Goal: Task Accomplishment & Management: Manage account settings

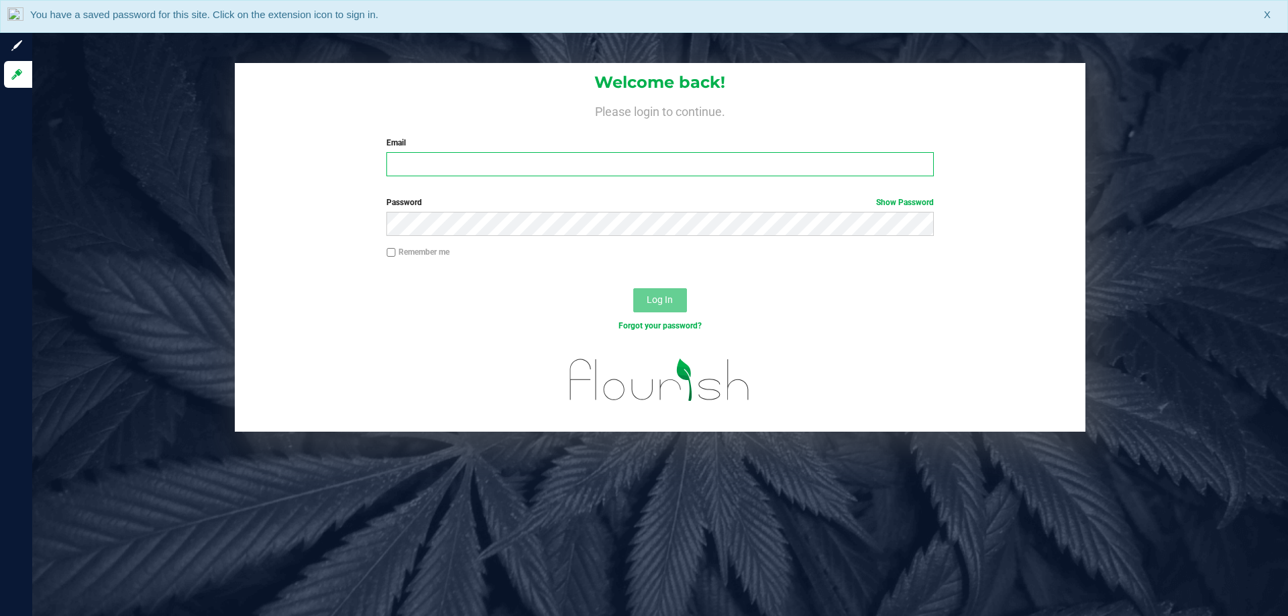
click at [607, 176] on input "Email" at bounding box center [659, 164] width 547 height 24
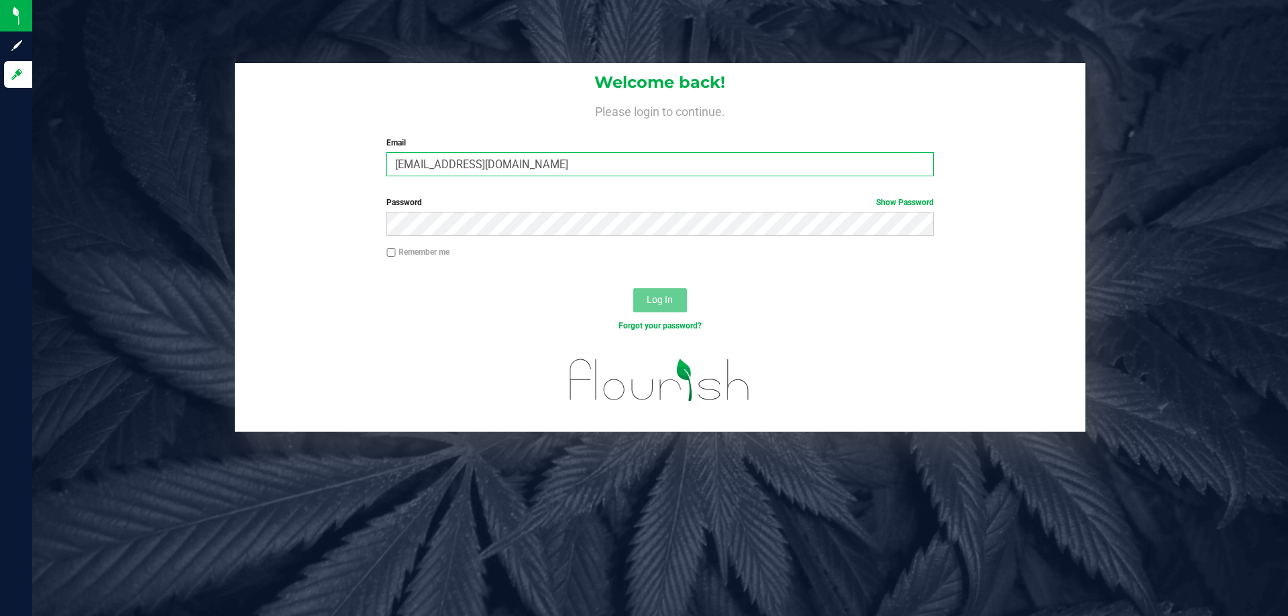
type input "[EMAIL_ADDRESS][DOMAIN_NAME]"
click at [633, 288] on button "Log In" at bounding box center [660, 300] width 54 height 24
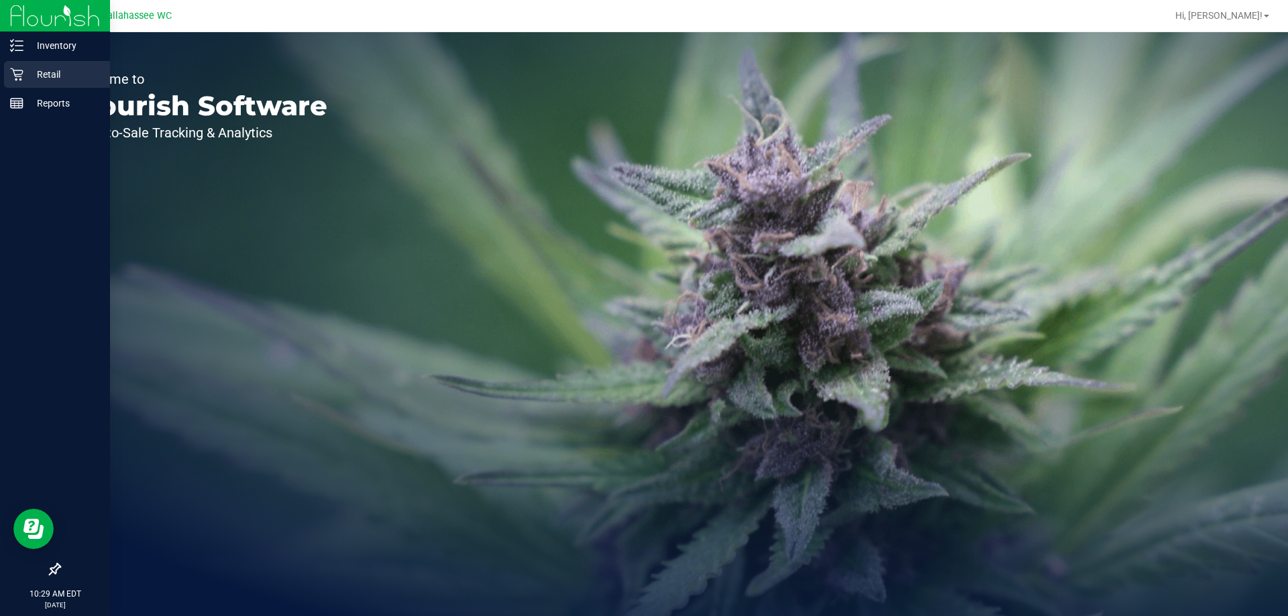
click at [19, 78] on icon at bounding box center [16, 74] width 13 height 13
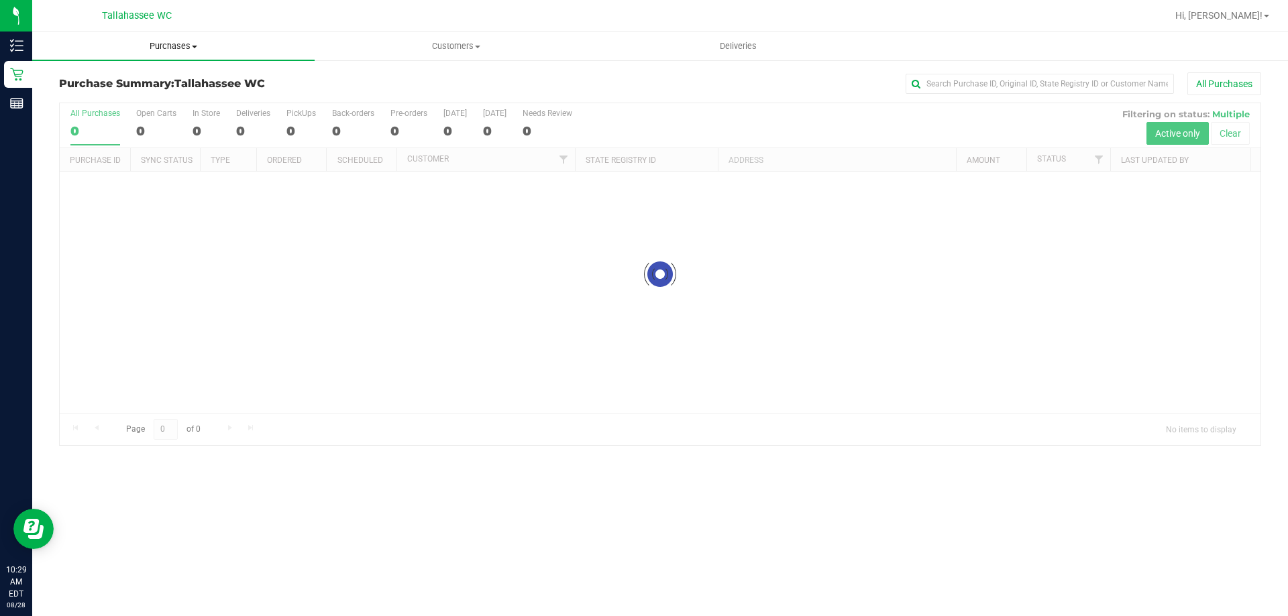
click at [188, 49] on span "Purchases" at bounding box center [173, 46] width 282 height 12
click at [121, 95] on li "Fulfillment" at bounding box center [173, 97] width 282 height 16
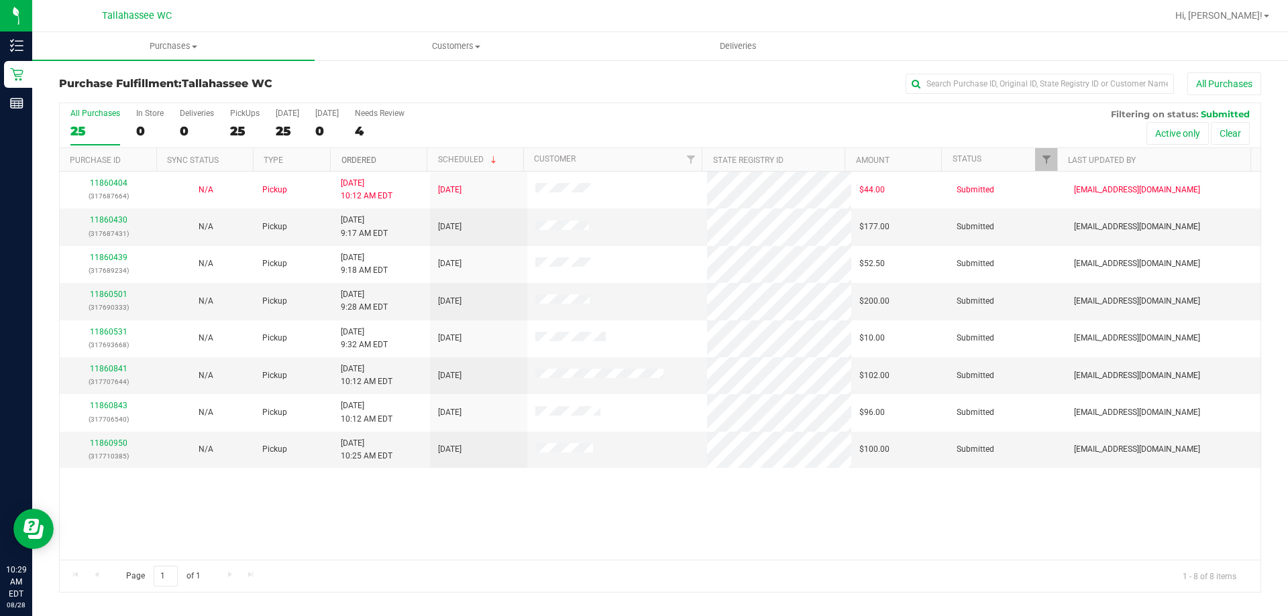
click at [355, 156] on link "Ordered" at bounding box center [358, 160] width 35 height 9
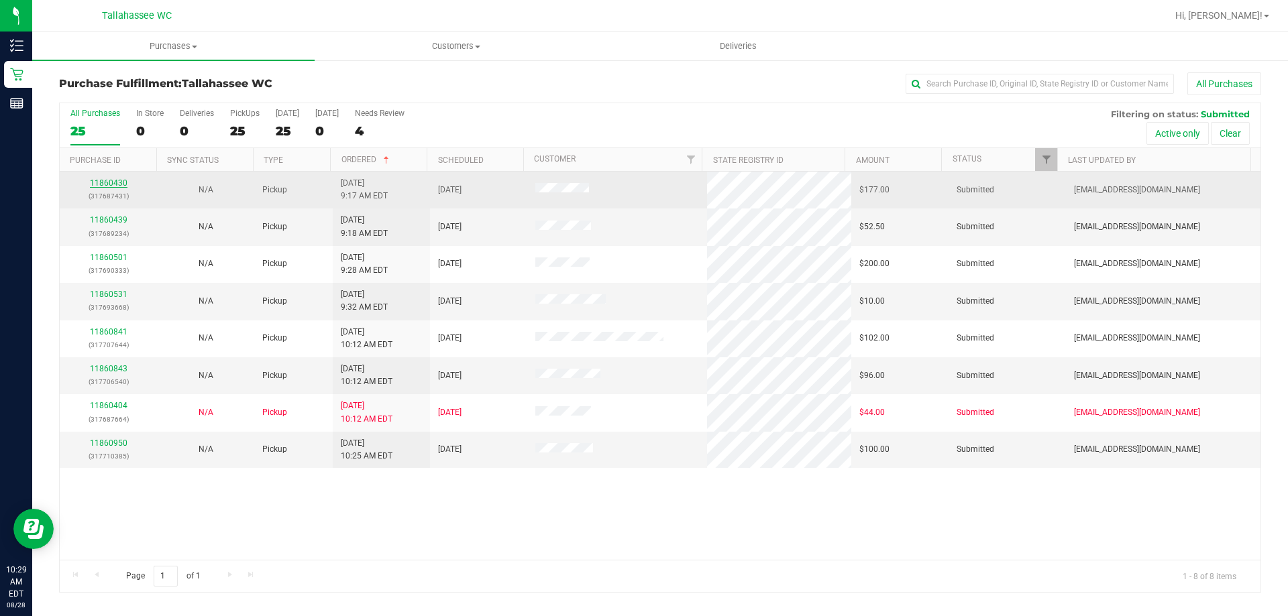
click at [123, 181] on link "11860430" at bounding box center [109, 182] width 38 height 9
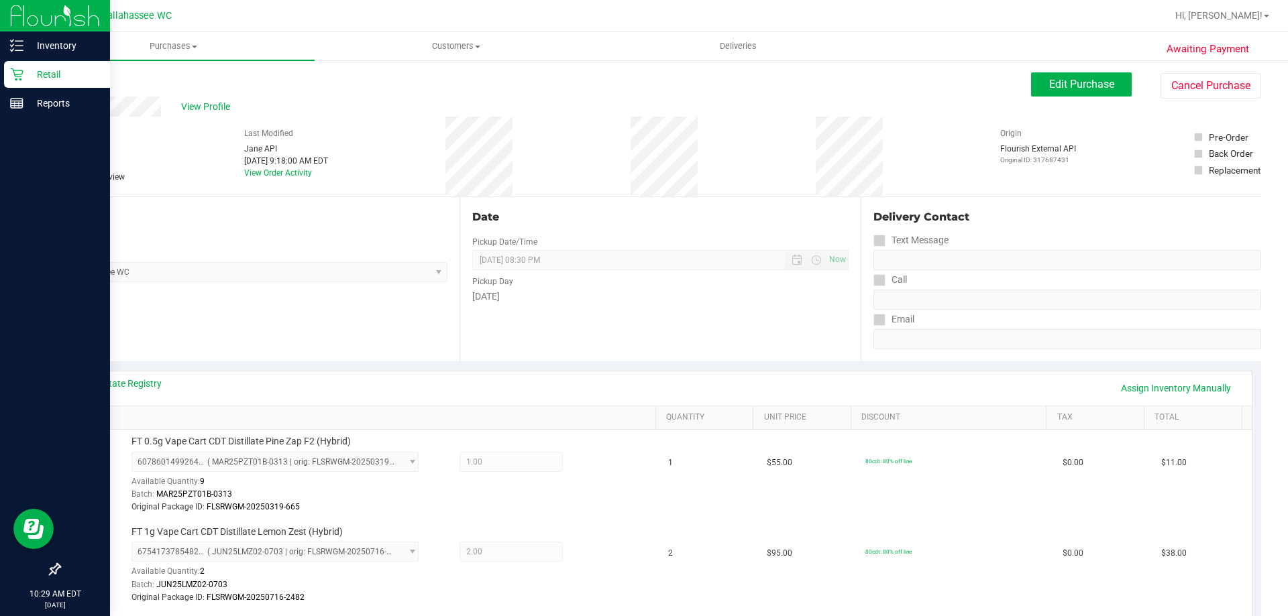
click at [21, 80] on icon at bounding box center [16, 74] width 13 height 13
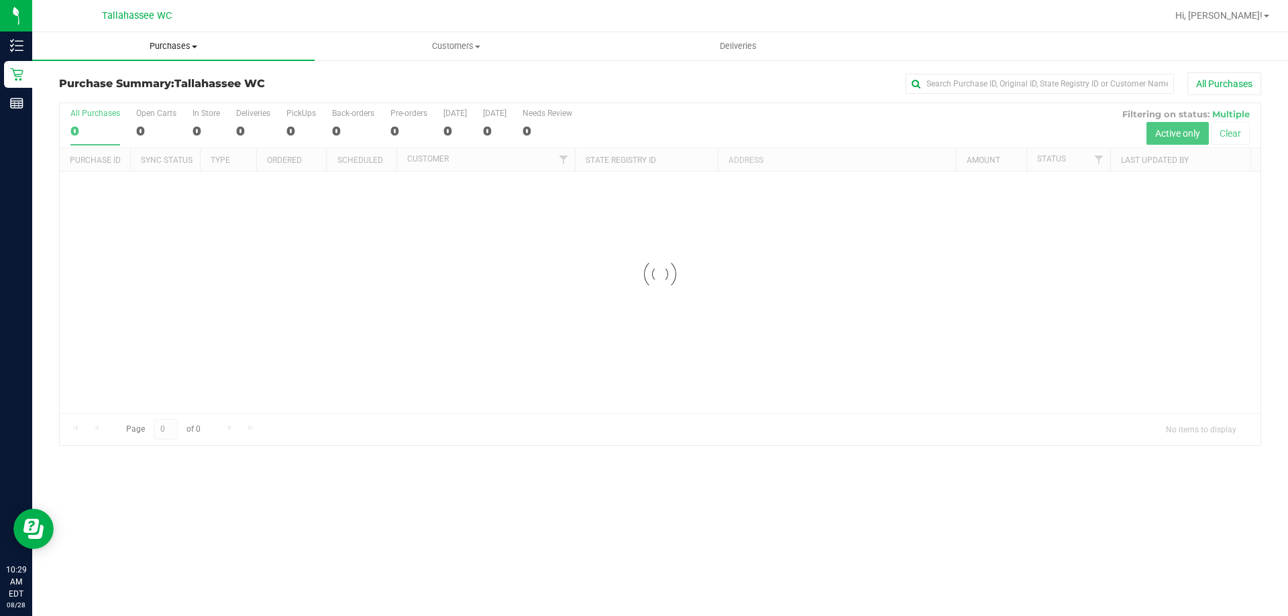
click at [158, 42] on span "Purchases" at bounding box center [173, 46] width 282 height 12
click at [95, 98] on span "Fulfillment" at bounding box center [73, 96] width 83 height 11
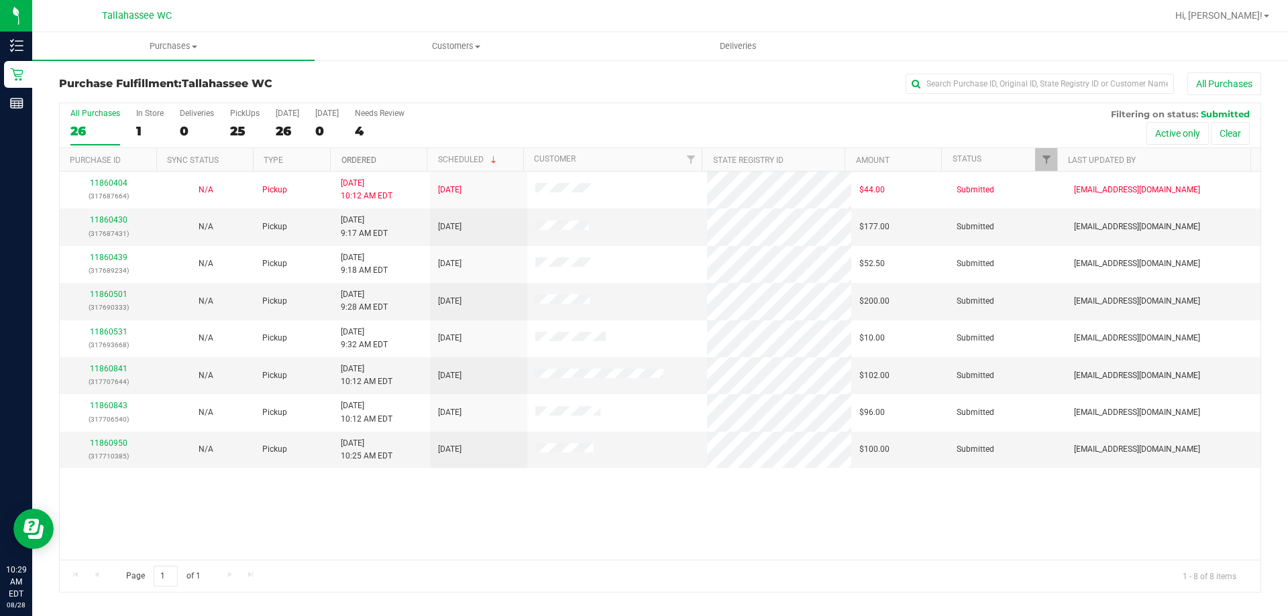
click at [362, 162] on link "Ordered" at bounding box center [358, 160] width 35 height 9
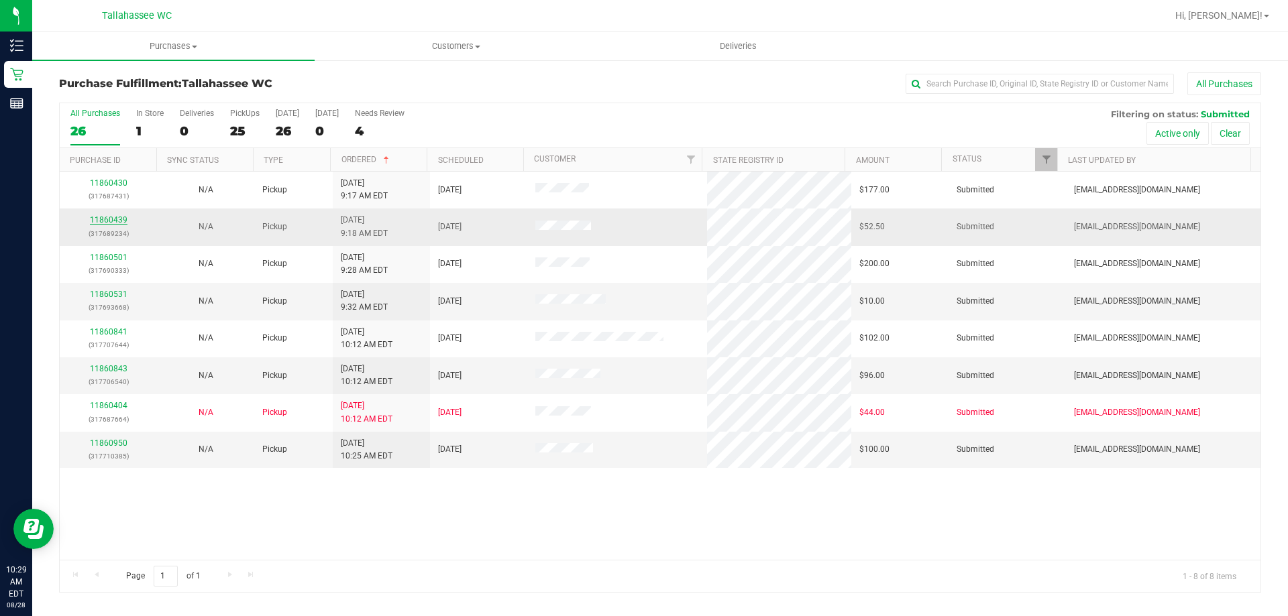
click at [109, 224] on link "11860439" at bounding box center [109, 219] width 38 height 9
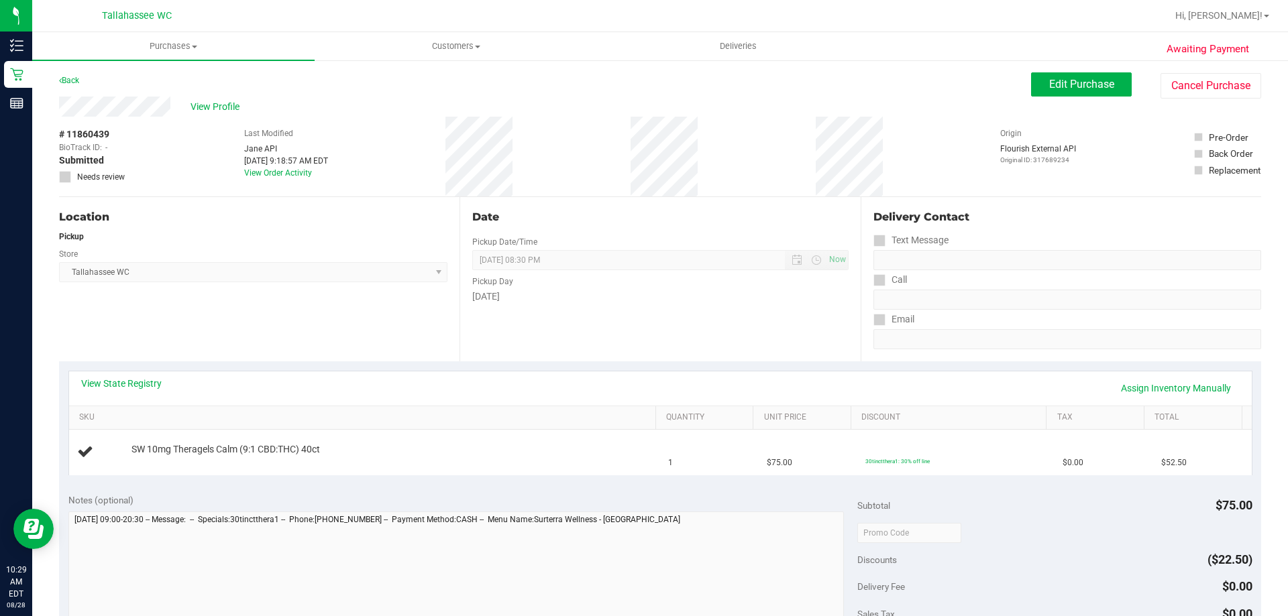
click at [148, 390] on div "View State Registry Assign Inventory Manually" at bounding box center [660, 388] width 1158 height 23
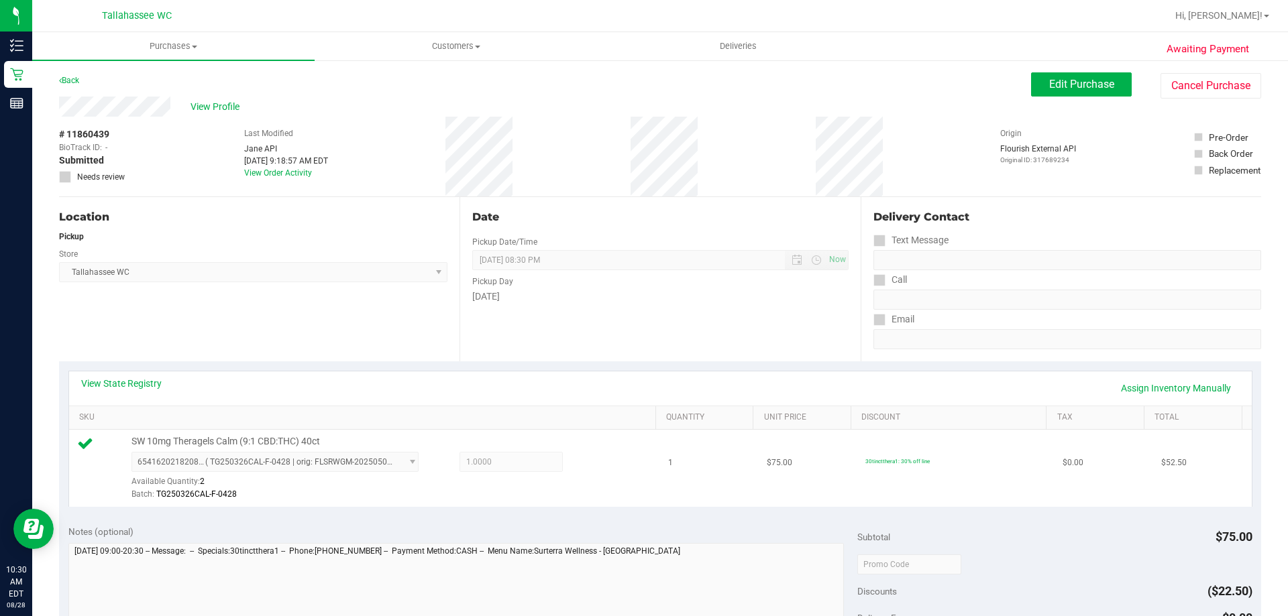
scroll to position [134, 0]
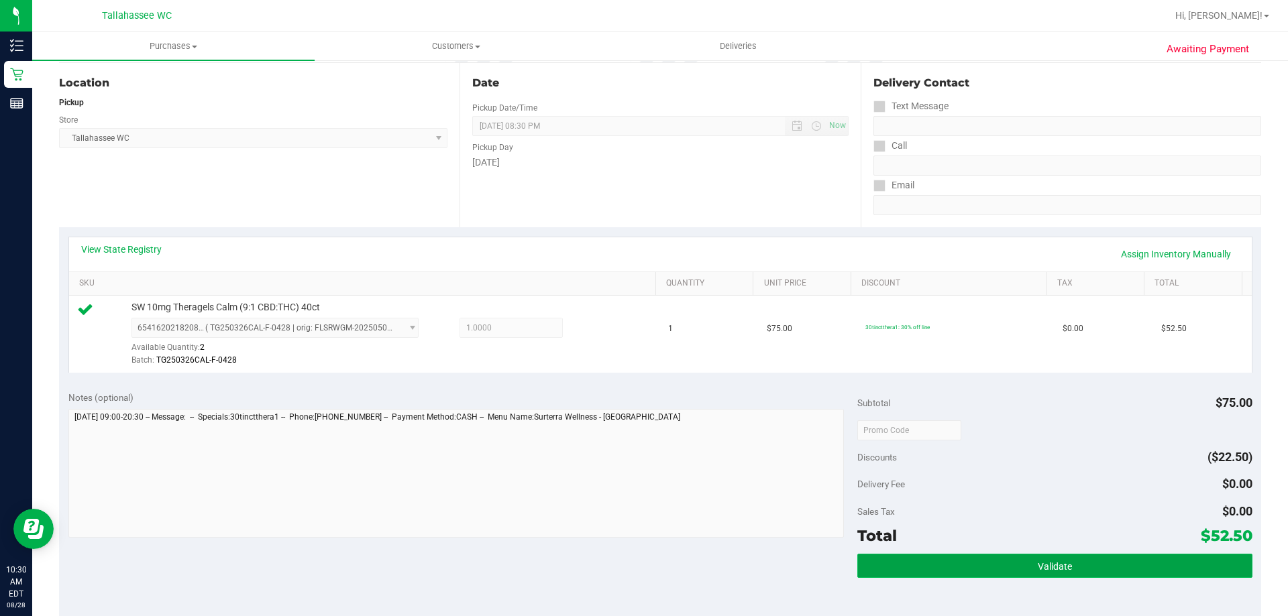
click at [1003, 565] on button "Validate" at bounding box center [1054, 566] width 394 height 24
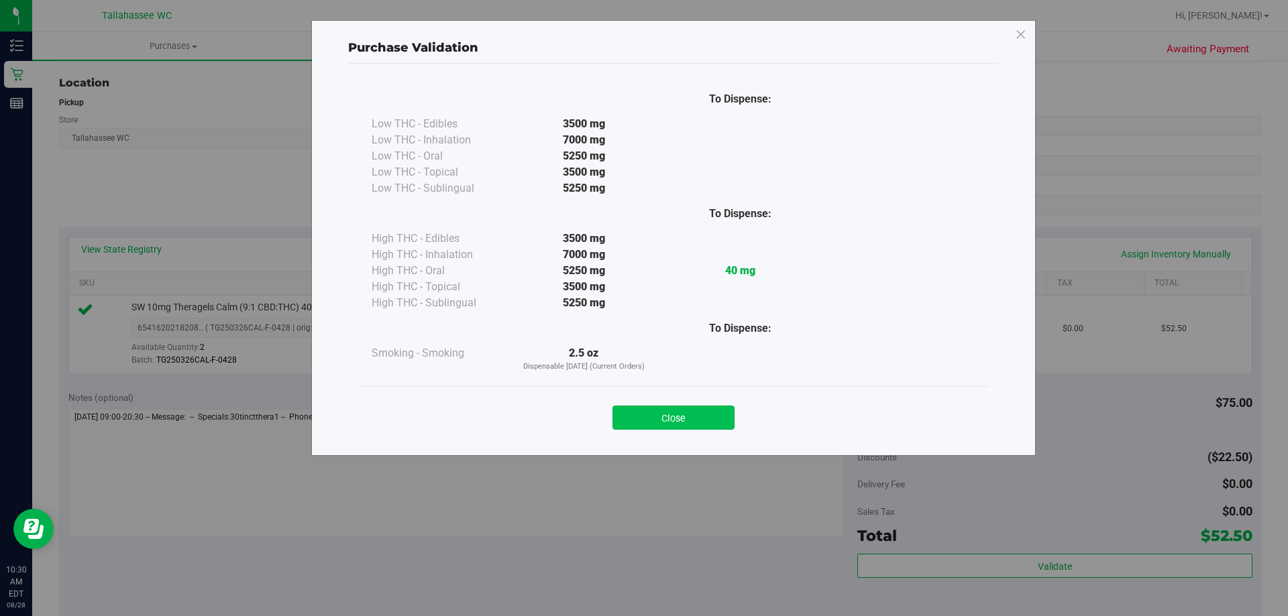
click at [696, 423] on button "Close" at bounding box center [673, 418] width 122 height 24
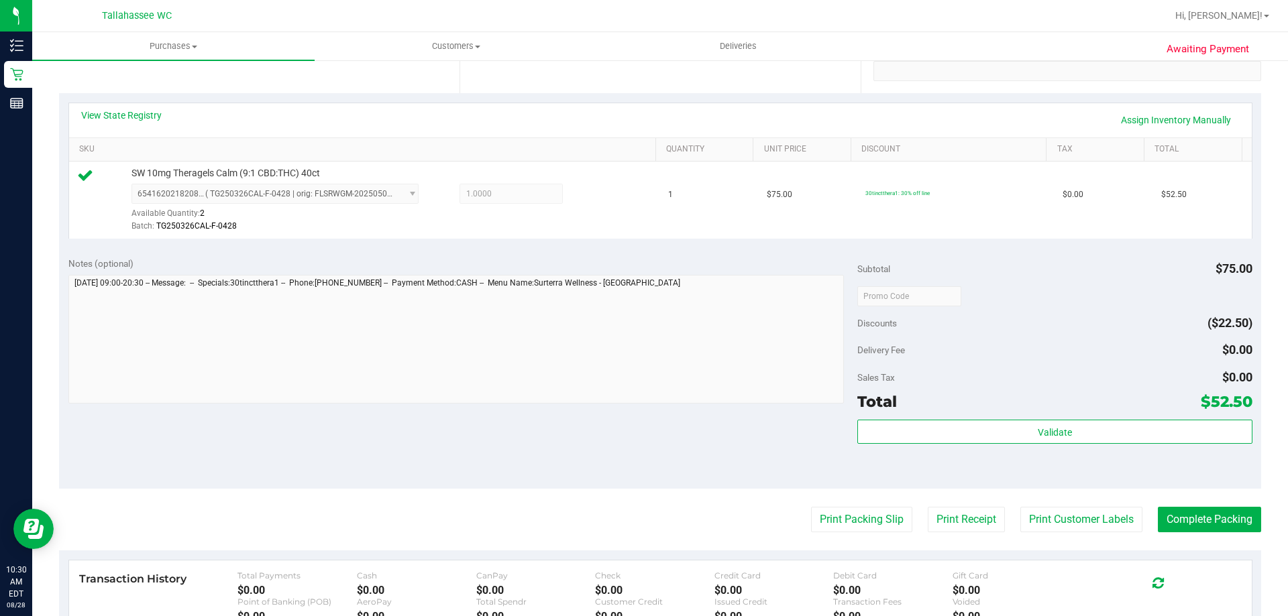
scroll to position [402, 0]
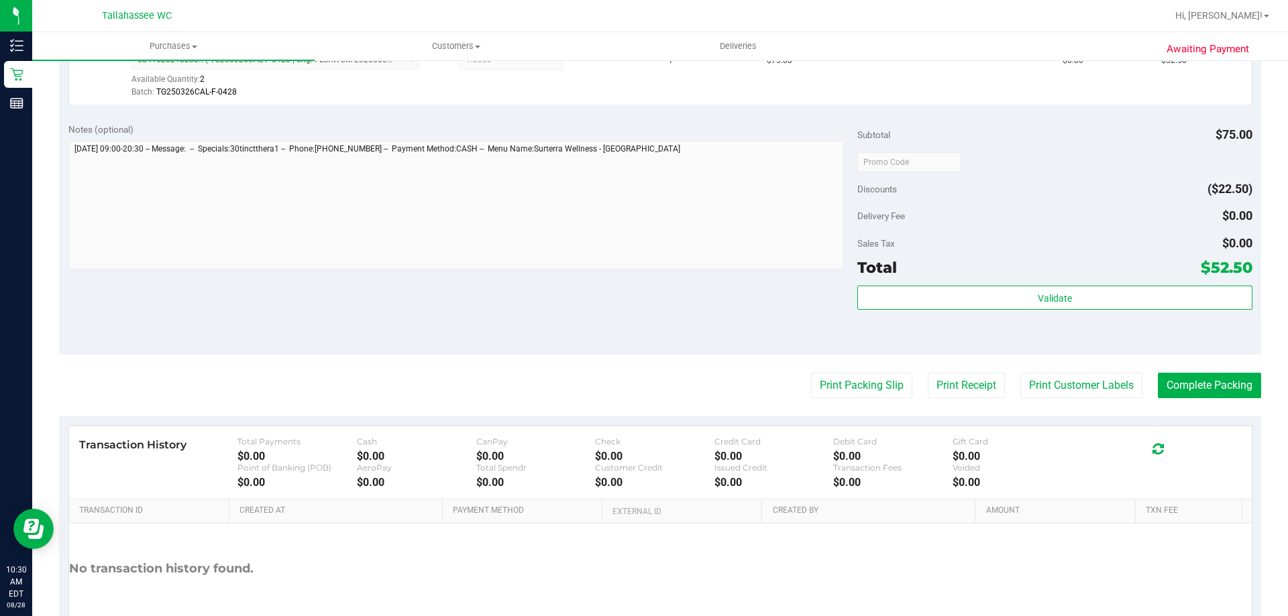
click at [839, 400] on purchase-details "Back Edit Purchase Cancel Purchase View Profile # 11860439 BioTrack ID: - Submi…" at bounding box center [660, 168] width 1202 height 997
click at [845, 384] on button "Print Packing Slip" at bounding box center [861, 385] width 101 height 25
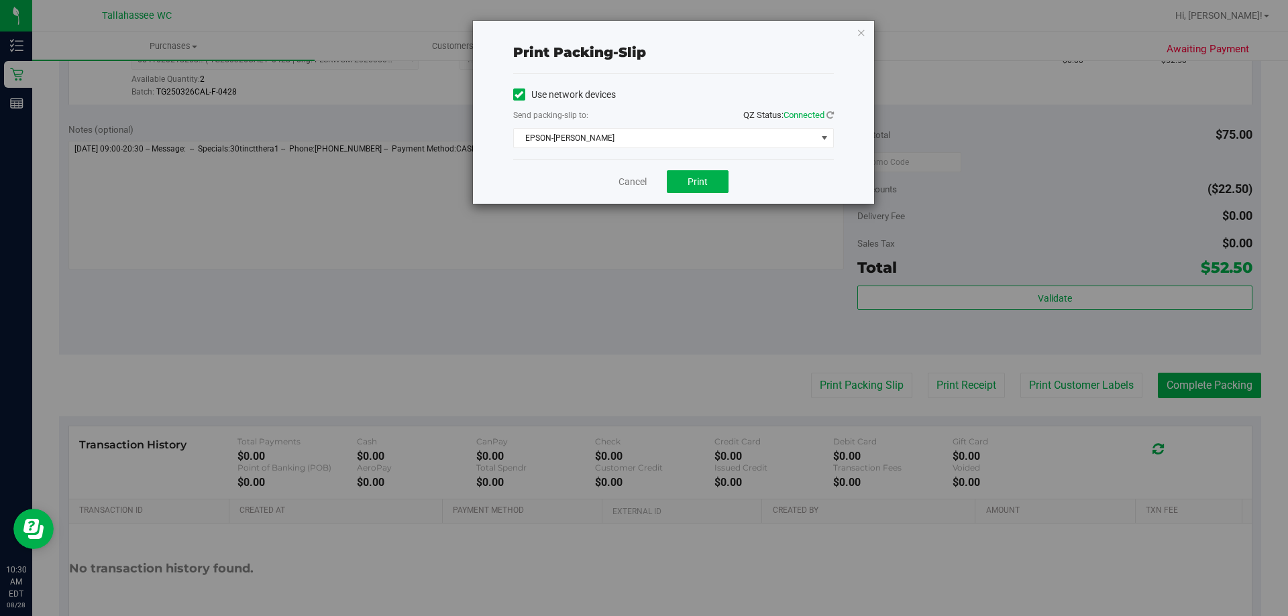
click at [634, 148] on div "Use network devices Send packing-slip to: QZ Status: Connected EPSON-[PERSON_NA…" at bounding box center [673, 116] width 321 height 85
click at [634, 141] on span "EPSON-[PERSON_NAME]" at bounding box center [665, 138] width 302 height 19
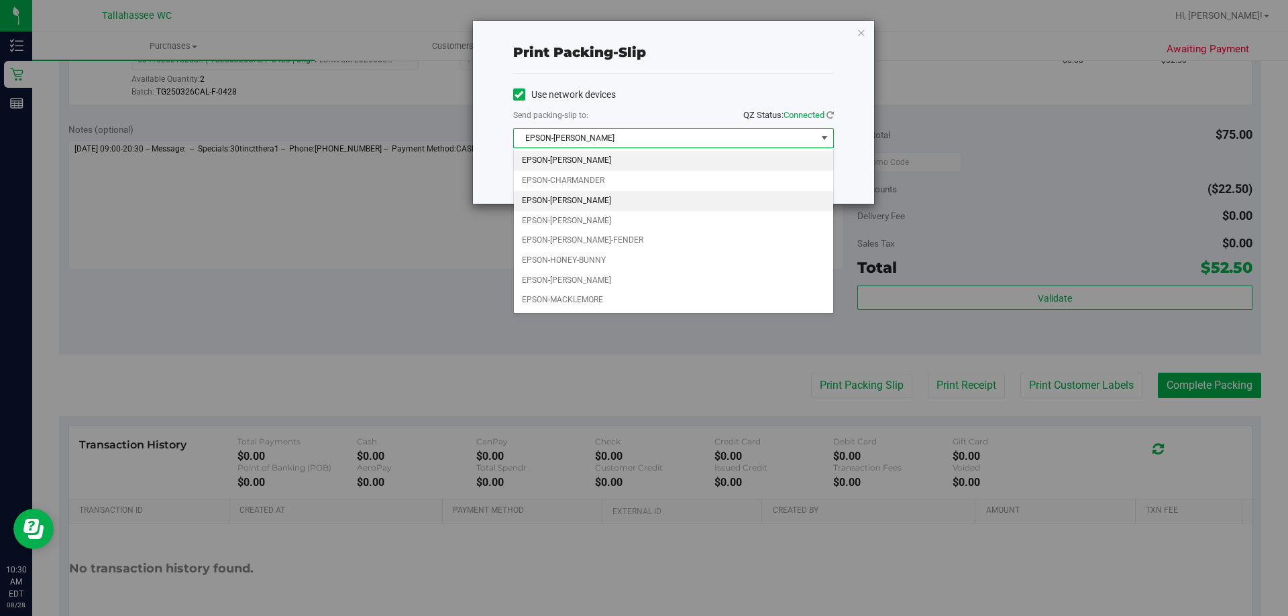
click at [588, 207] on li "EPSON-[PERSON_NAME]" at bounding box center [673, 201] width 319 height 20
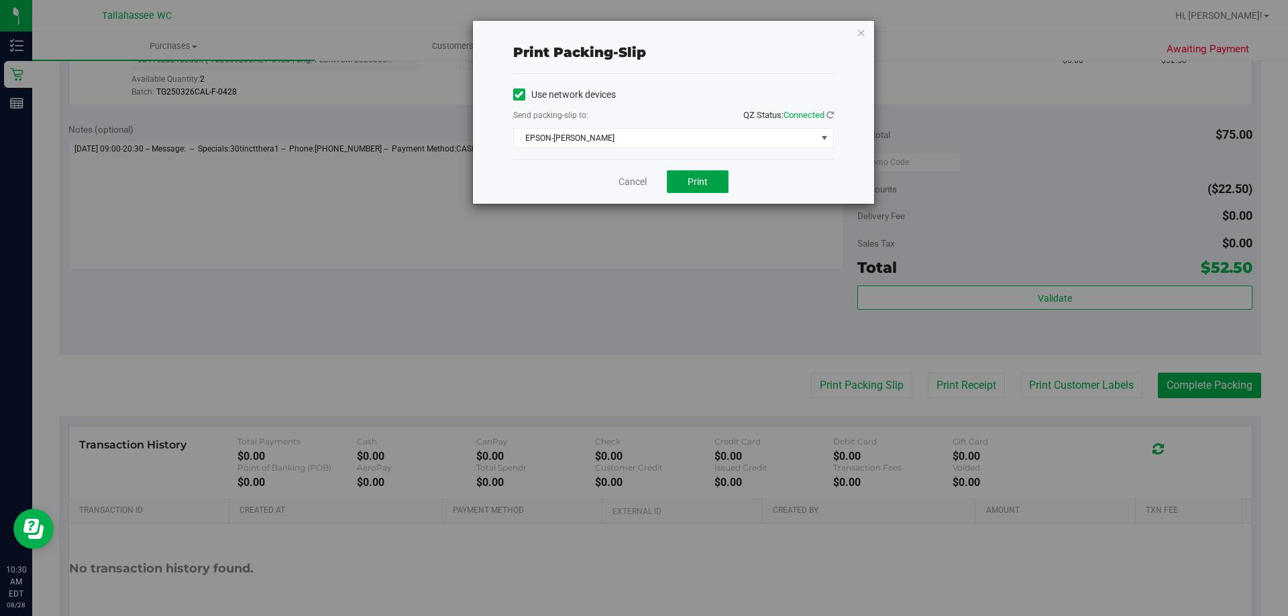
drag, startPoint x: 701, startPoint y: 192, endPoint x: 701, endPoint y: 185, distance: 7.4
click at [701, 189] on button "Print" at bounding box center [698, 181] width 62 height 23
click at [626, 188] on link "Cancel" at bounding box center [632, 182] width 28 height 14
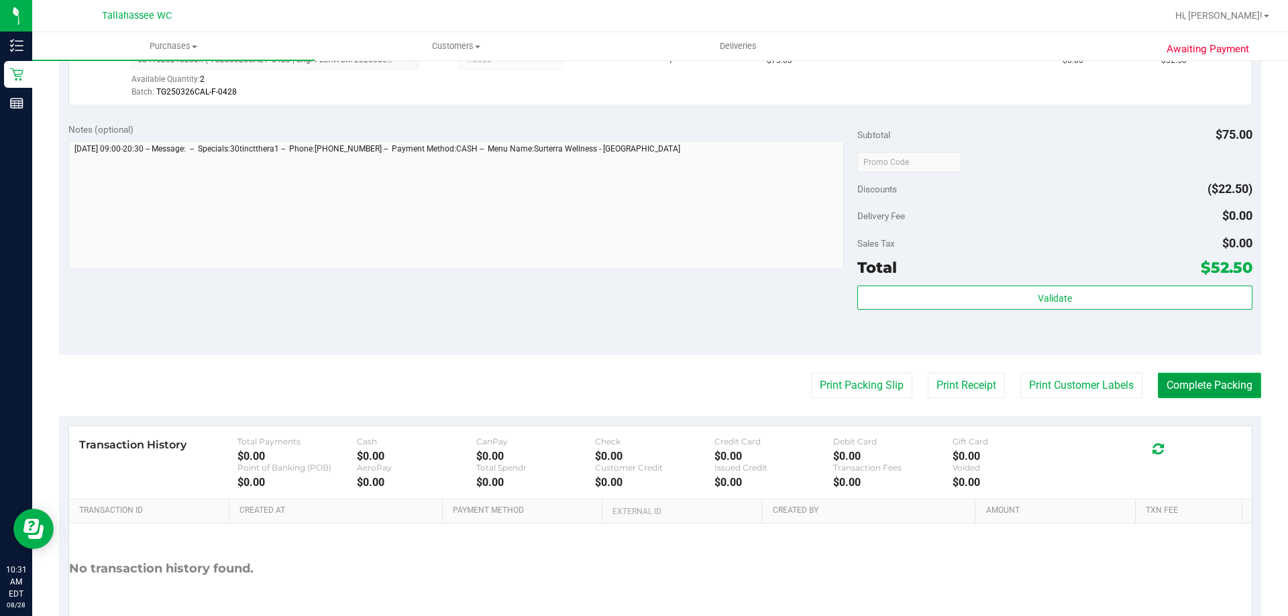
click at [1182, 378] on button "Complete Packing" at bounding box center [1209, 385] width 103 height 25
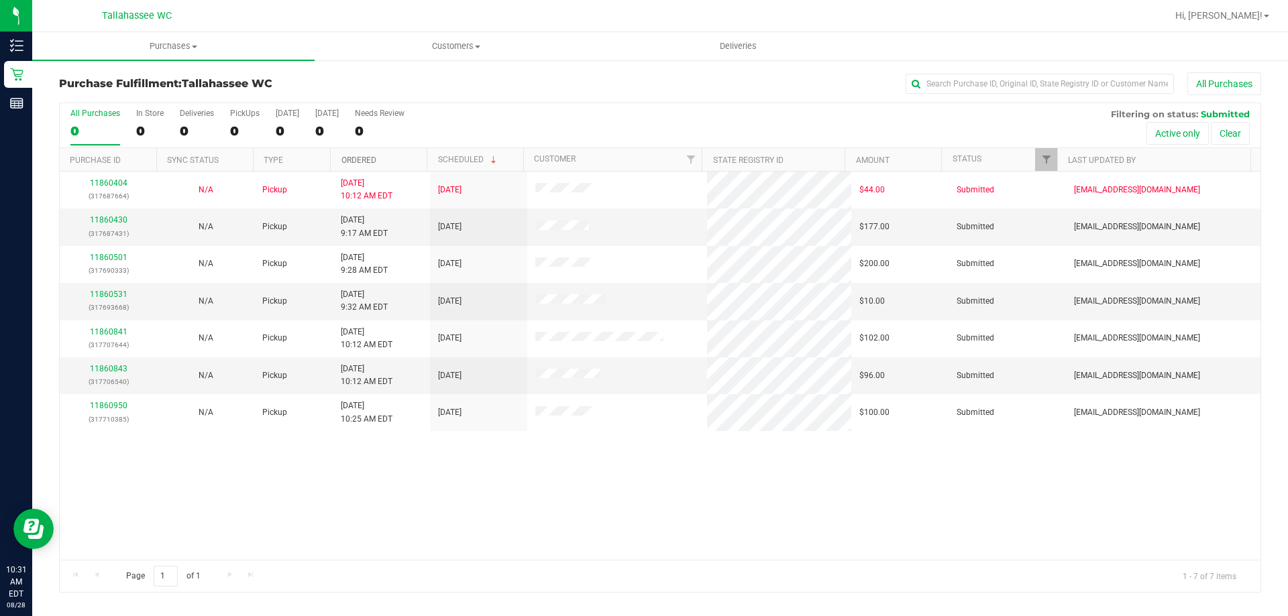
click at [364, 160] on link "Ordered" at bounding box center [358, 160] width 35 height 9
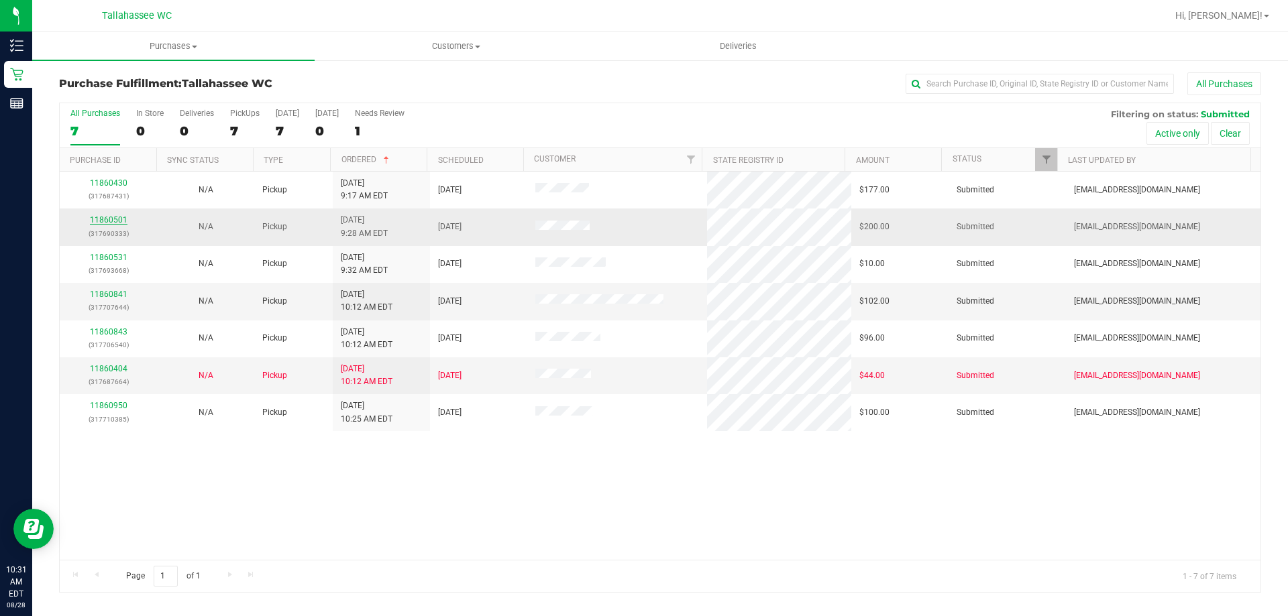
click at [107, 219] on link "11860501" at bounding box center [109, 219] width 38 height 9
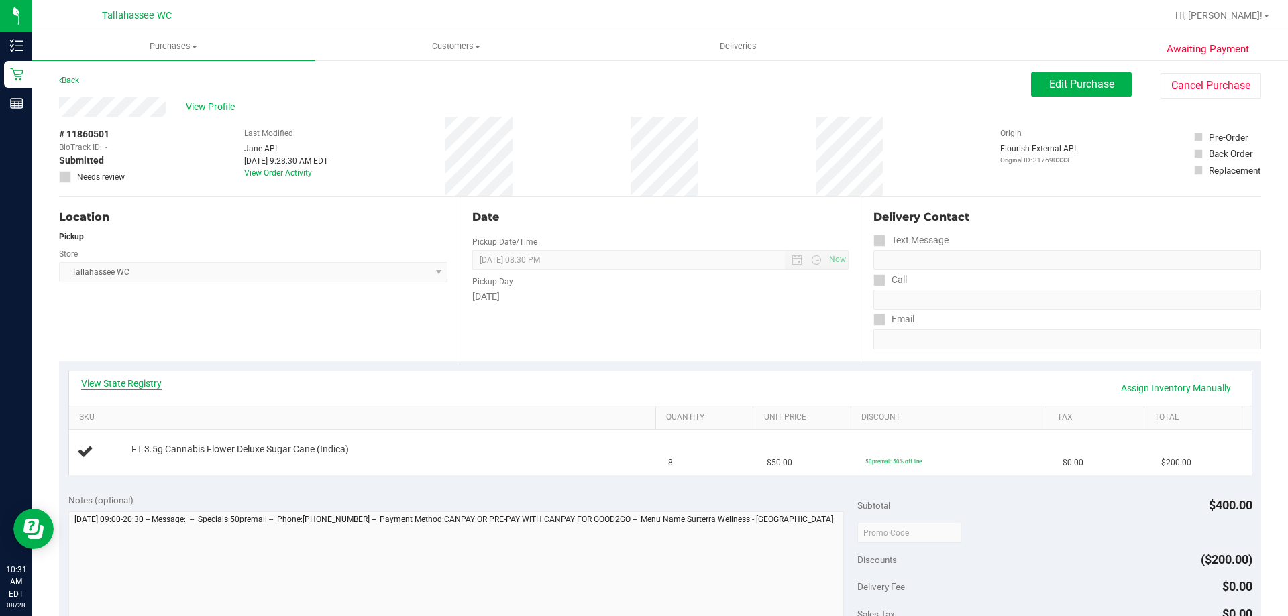
click at [146, 386] on link "View State Registry" at bounding box center [121, 383] width 80 height 13
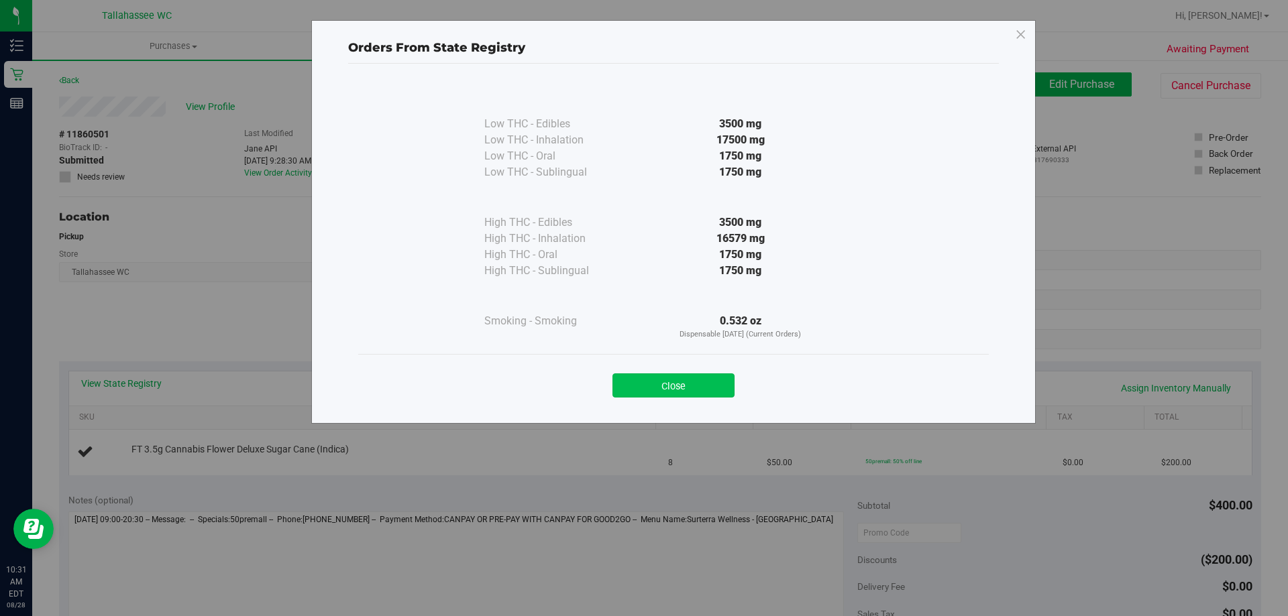
click at [632, 380] on button "Close" at bounding box center [673, 386] width 122 height 24
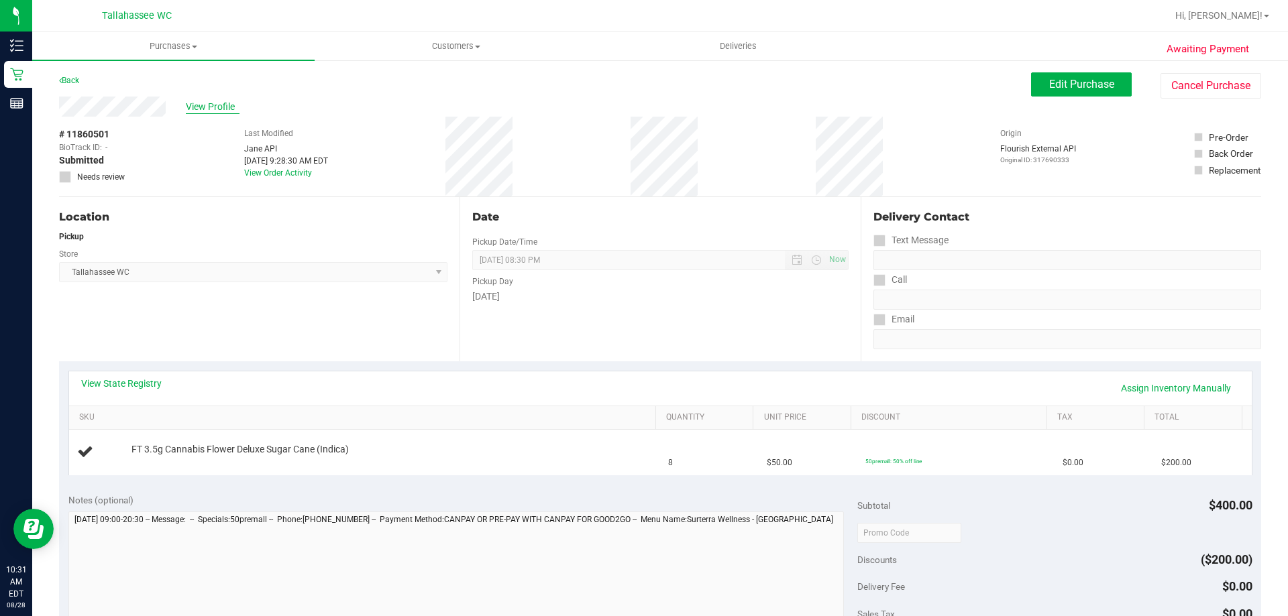
click at [205, 111] on span "View Profile" at bounding box center [213, 107] width 54 height 14
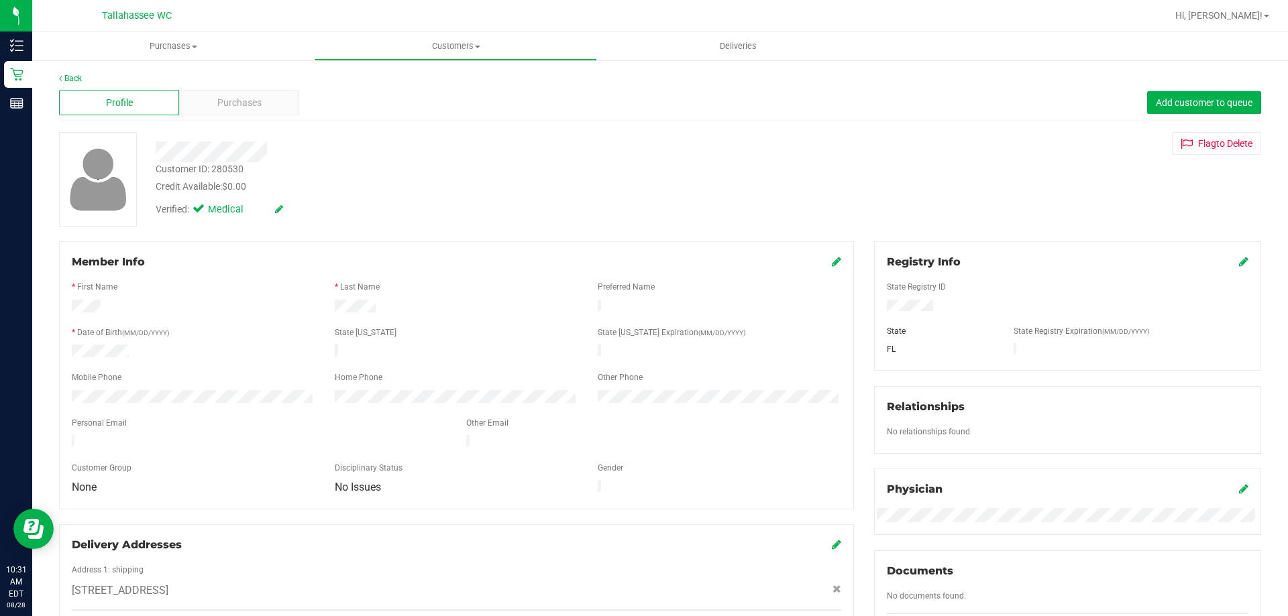
drag, startPoint x: 158, startPoint y: 172, endPoint x: 264, endPoint y: 176, distance: 105.4
click at [264, 176] on div "Customer ID: 280530 Credit Available: $0.00" at bounding box center [451, 178] width 611 height 32
drag, startPoint x: 261, startPoint y: 176, endPoint x: 206, endPoint y: 176, distance: 55.0
click at [260, 176] on div "Customer ID: 280530 Credit Available: $0.00" at bounding box center [451, 178] width 611 height 32
click at [155, 166] on div "Customer ID: 280530 Credit Available: $0.00" at bounding box center [451, 178] width 611 height 32
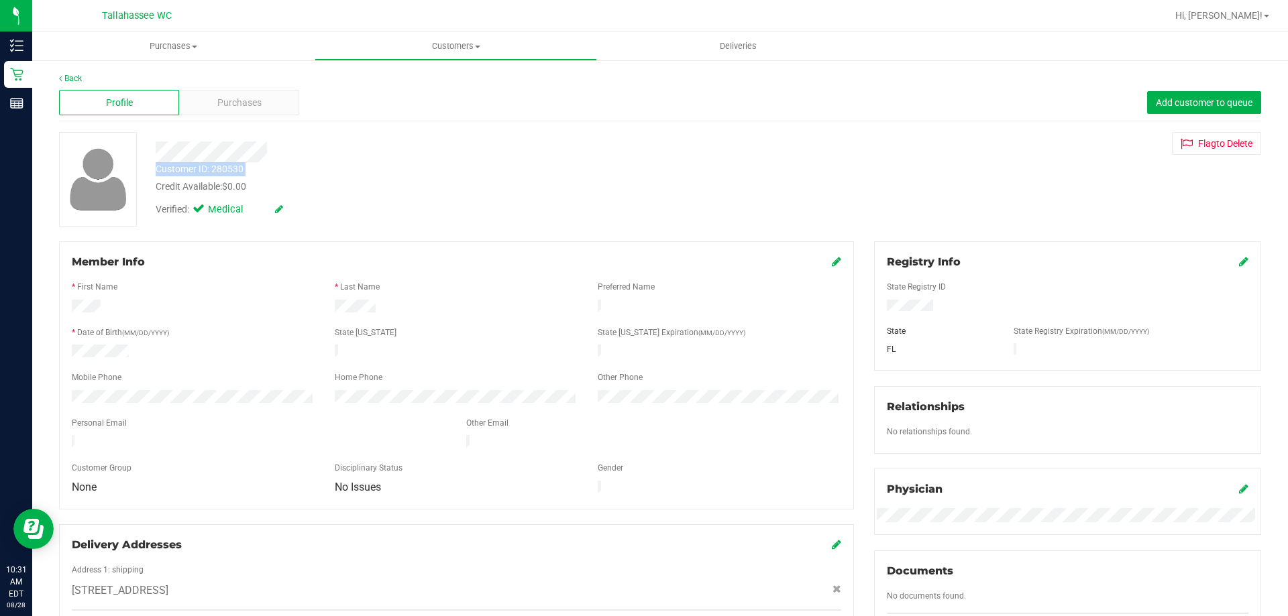
drag, startPoint x: 156, startPoint y: 167, endPoint x: 252, endPoint y: 169, distance: 95.3
click at [252, 169] on div "Customer ID: 280530 Credit Available: $0.00" at bounding box center [451, 178] width 611 height 32
copy div "Customer ID: 280530"
click at [316, 93] on div "Profile Purchases Add customer to queue" at bounding box center [660, 103] width 1202 height 37
click at [74, 79] on link "Back" at bounding box center [70, 78] width 23 height 9
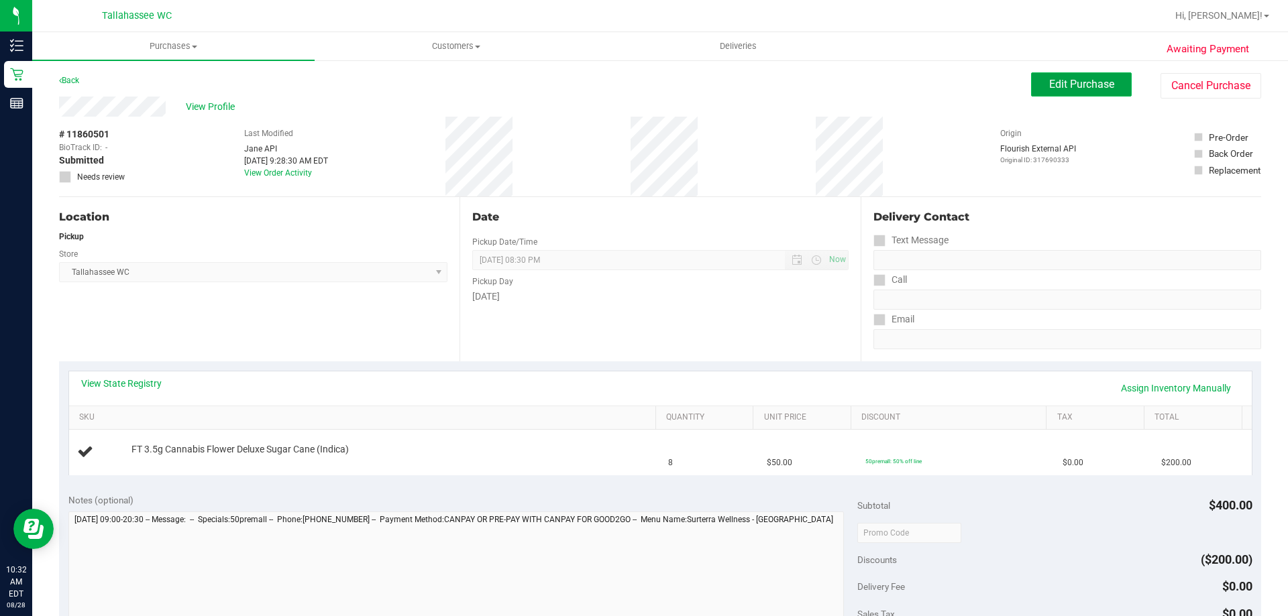
click at [1073, 85] on span "Edit Purchase" at bounding box center [1081, 84] width 65 height 13
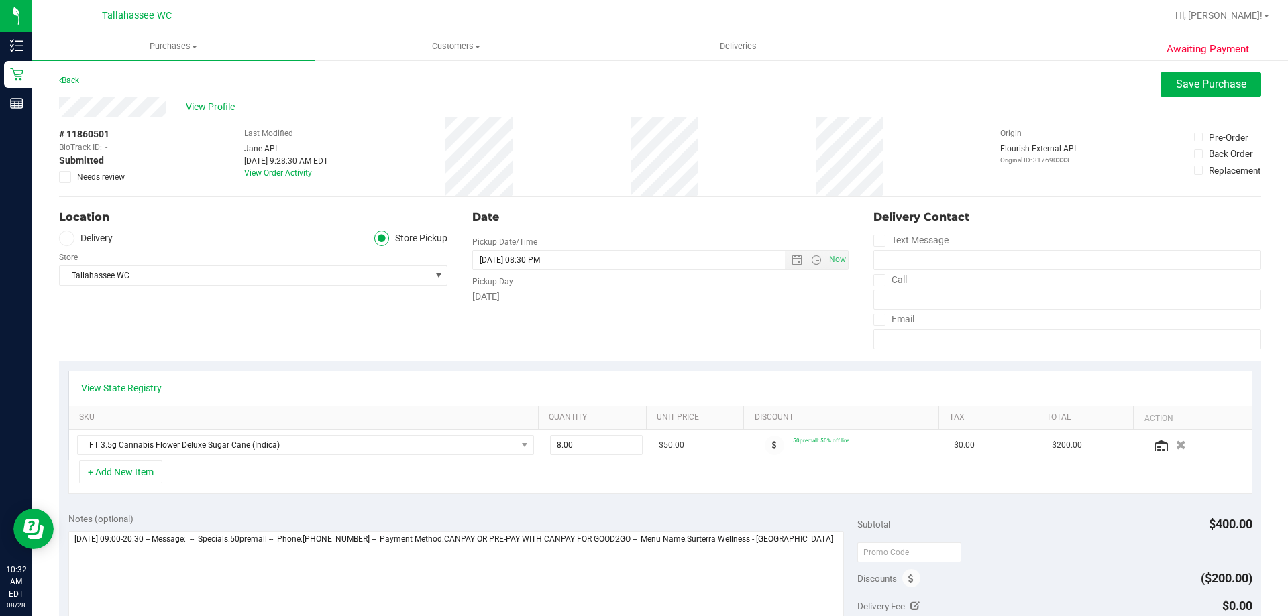
click at [66, 177] on icon at bounding box center [65, 177] width 9 height 0
click at [0, 0] on input "Needs review" at bounding box center [0, 0] width 0 height 0
click at [775, 586] on textarea at bounding box center [456, 595] width 776 height 129
click at [826, 533] on textarea at bounding box center [456, 595] width 776 height 129
drag, startPoint x: 103, startPoint y: 571, endPoint x: 110, endPoint y: 567, distance: 8.1
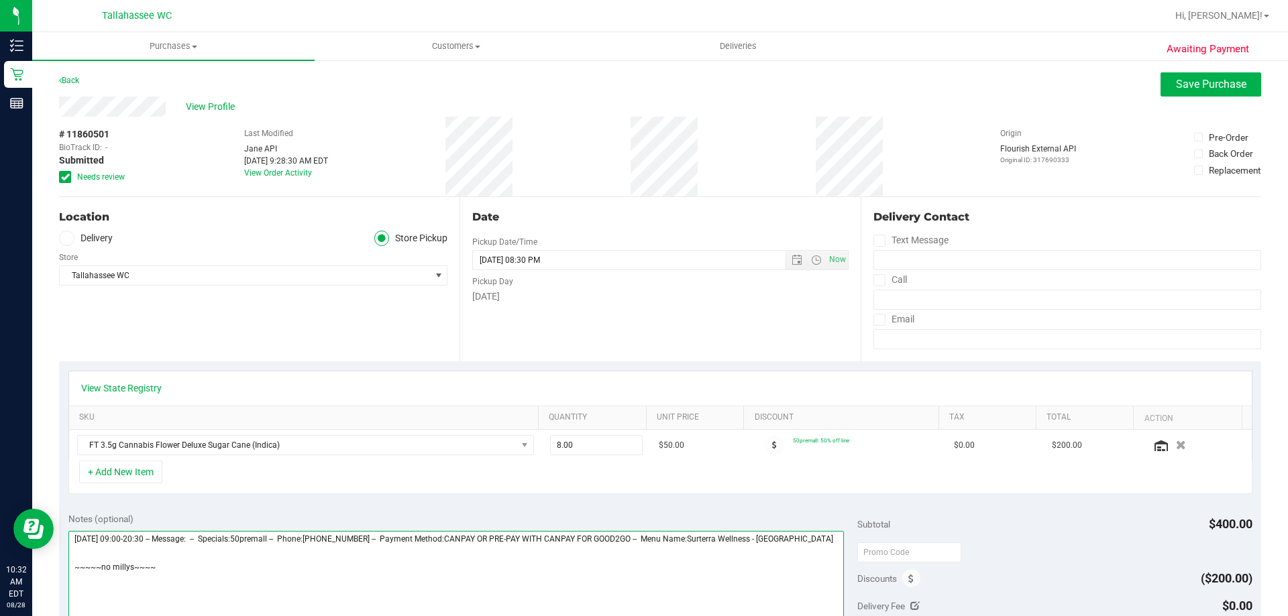
click at [103, 569] on textarea at bounding box center [456, 595] width 776 height 129
type textarea "[DATE] 09:00-20:30 -- Message: -- Specials:50premall -- Phone:[PHONE_NUMBER] --…"
click at [1176, 89] on span "Save Purchase" at bounding box center [1211, 84] width 70 height 13
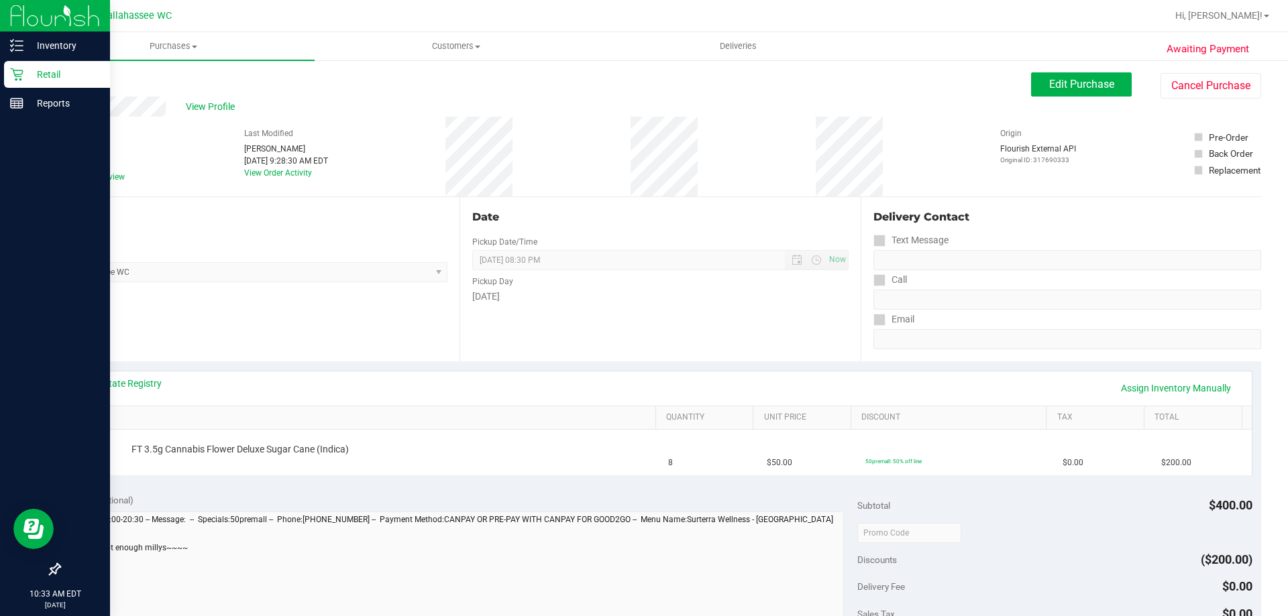
click at [31, 78] on p "Retail" at bounding box center [63, 74] width 80 height 16
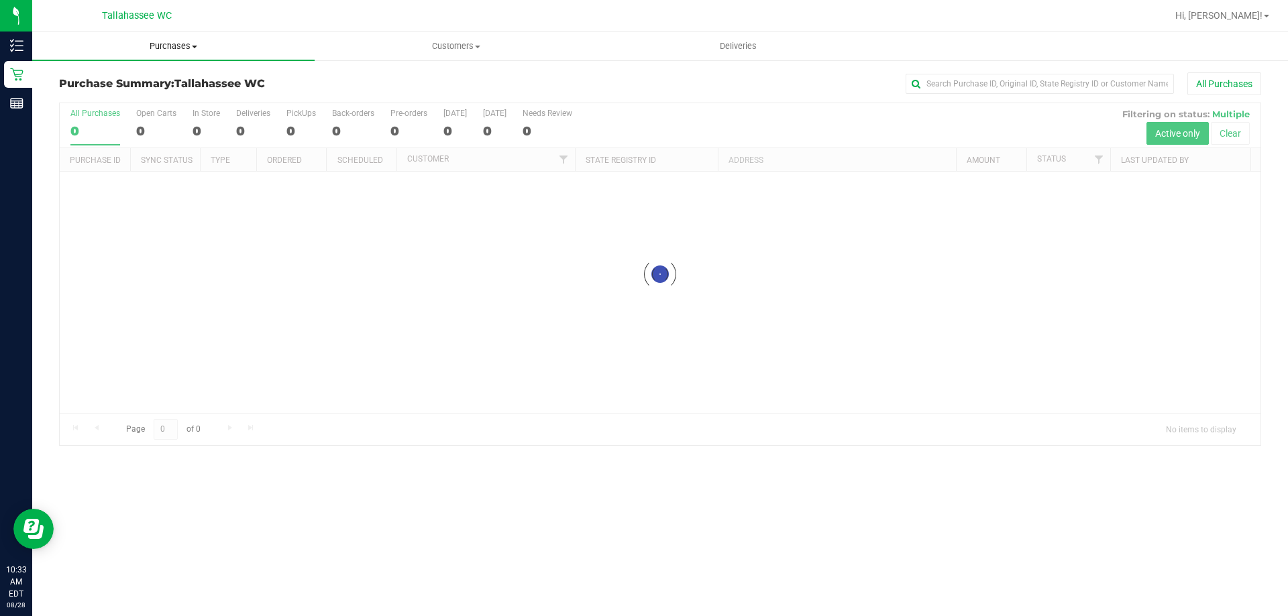
click at [158, 45] on span "Purchases" at bounding box center [173, 46] width 282 height 12
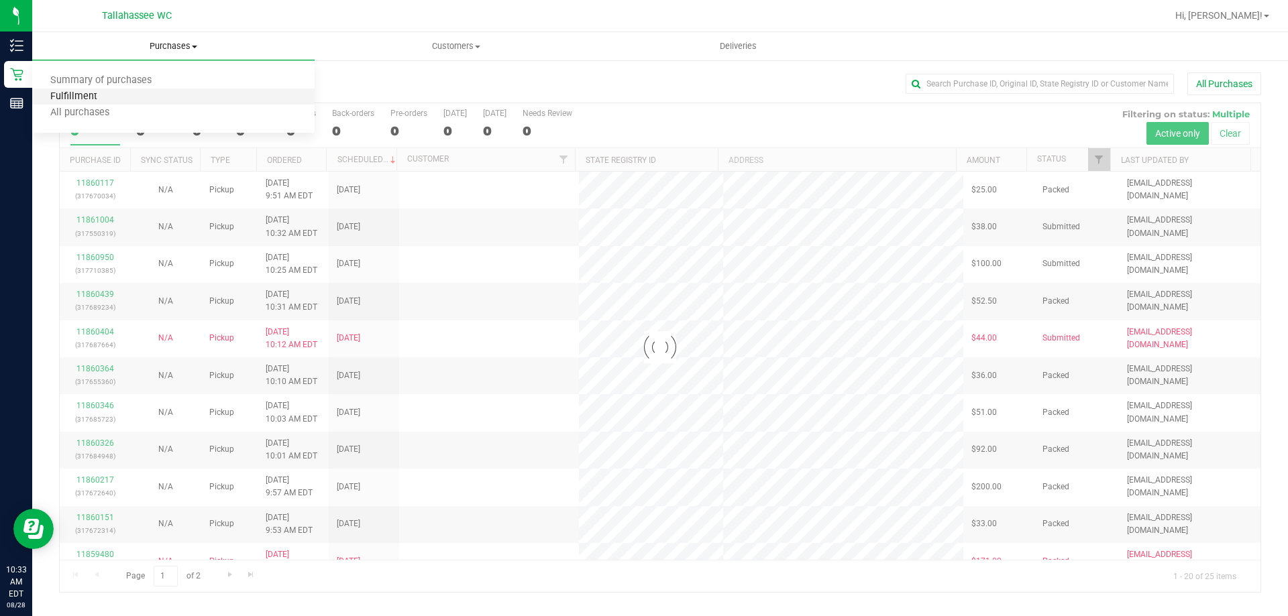
click at [78, 103] on span "Fulfillment" at bounding box center [73, 96] width 83 height 11
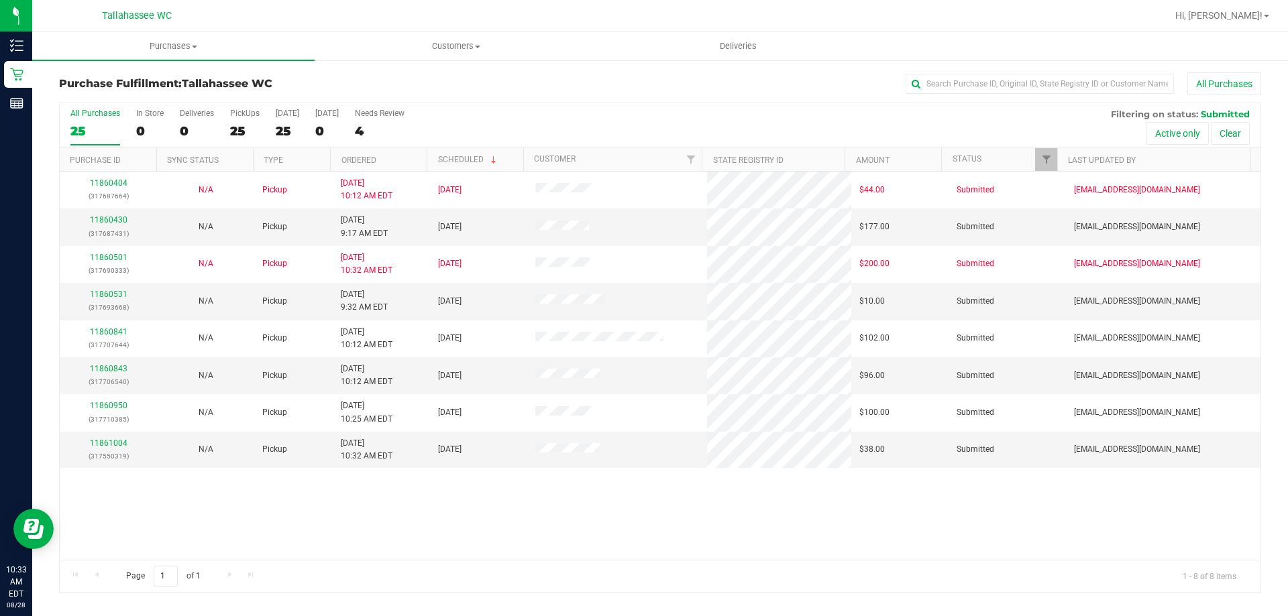
click at [366, 154] on th "Ordered" at bounding box center [378, 159] width 97 height 23
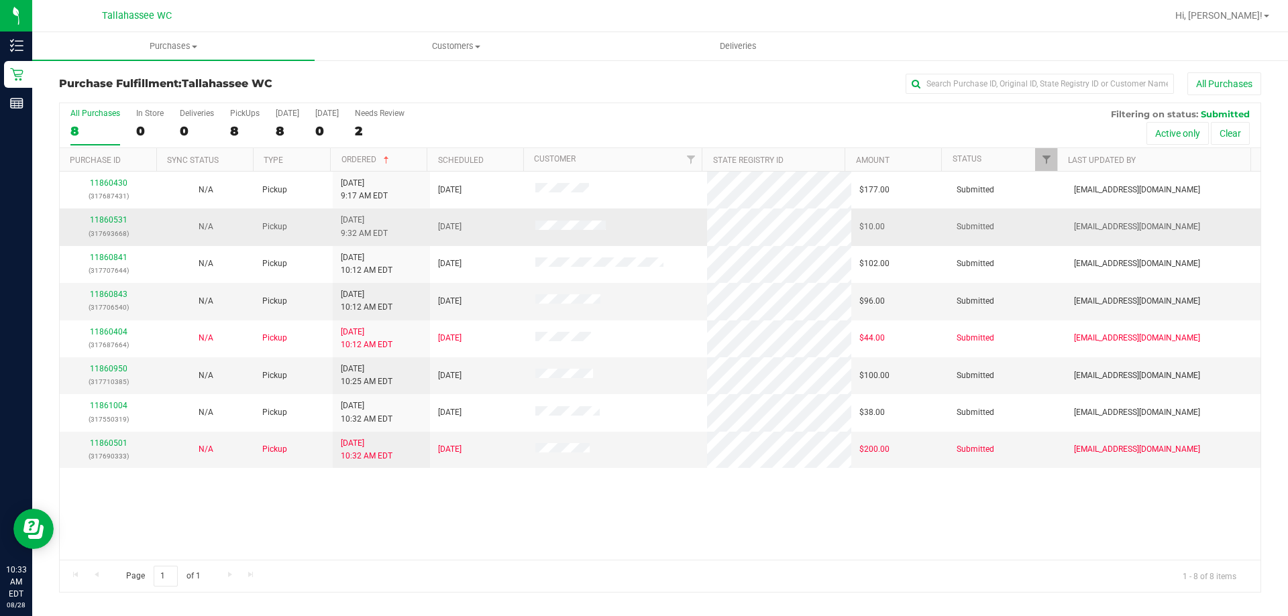
click at [109, 226] on div "11860531 (317693668)" at bounding box center [108, 226] width 81 height 25
click at [95, 218] on link "11860531" at bounding box center [109, 219] width 38 height 9
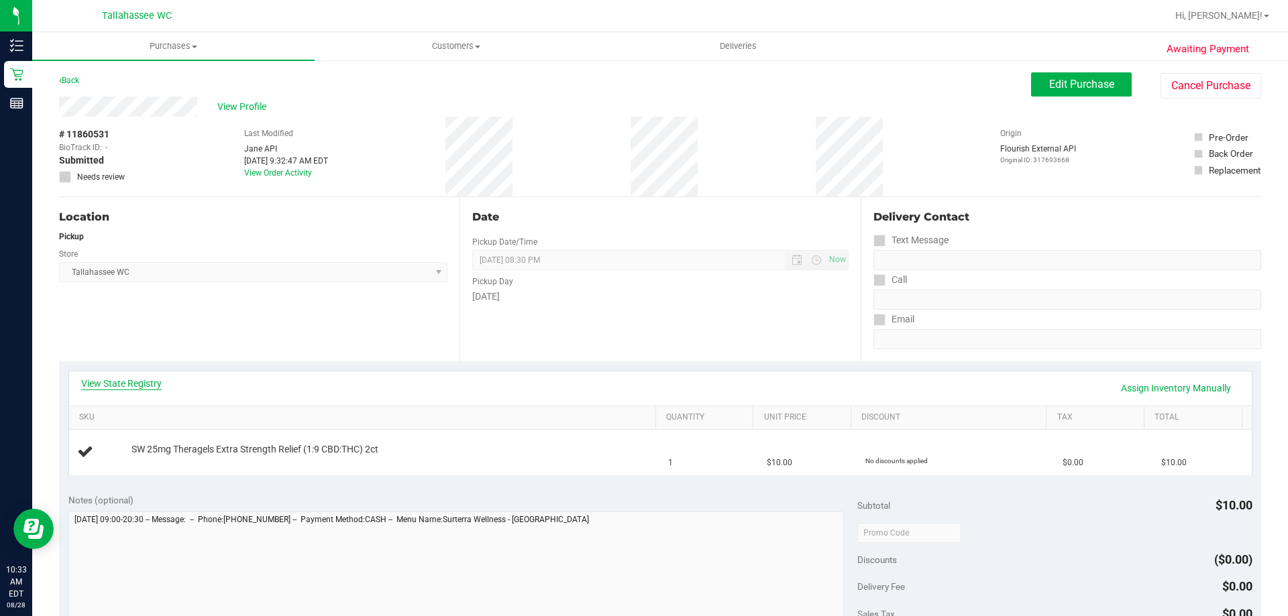
click at [126, 387] on link "View State Registry" at bounding box center [121, 383] width 80 height 13
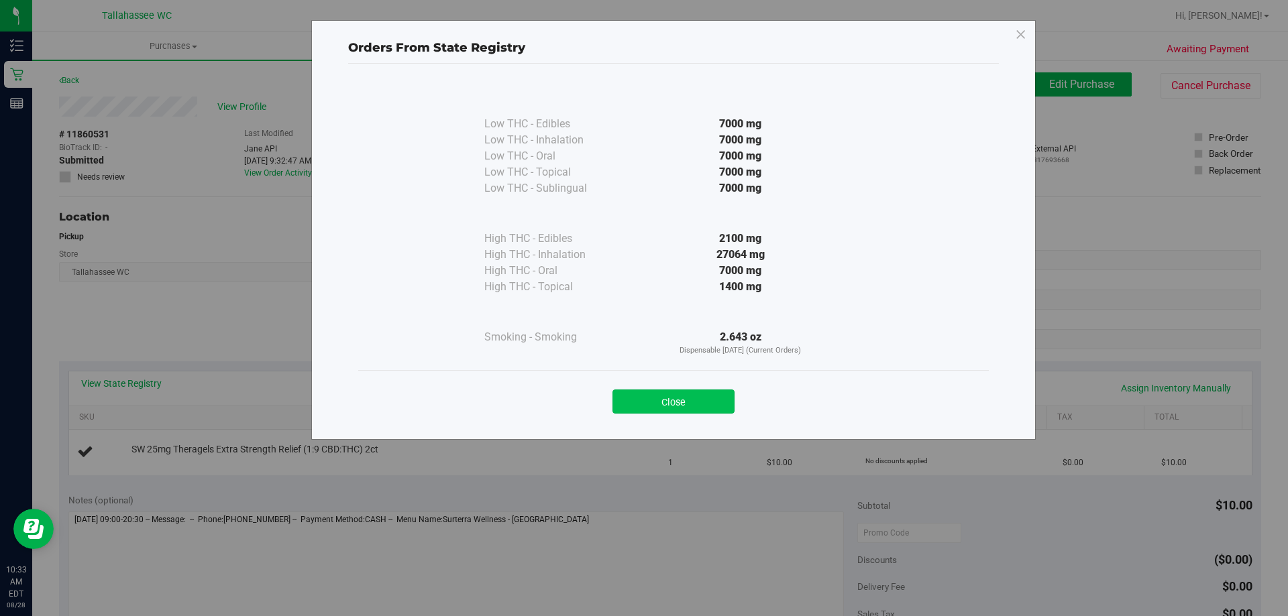
click at [632, 408] on button "Close" at bounding box center [673, 402] width 122 height 24
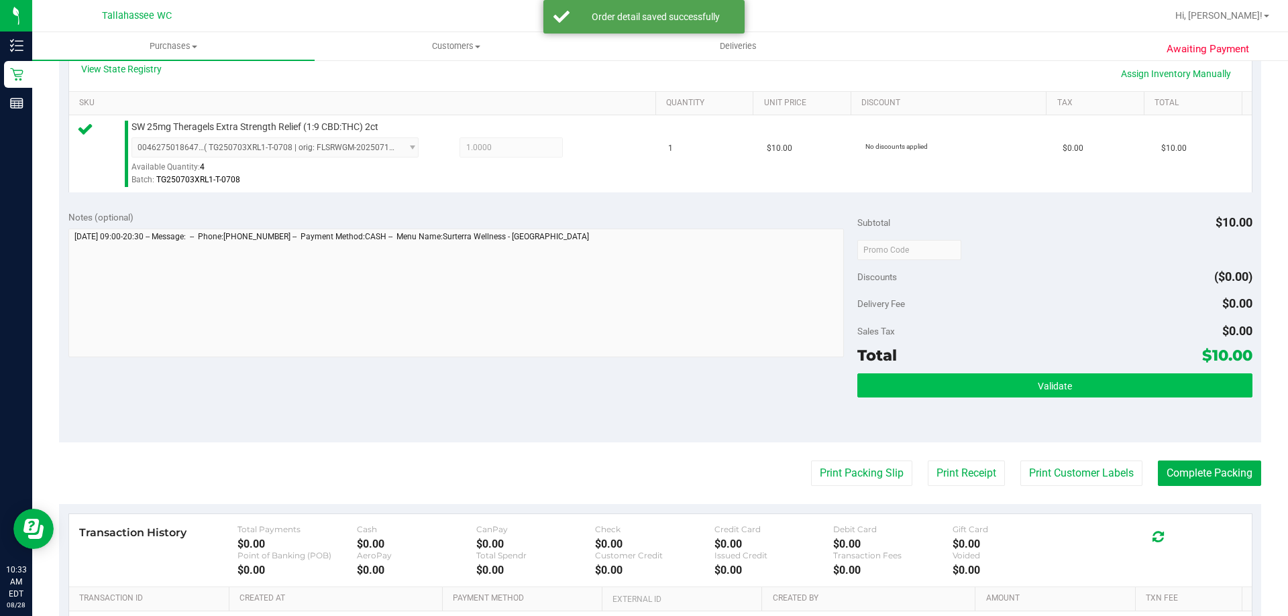
scroll to position [335, 0]
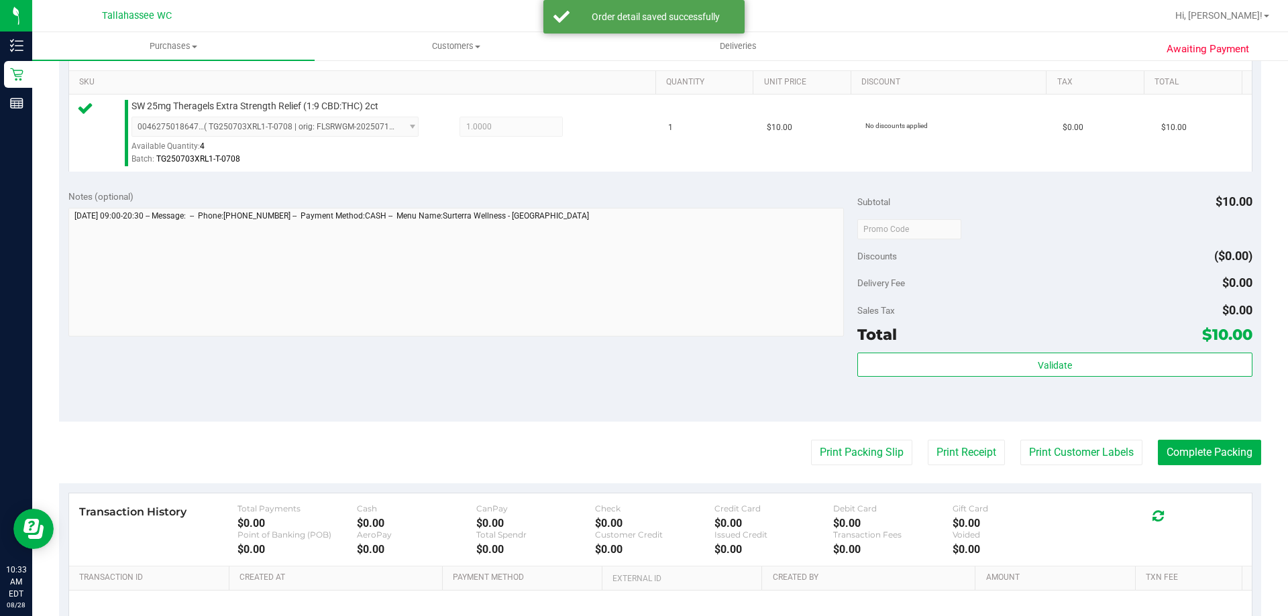
click at [1016, 378] on div "Validate" at bounding box center [1054, 383] width 394 height 60
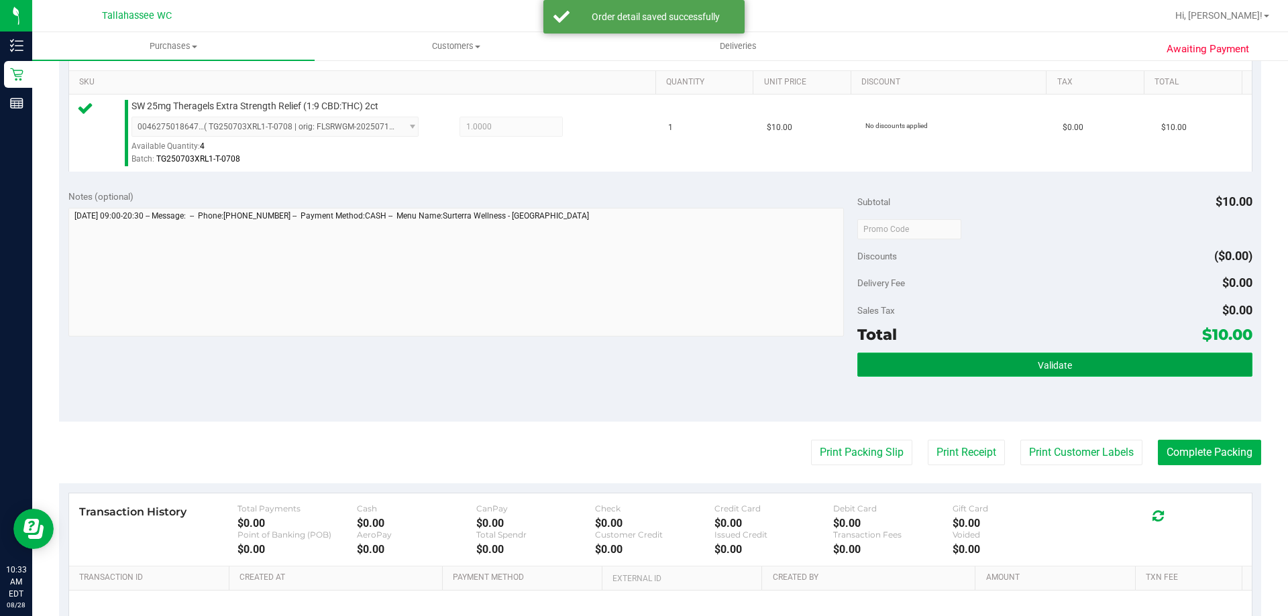
click at [1016, 372] on button "Validate" at bounding box center [1054, 365] width 394 height 24
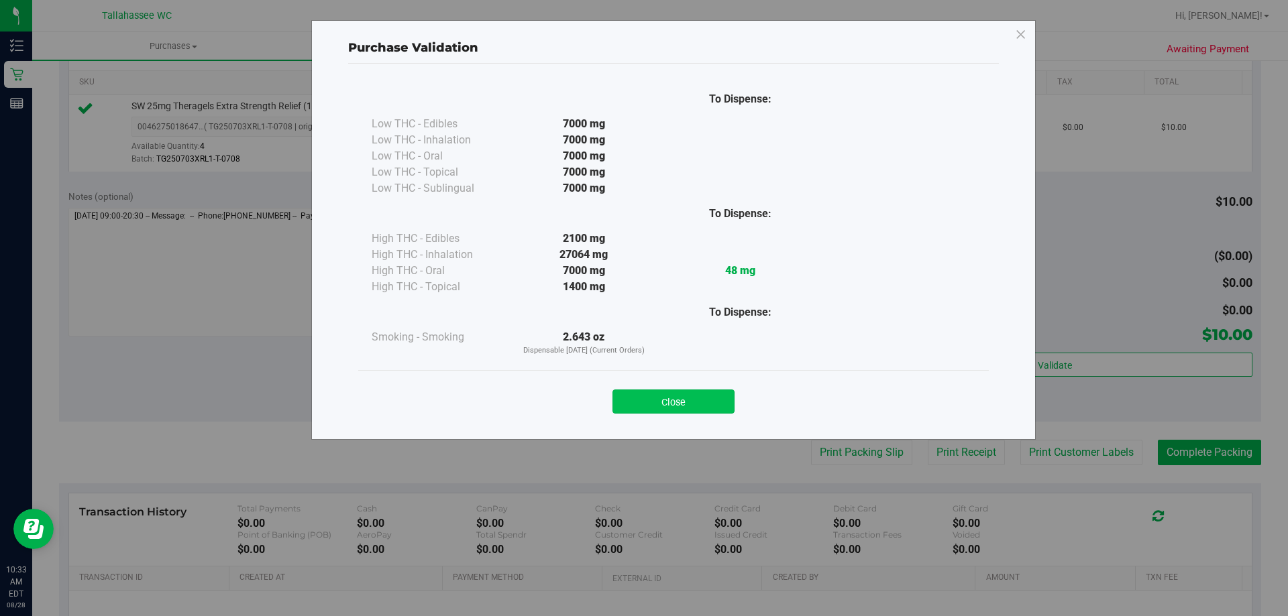
click at [686, 396] on button "Close" at bounding box center [673, 402] width 122 height 24
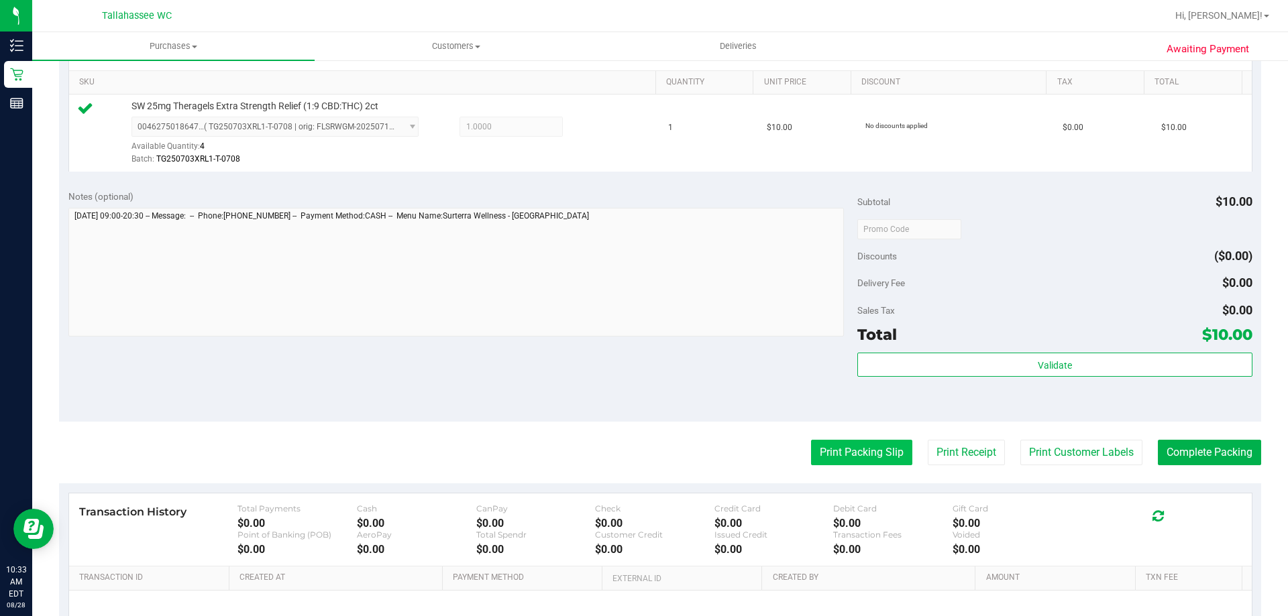
click at [821, 449] on button "Print Packing Slip" at bounding box center [861, 452] width 101 height 25
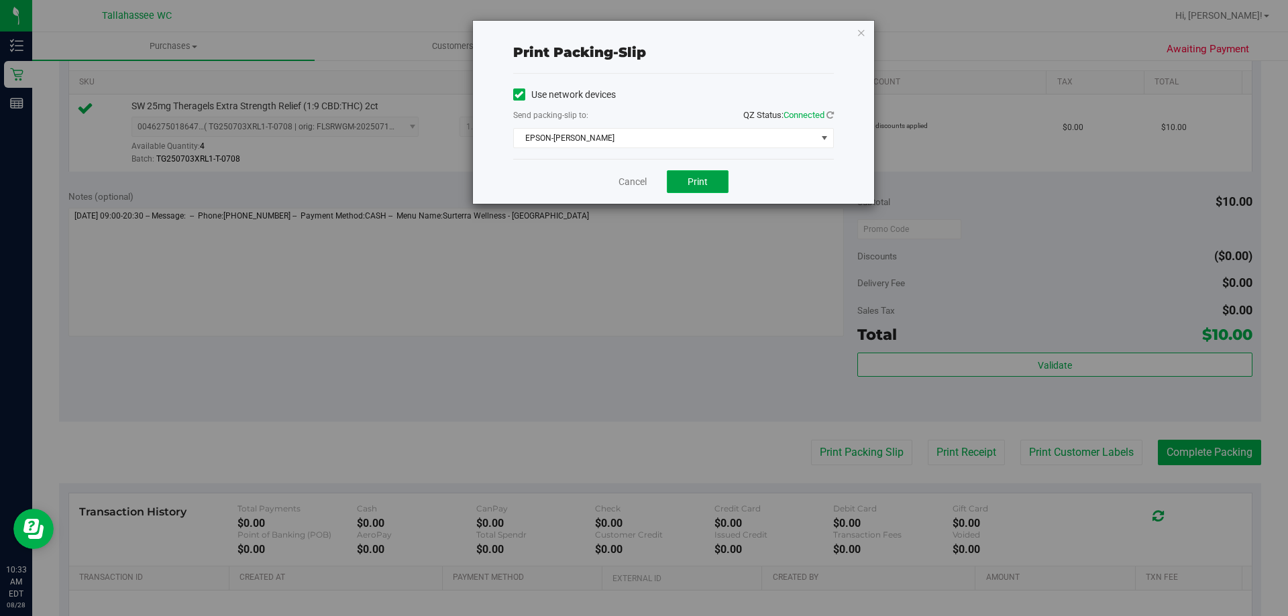
click at [696, 182] on span "Print" at bounding box center [697, 181] width 20 height 11
click at [636, 181] on link "Cancel" at bounding box center [632, 182] width 28 height 14
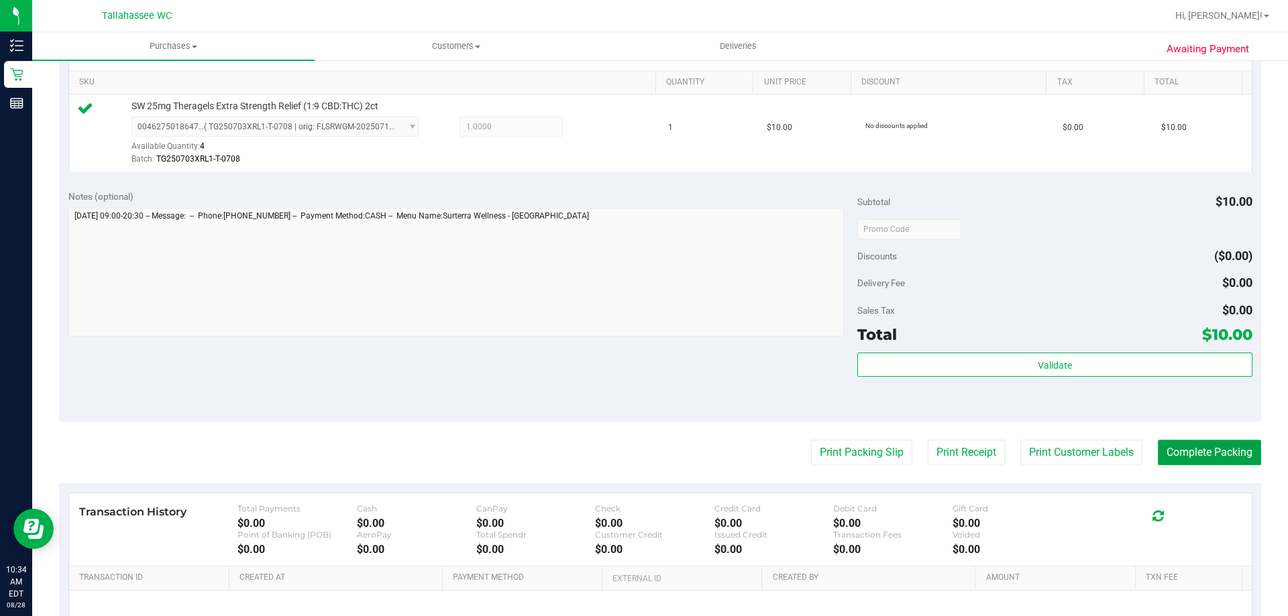
click at [1171, 443] on button "Complete Packing" at bounding box center [1209, 452] width 103 height 25
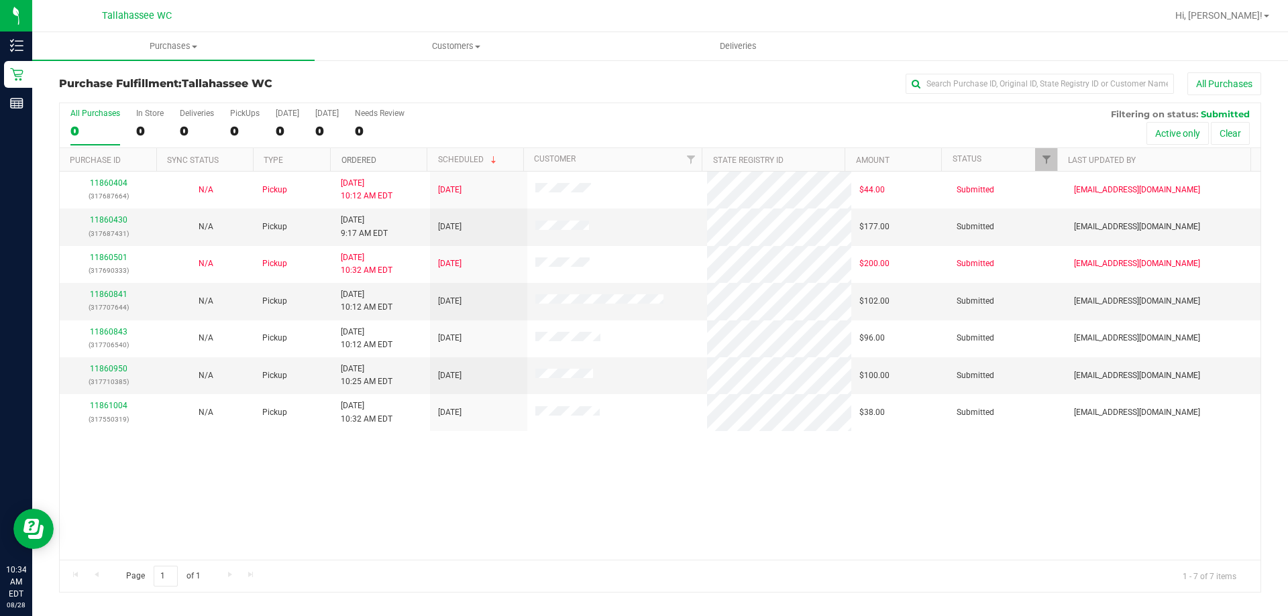
click at [360, 162] on link "Ordered" at bounding box center [358, 160] width 35 height 9
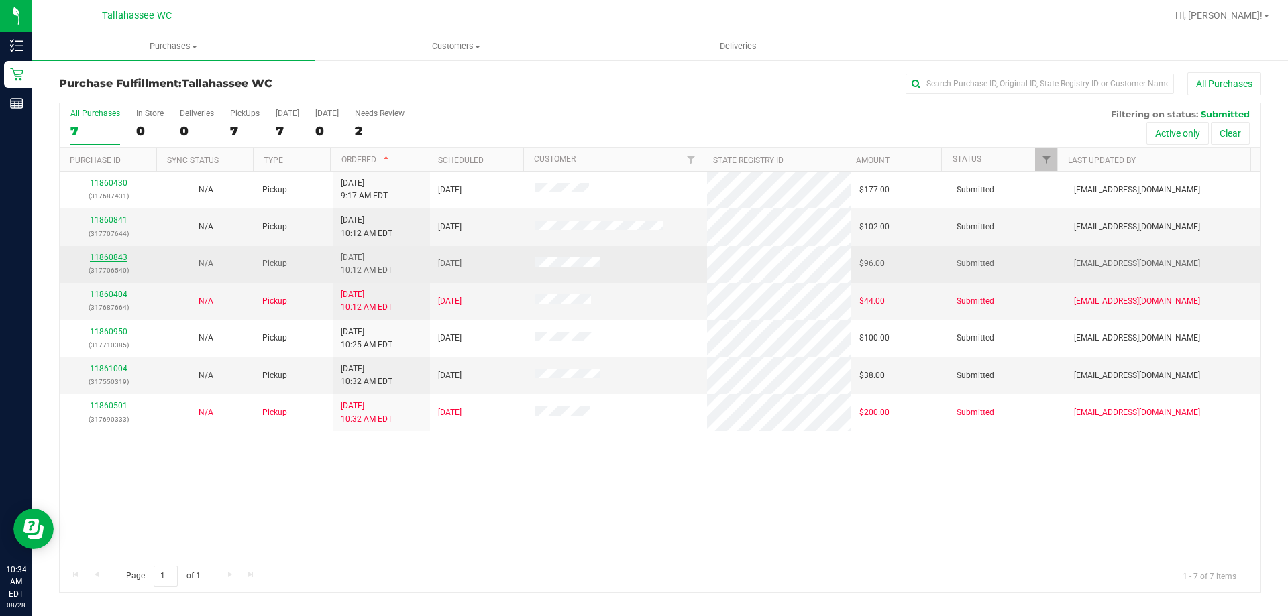
click at [114, 254] on link "11860843" at bounding box center [109, 257] width 38 height 9
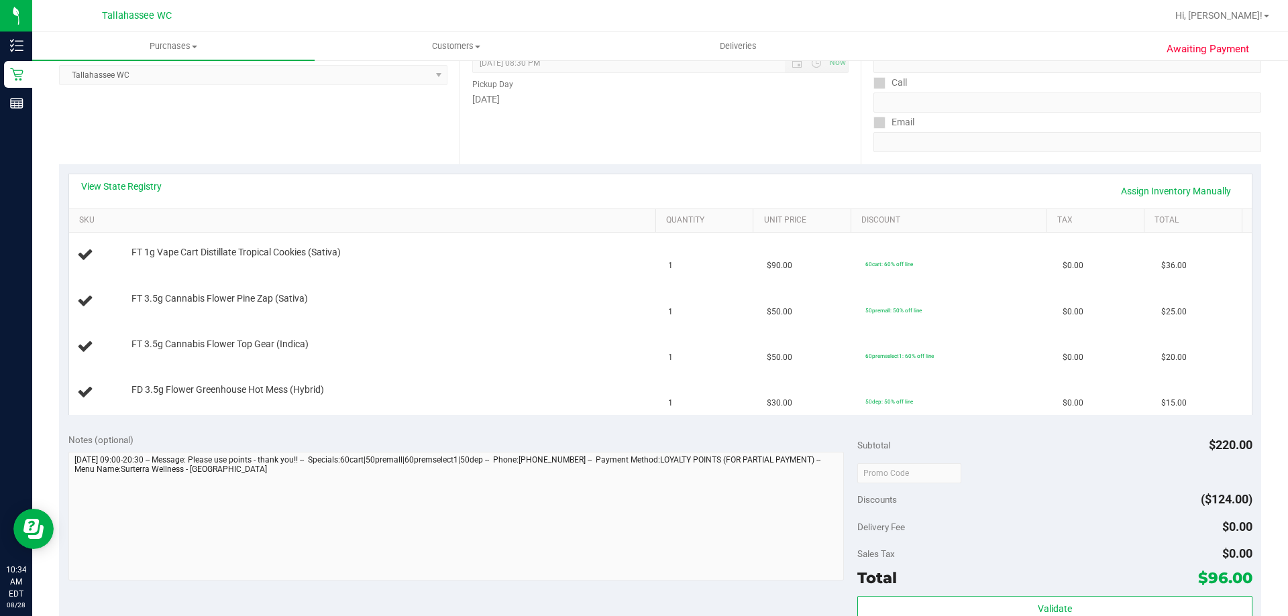
scroll to position [201, 0]
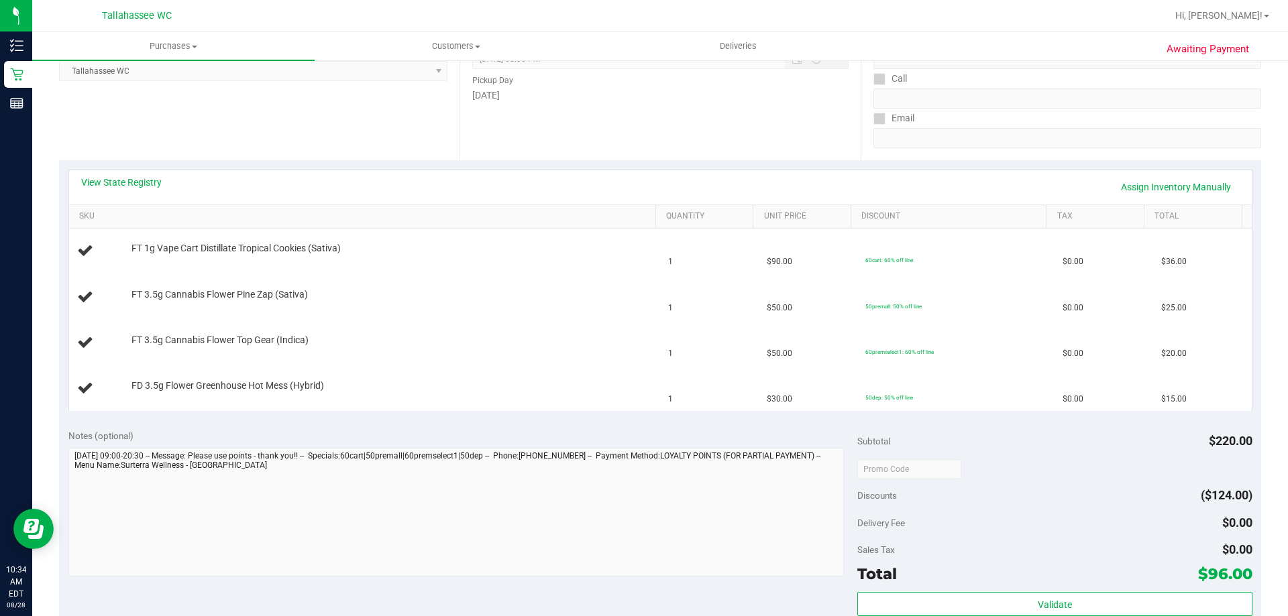
click at [149, 192] on div "View State Registry Assign Inventory Manually" at bounding box center [660, 187] width 1158 height 23
click at [154, 186] on link "View State Registry" at bounding box center [121, 182] width 80 height 13
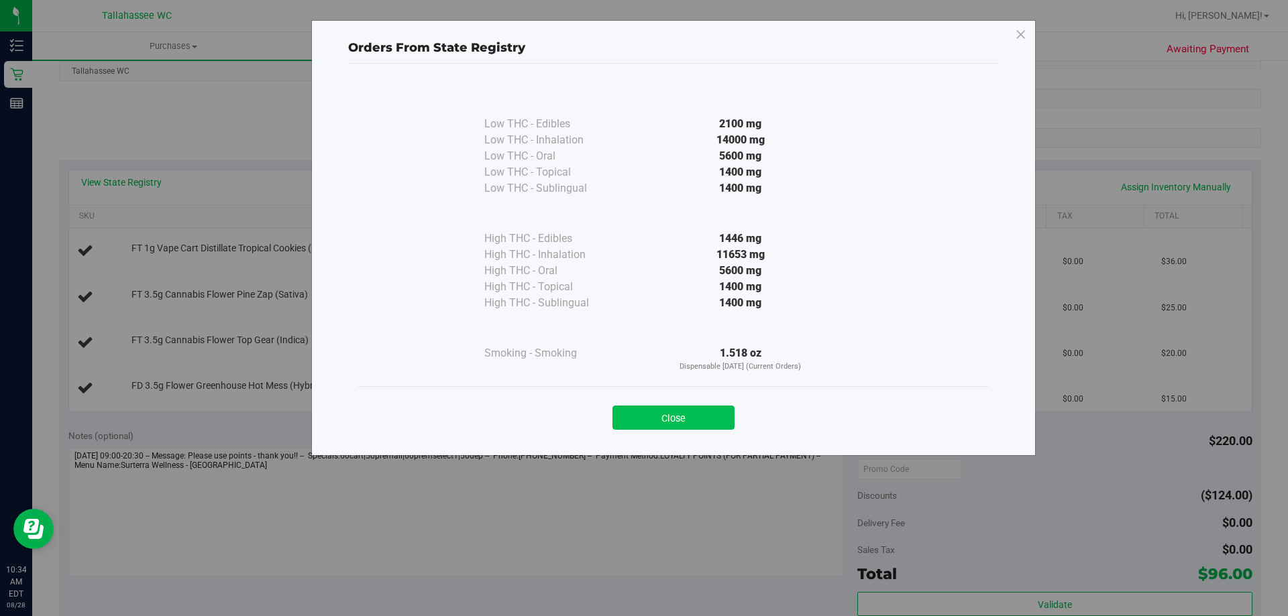
click at [677, 421] on button "Close" at bounding box center [673, 418] width 122 height 24
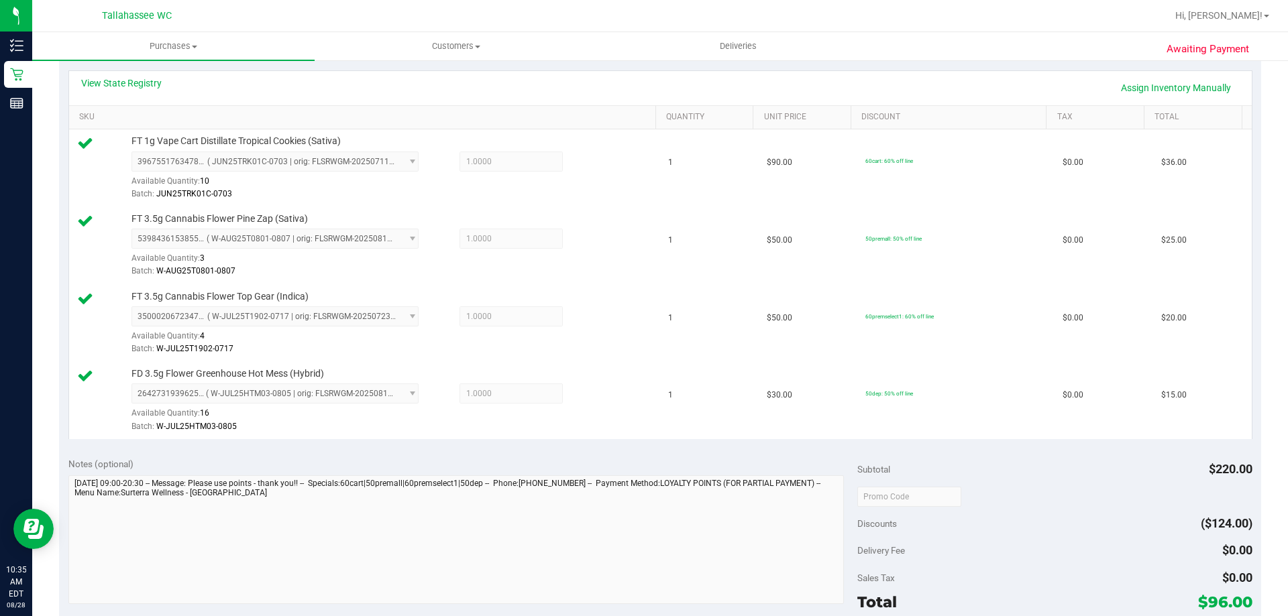
scroll to position [402, 0]
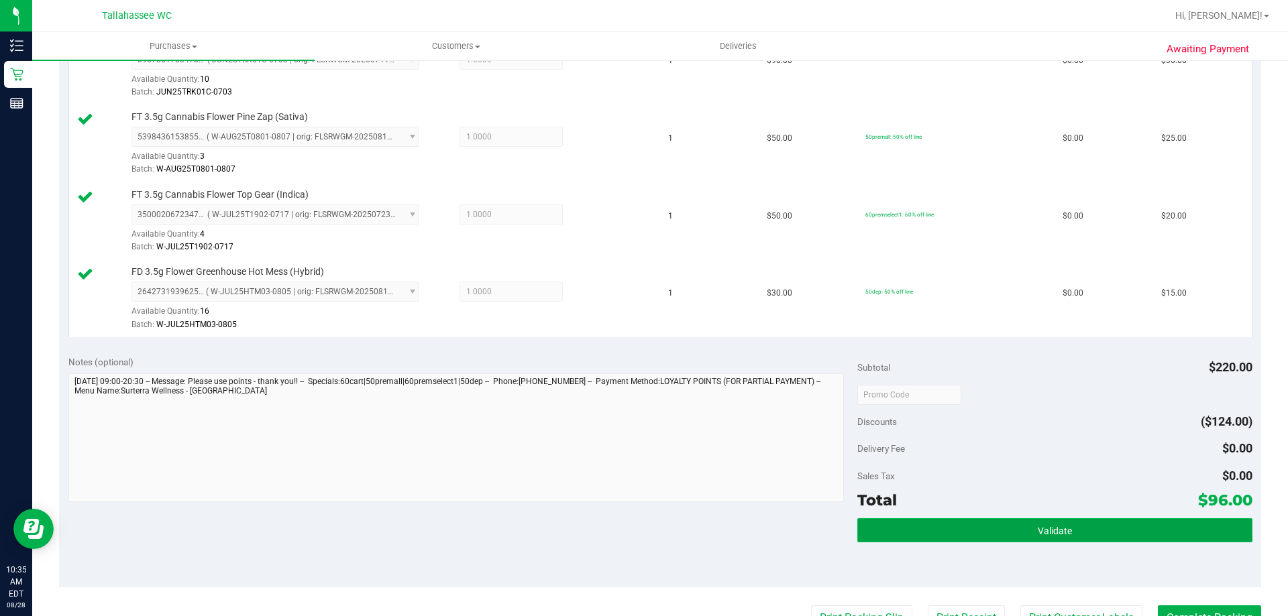
click at [880, 527] on button "Validate" at bounding box center [1054, 530] width 394 height 24
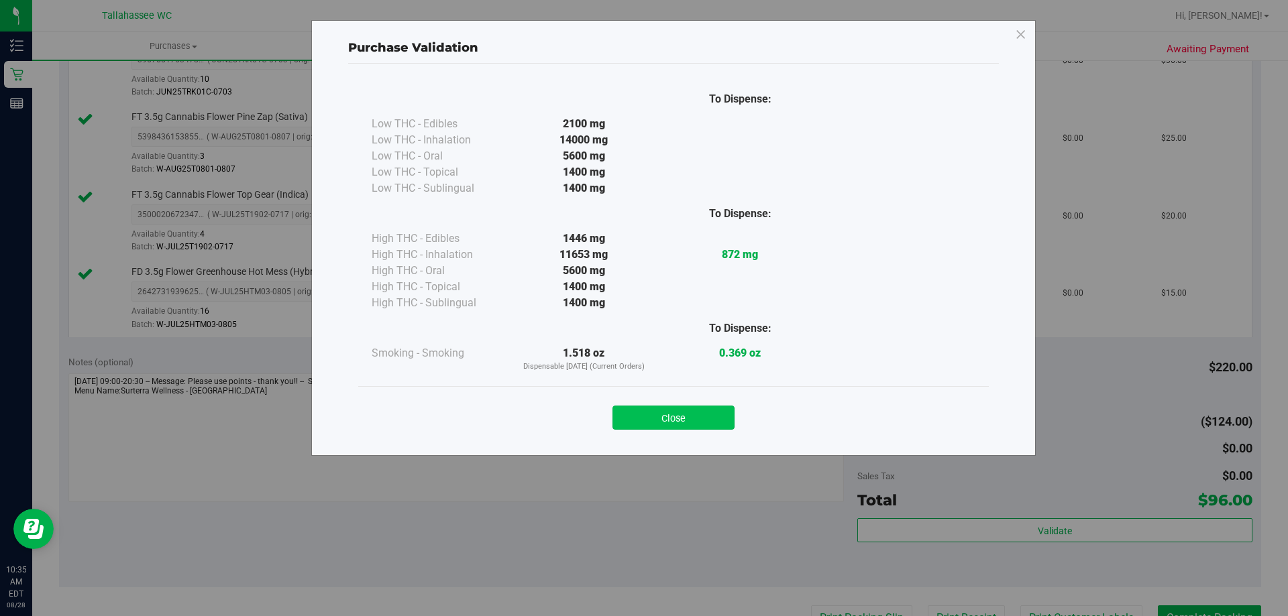
click at [700, 422] on button "Close" at bounding box center [673, 418] width 122 height 24
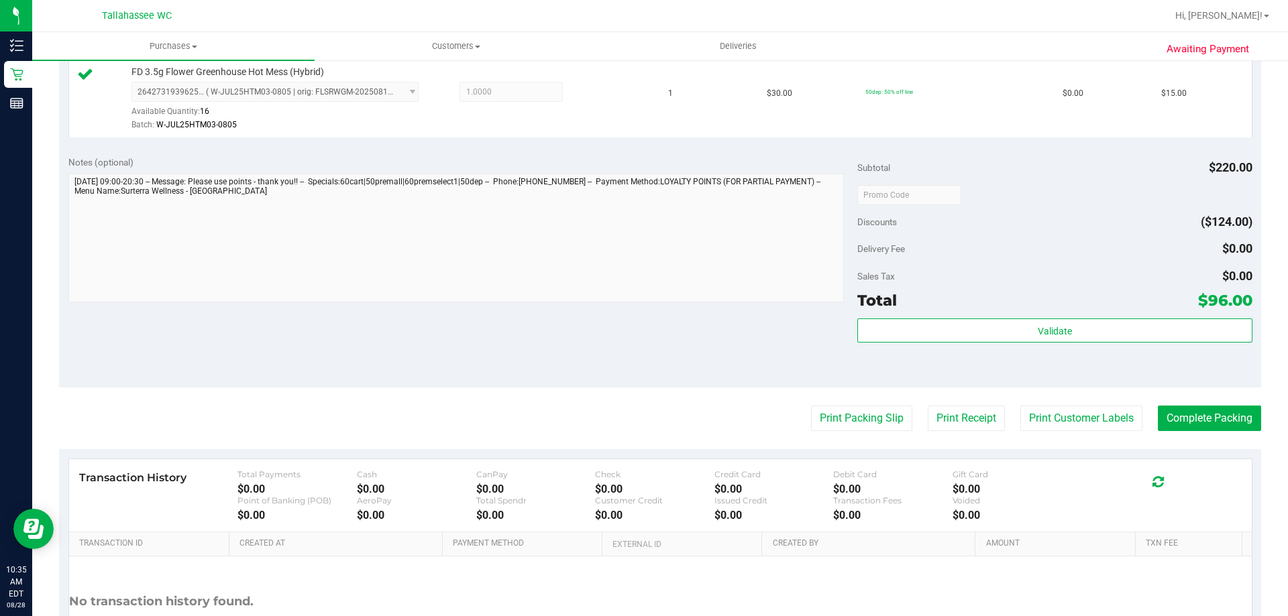
scroll to position [604, 0]
click at [826, 422] on button "Print Packing Slip" at bounding box center [861, 416] width 101 height 25
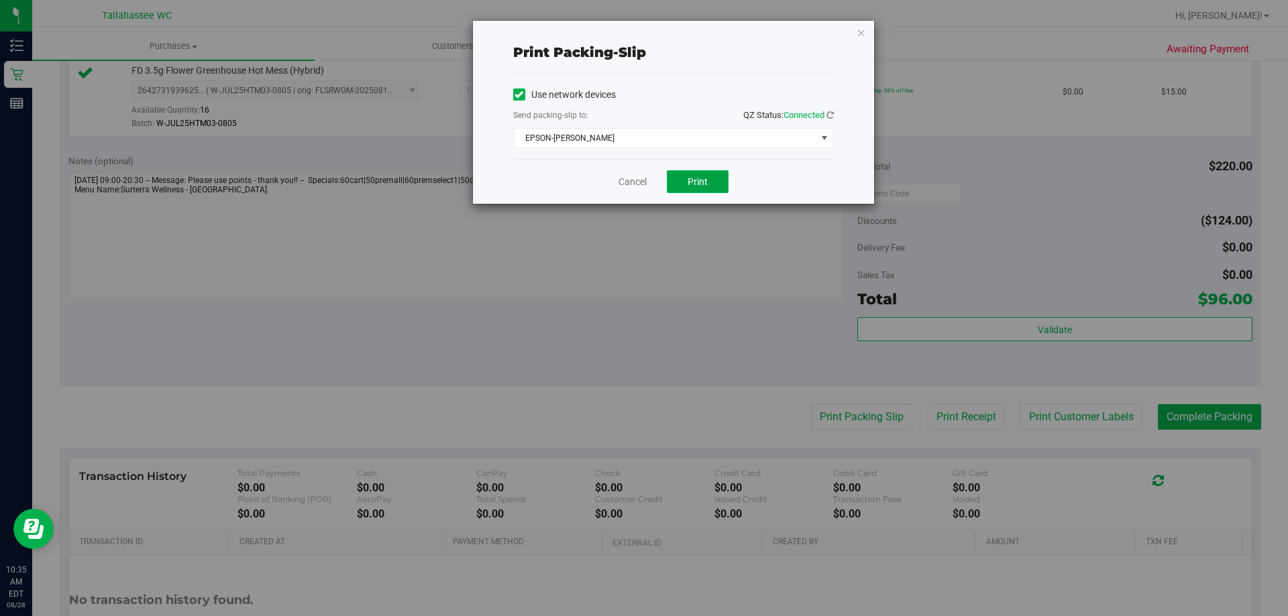
click at [702, 184] on span "Print" at bounding box center [697, 181] width 20 height 11
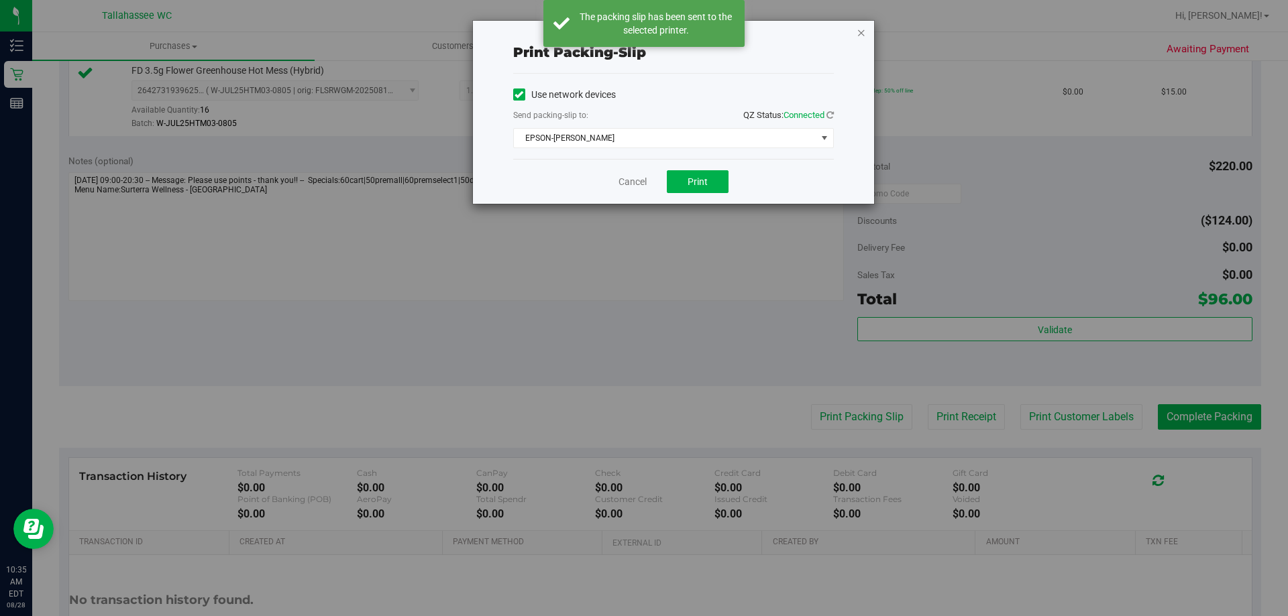
click at [863, 31] on icon "button" at bounding box center [860, 32] width 9 height 16
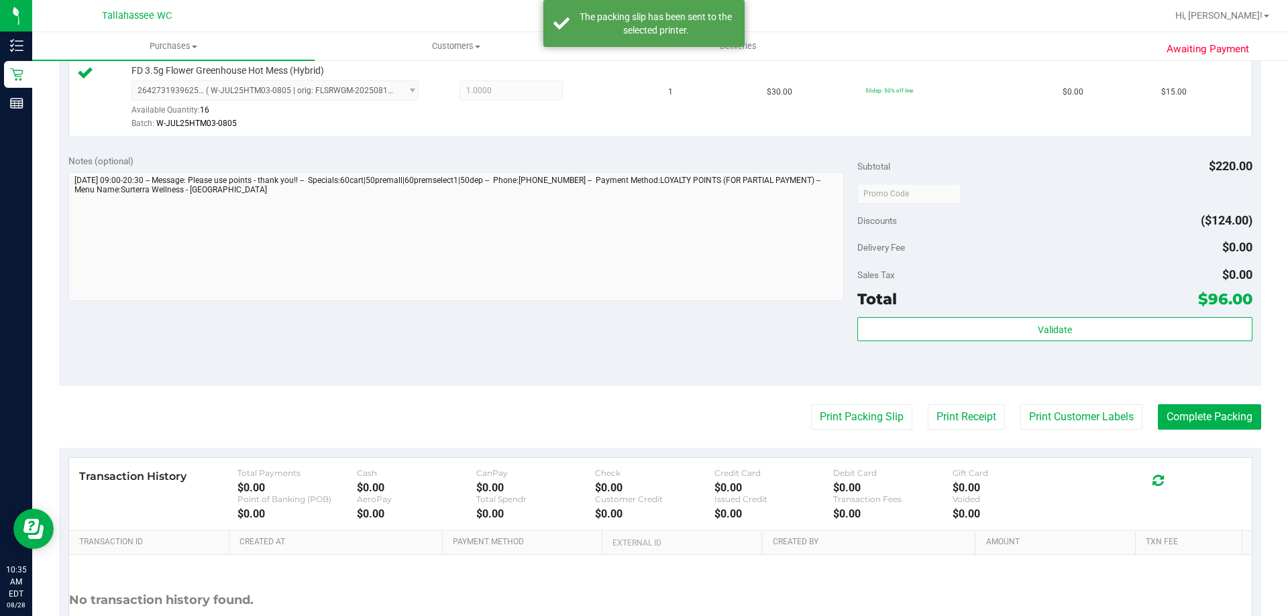
click at [873, 223] on span "Discounts" at bounding box center [877, 221] width 40 height 24
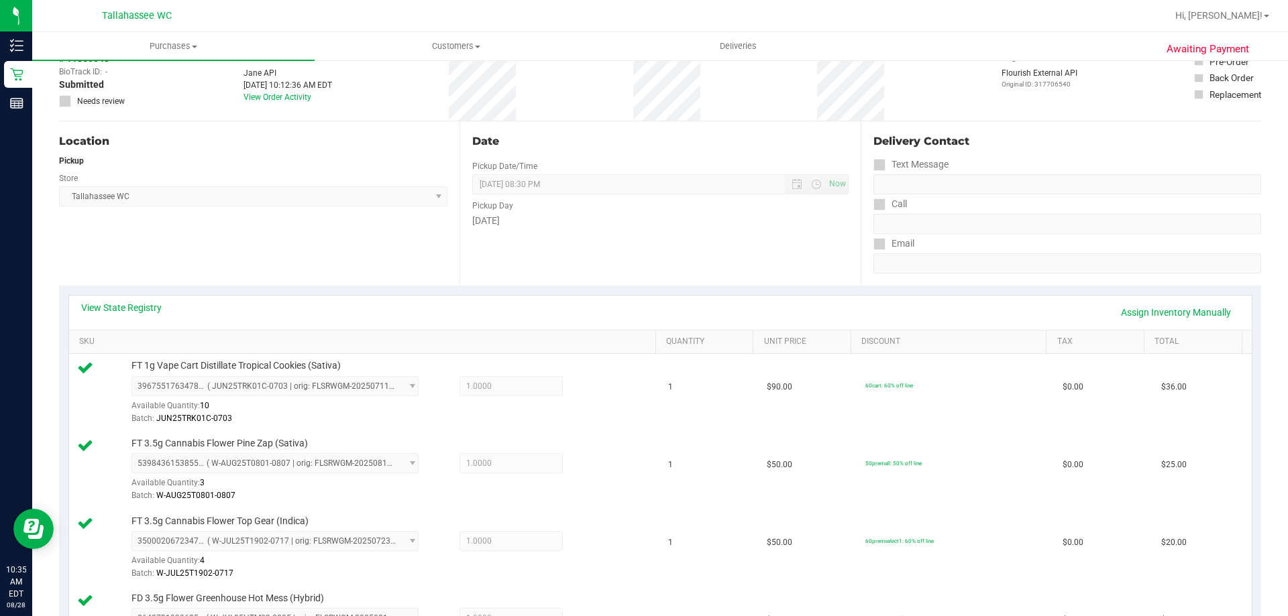
scroll to position [0, 0]
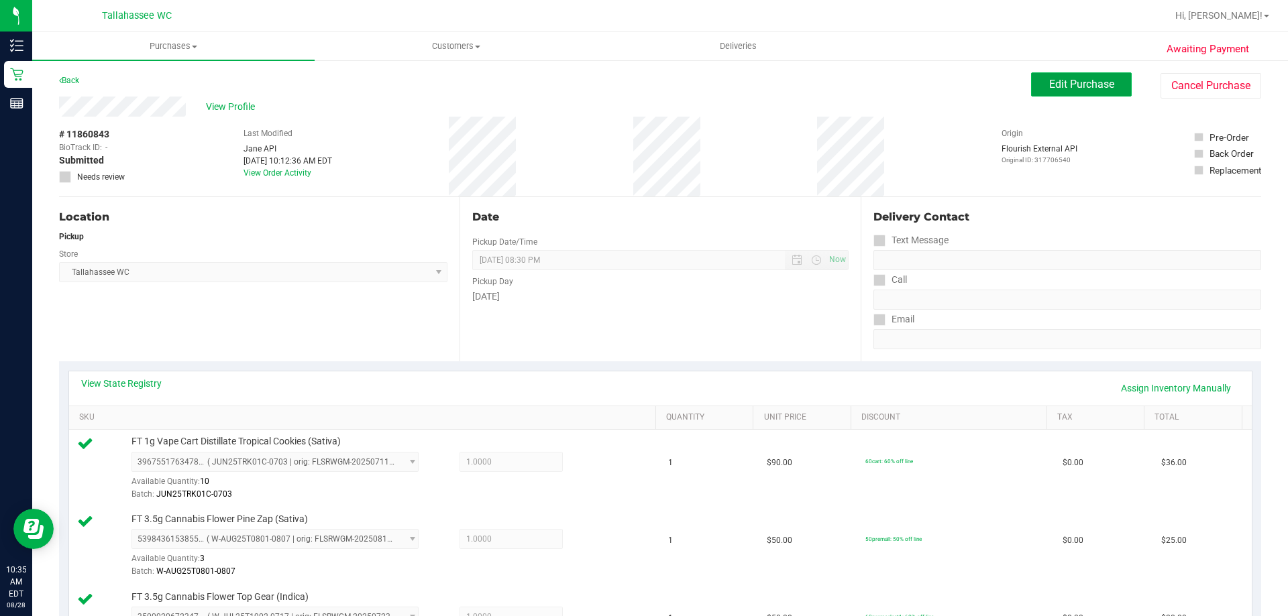
click at [1048, 91] on button "Edit Purchase" at bounding box center [1081, 84] width 101 height 24
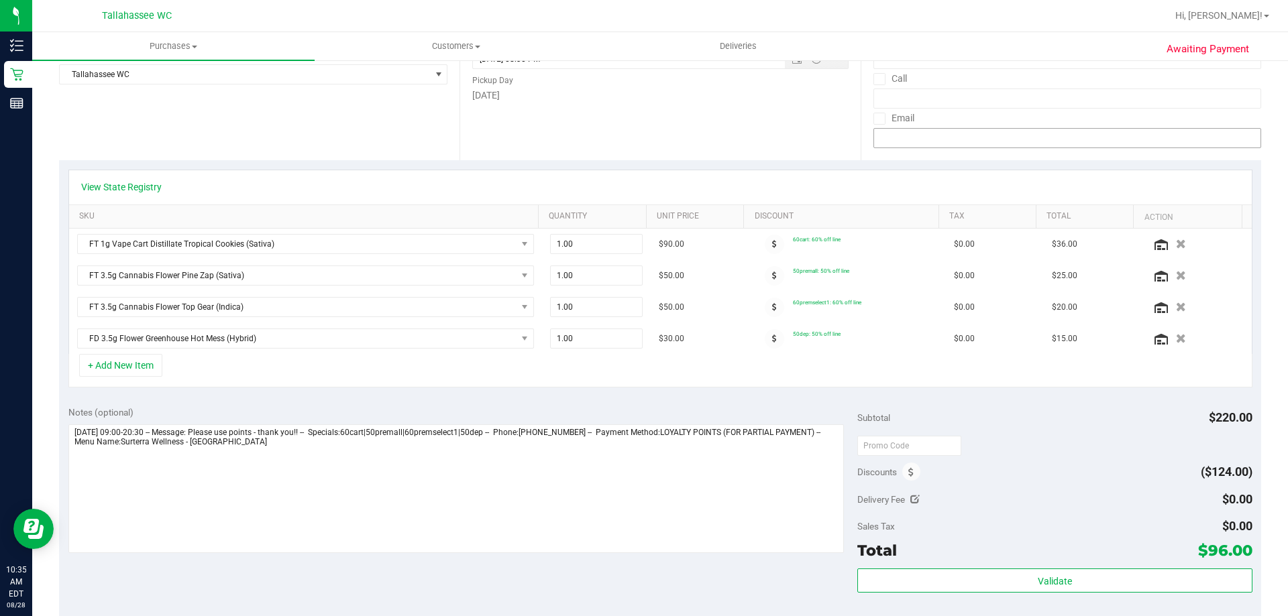
scroll to position [402, 0]
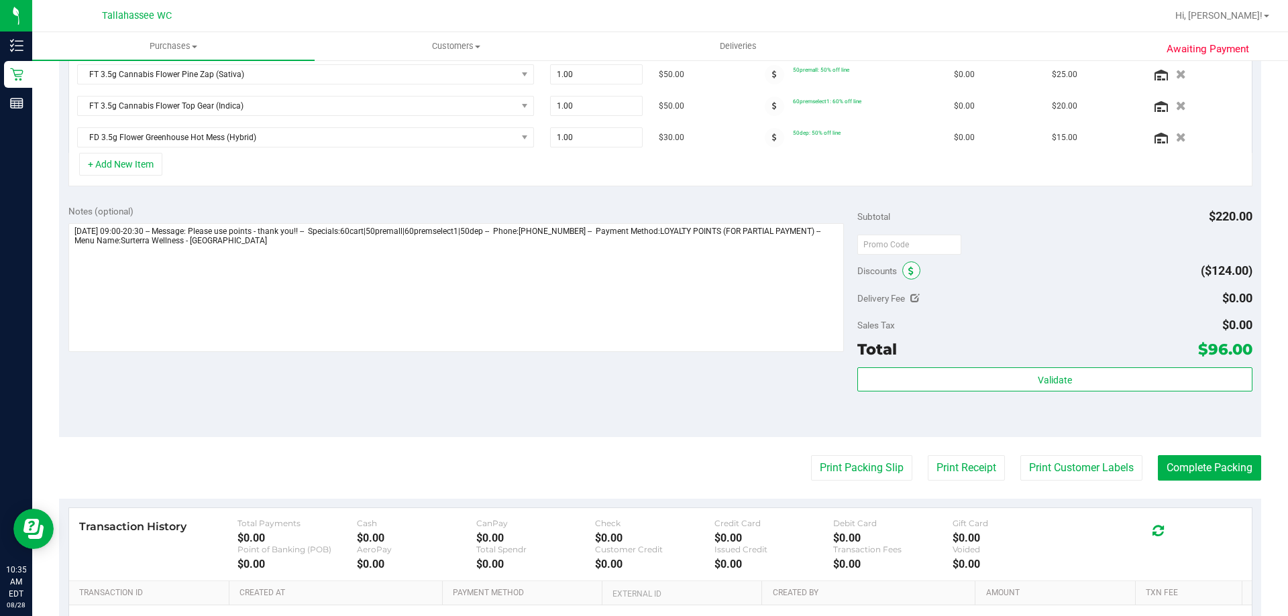
click at [908, 276] on icon at bounding box center [910, 271] width 5 height 9
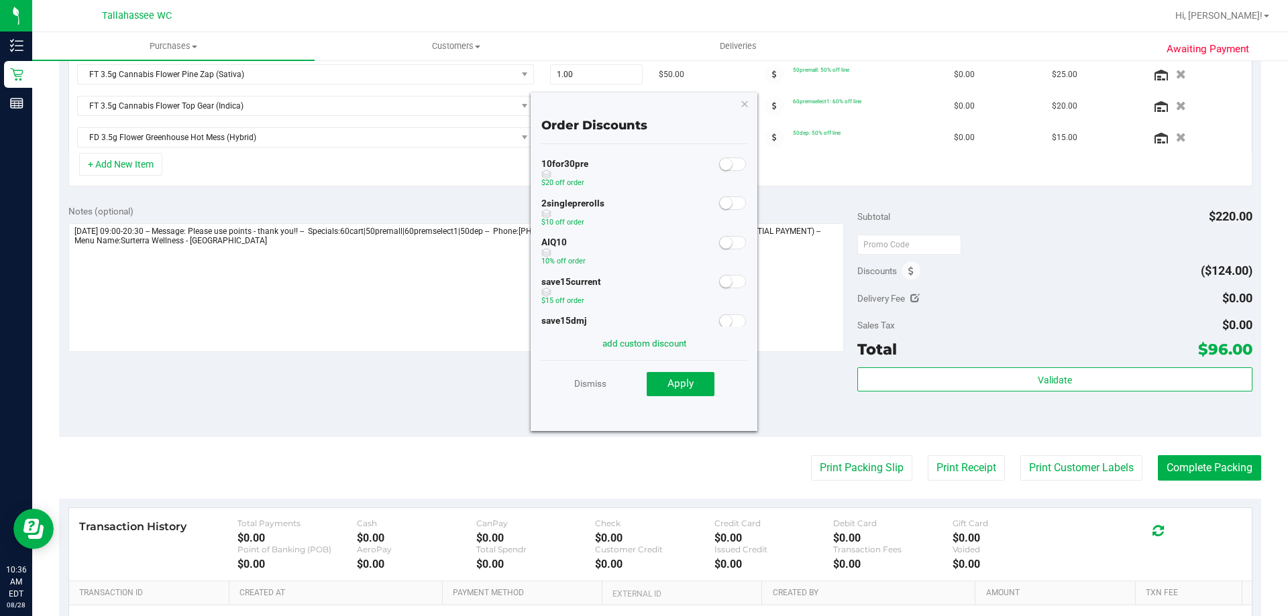
click at [722, 244] on span at bounding box center [732, 242] width 27 height 13
click at [671, 387] on span "Apply" at bounding box center [680, 384] width 26 height 12
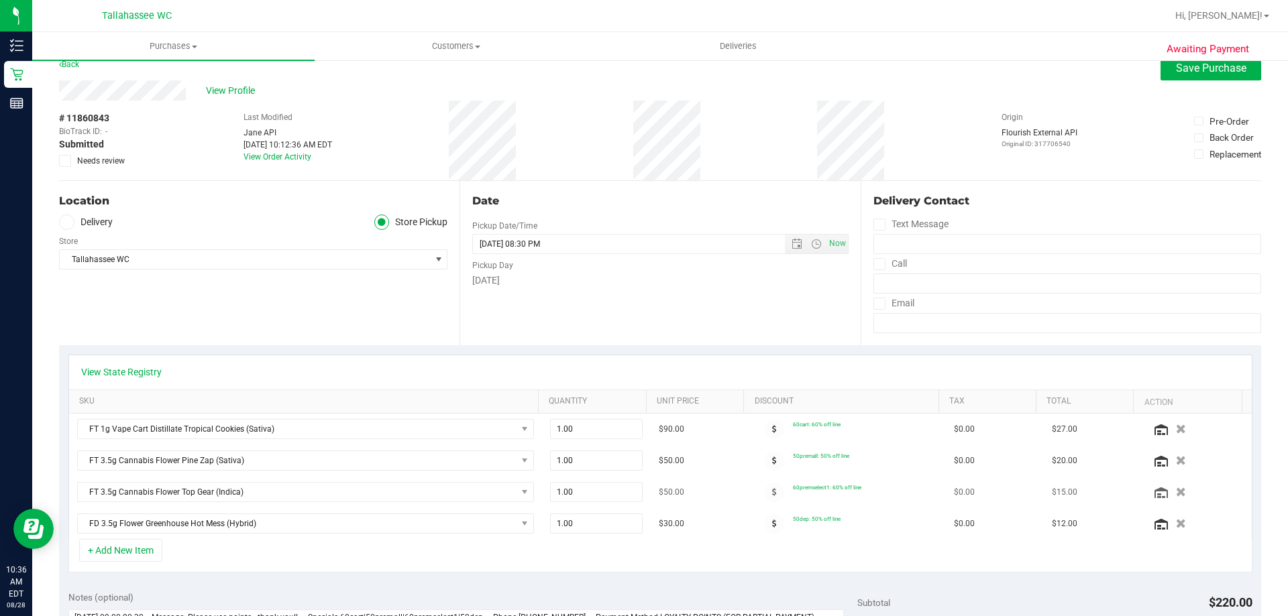
scroll to position [0, 0]
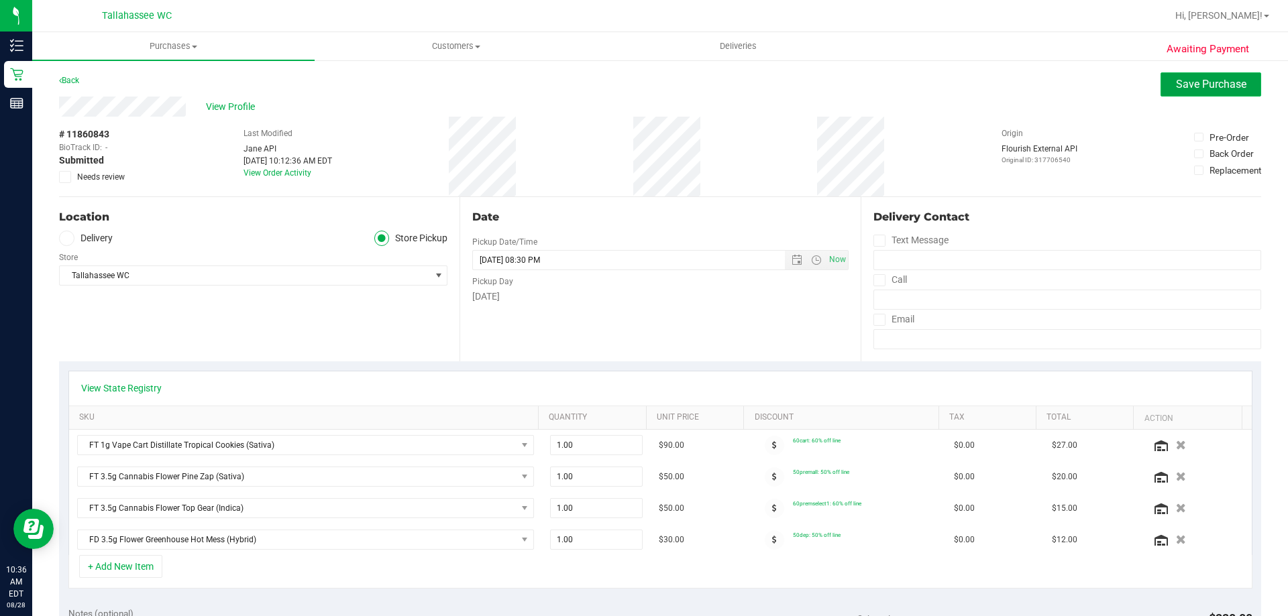
click at [1160, 78] on button "Save Purchase" at bounding box center [1210, 84] width 101 height 24
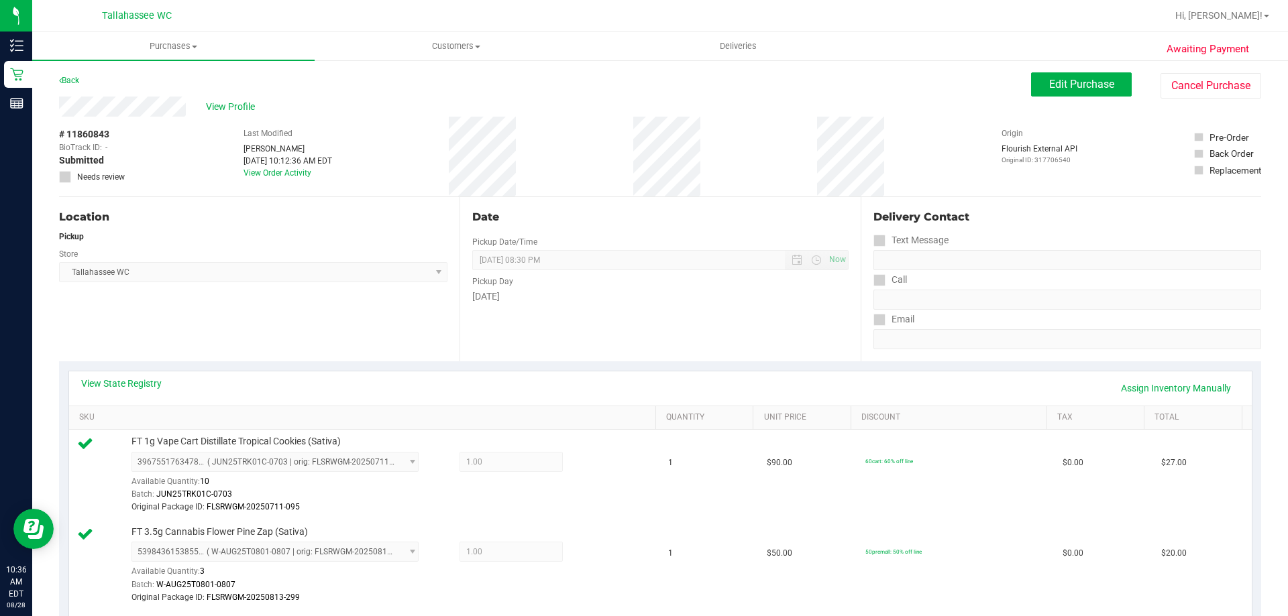
click at [221, 105] on span "View Profile" at bounding box center [233, 107] width 54 height 14
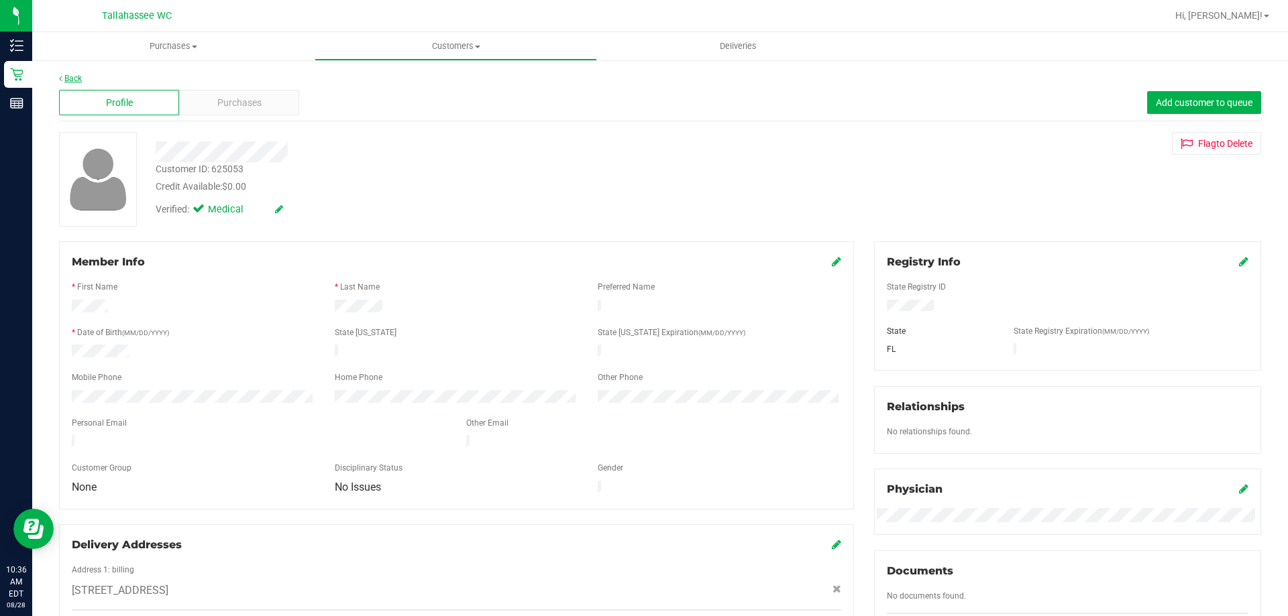
click at [78, 81] on link "Back" at bounding box center [70, 78] width 23 height 9
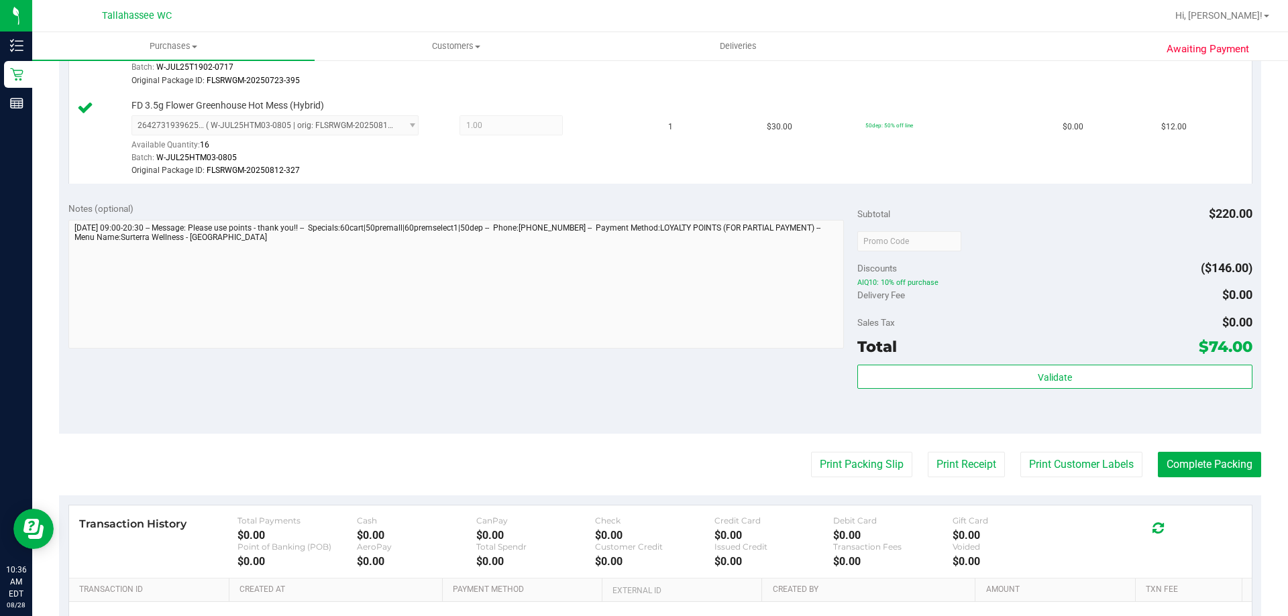
scroll to position [671, 0]
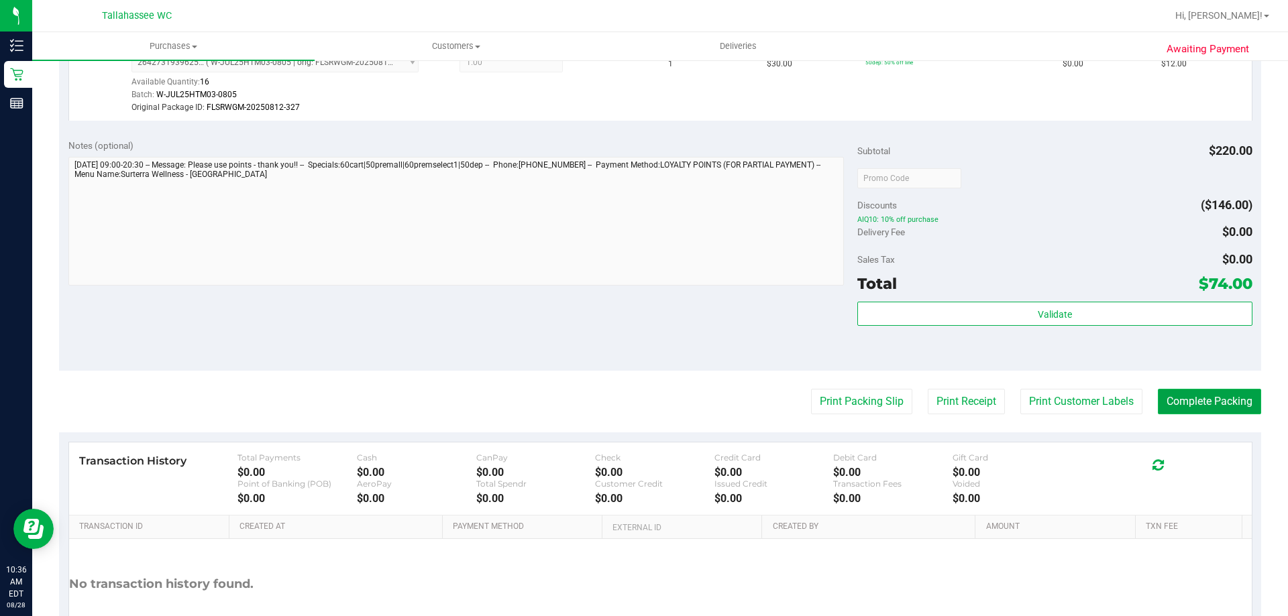
click at [1198, 401] on button "Complete Packing" at bounding box center [1209, 401] width 103 height 25
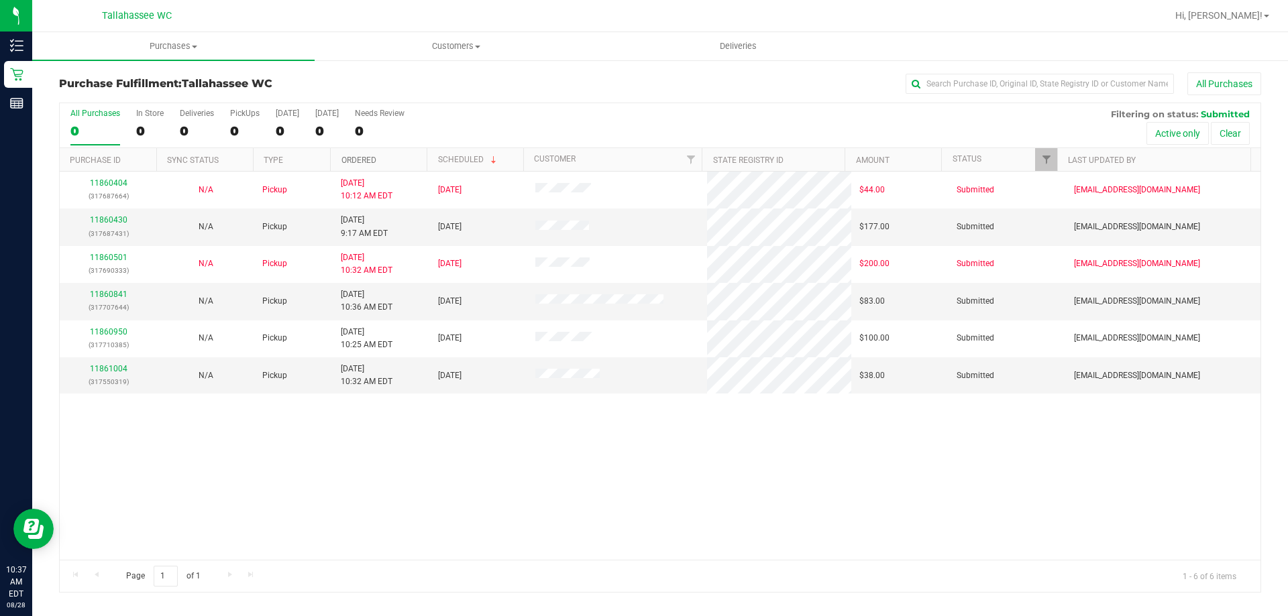
click at [371, 164] on link "Ordered" at bounding box center [358, 160] width 35 height 9
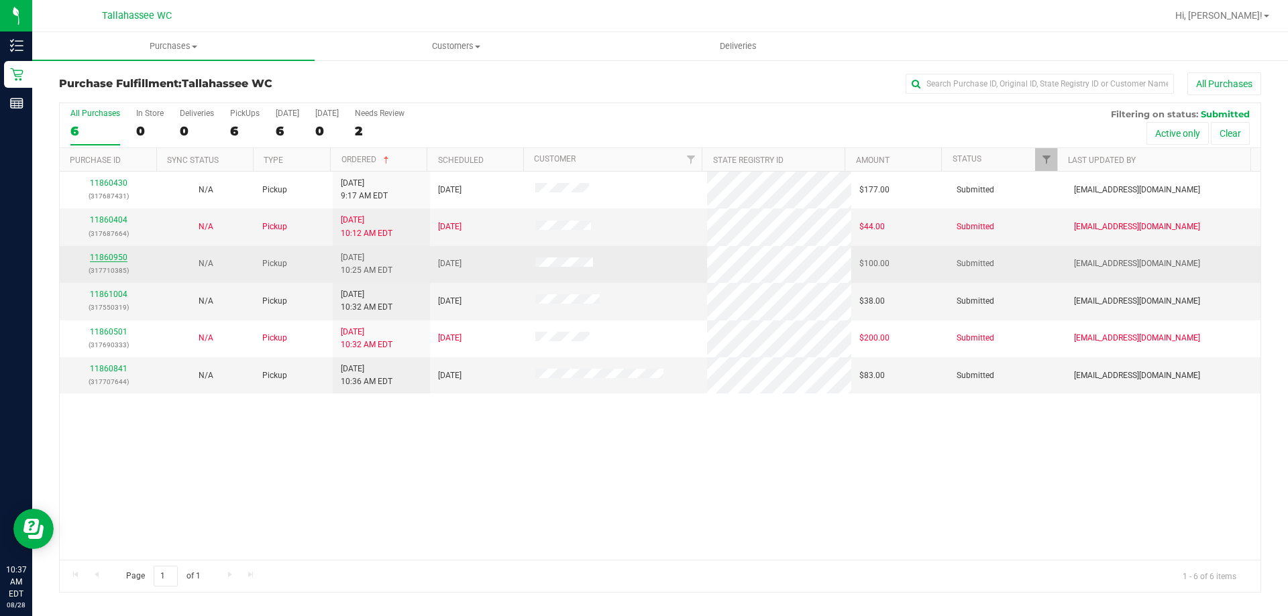
click at [99, 257] on link "11860950" at bounding box center [109, 257] width 38 height 9
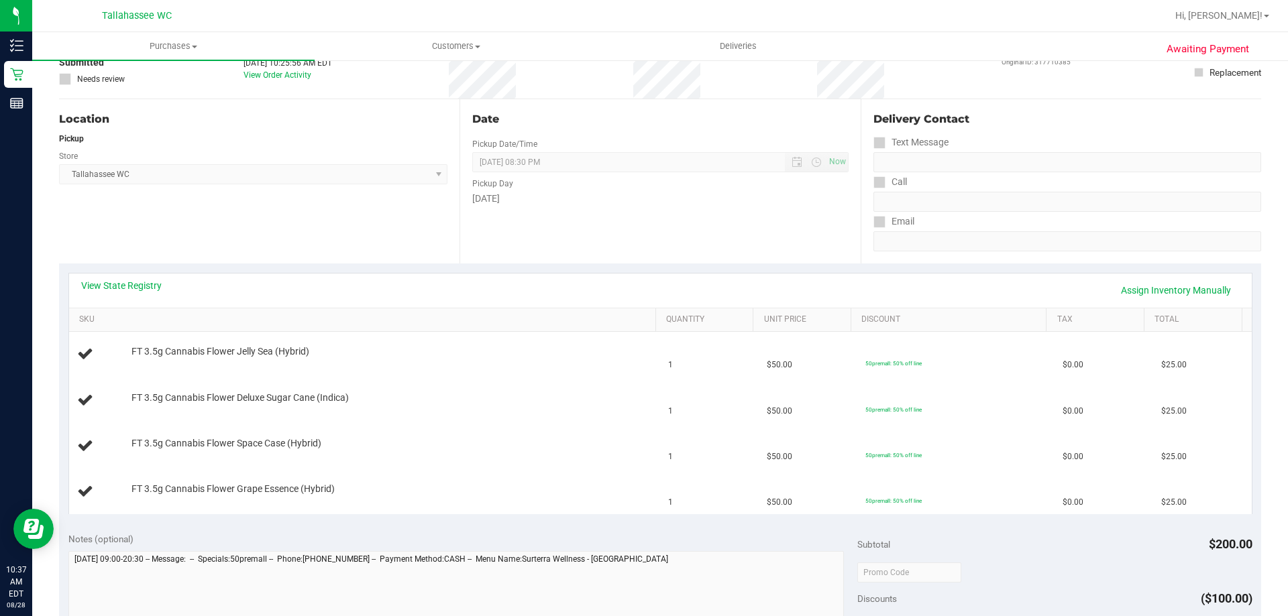
scroll to position [201, 0]
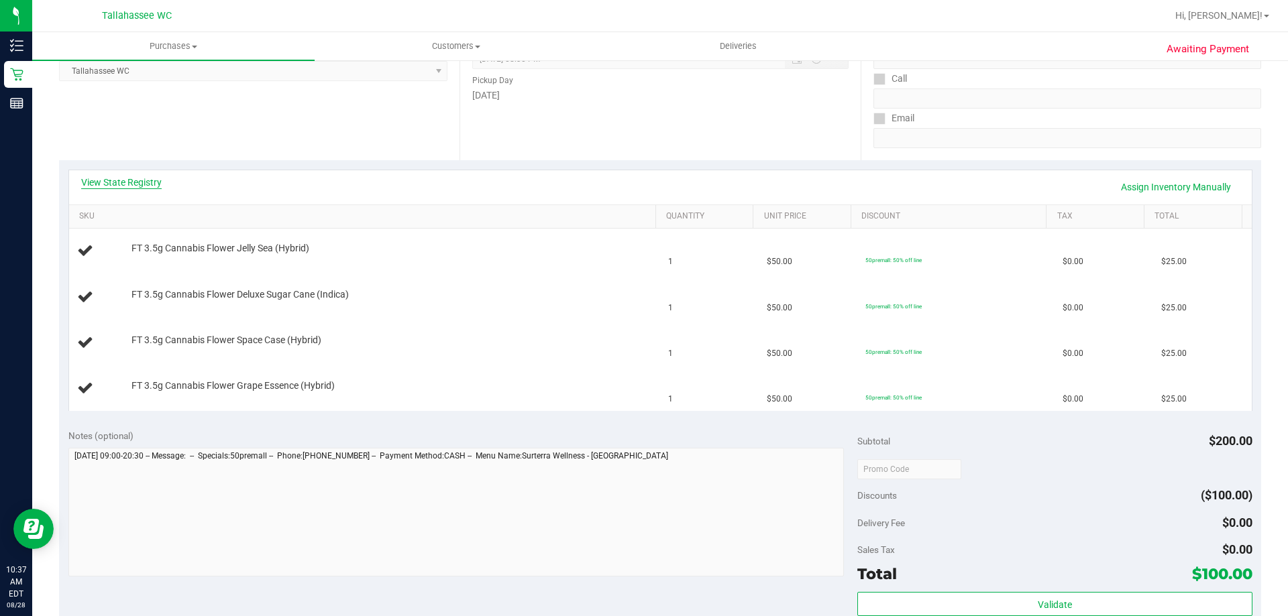
click at [108, 181] on link "View State Registry" at bounding box center [121, 182] width 80 height 13
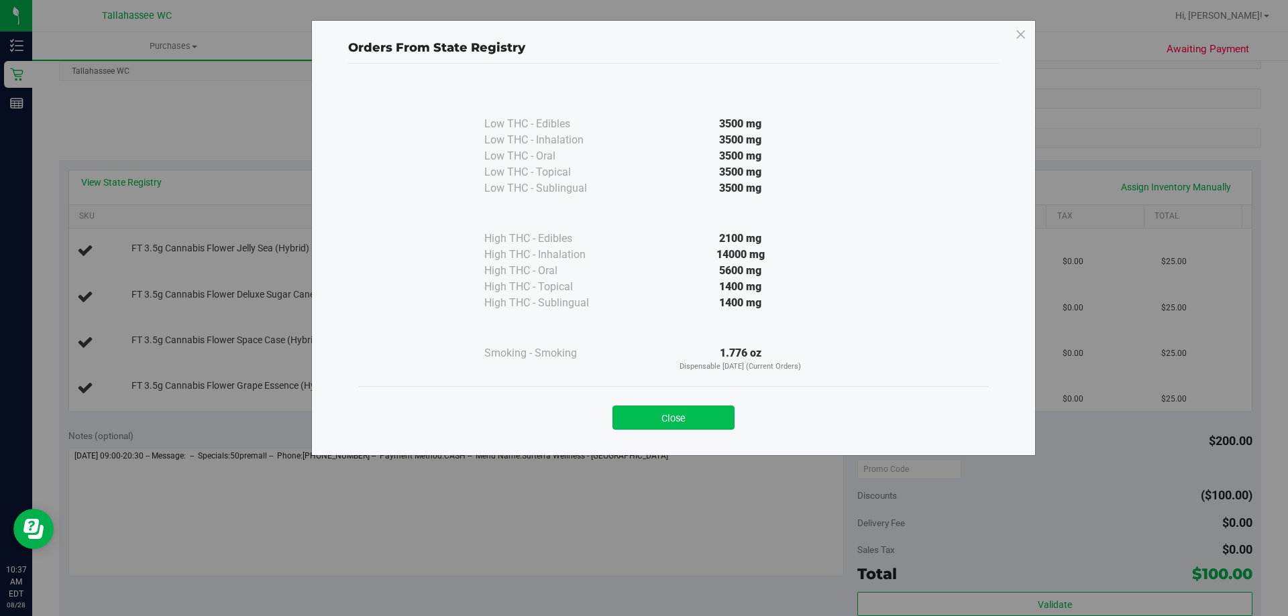
click at [701, 412] on button "Close" at bounding box center [673, 418] width 122 height 24
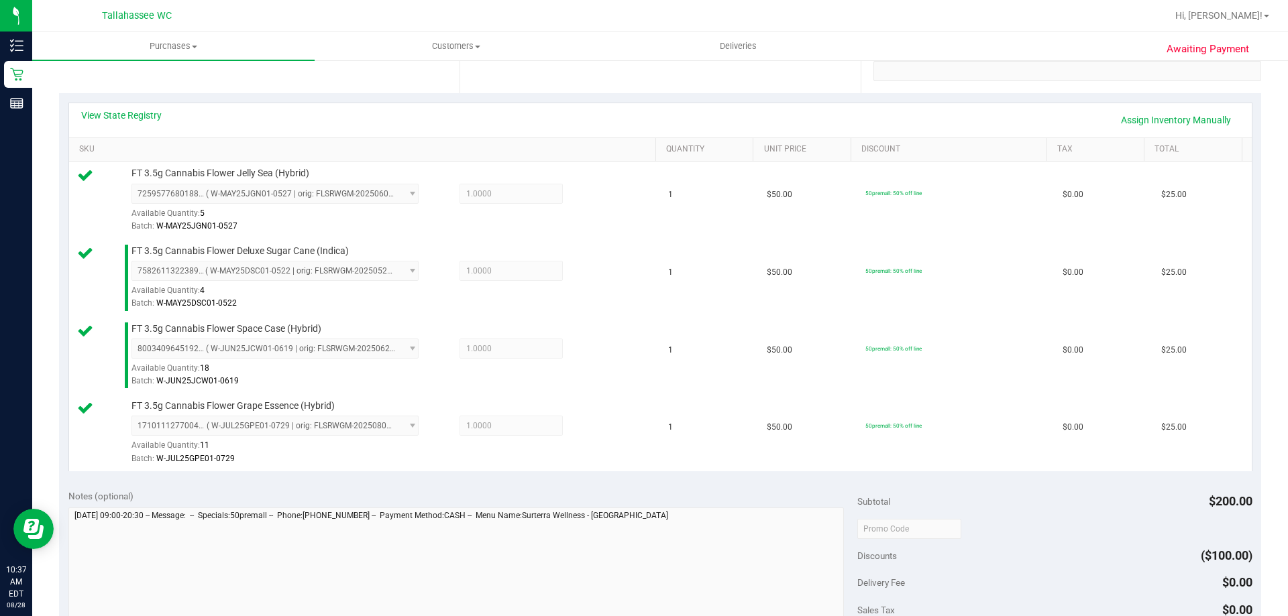
scroll to position [469, 0]
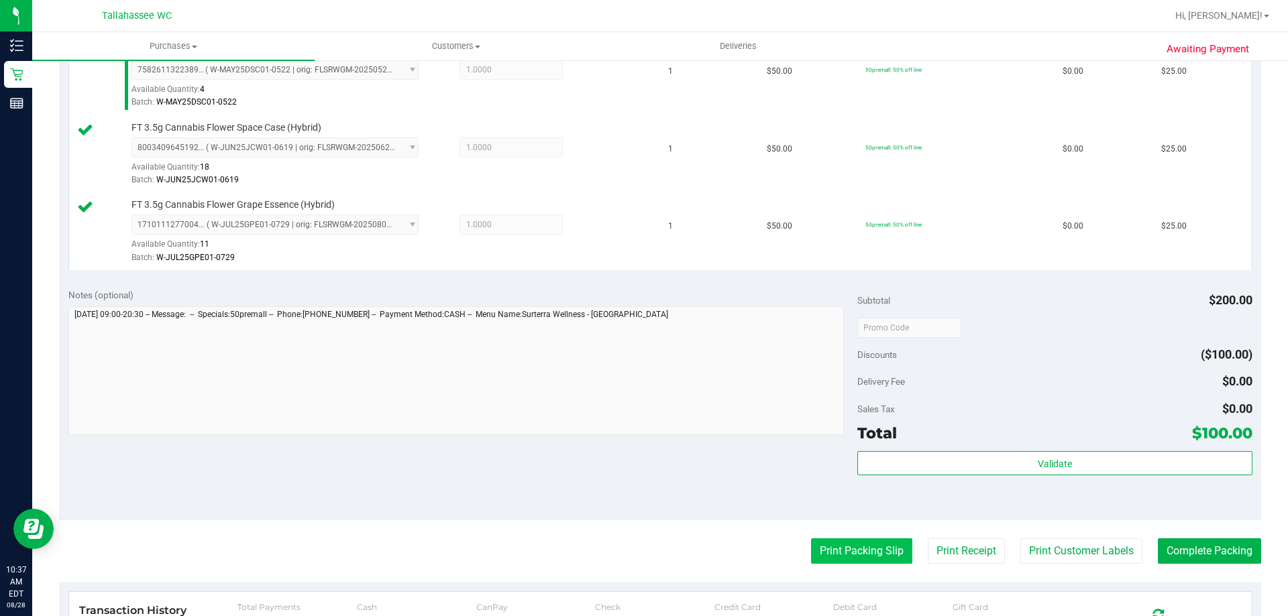
click at [816, 557] on button "Print Packing Slip" at bounding box center [861, 551] width 101 height 25
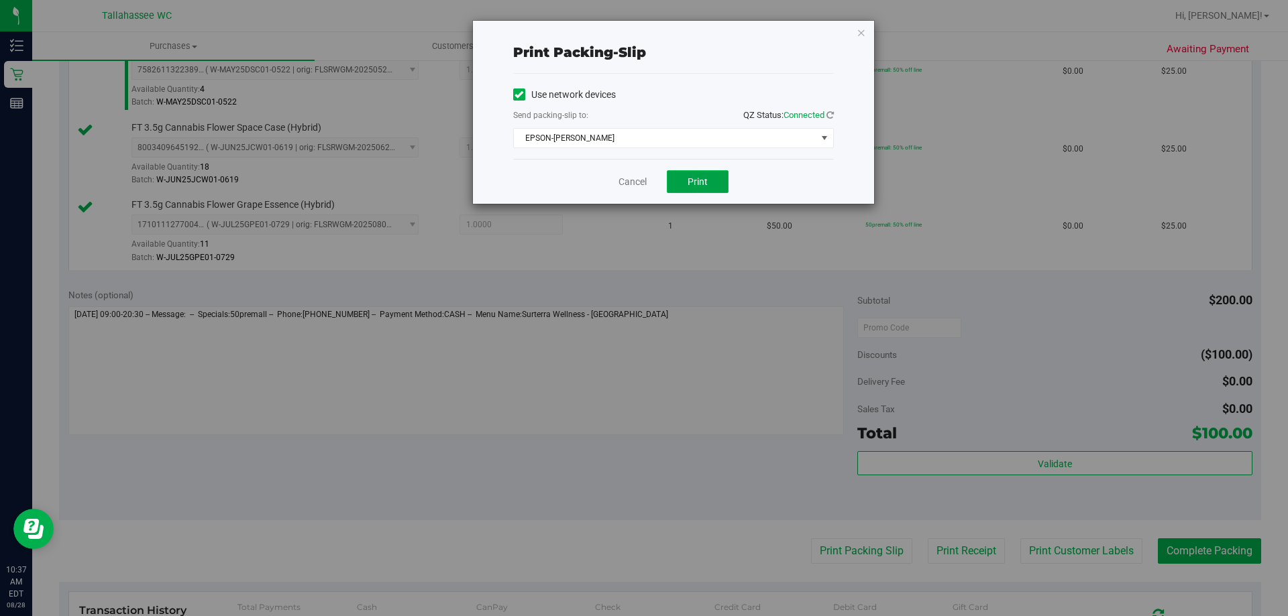
click at [698, 186] on span "Print" at bounding box center [697, 181] width 20 height 11
click at [856, 28] on icon "button" at bounding box center [860, 32] width 9 height 16
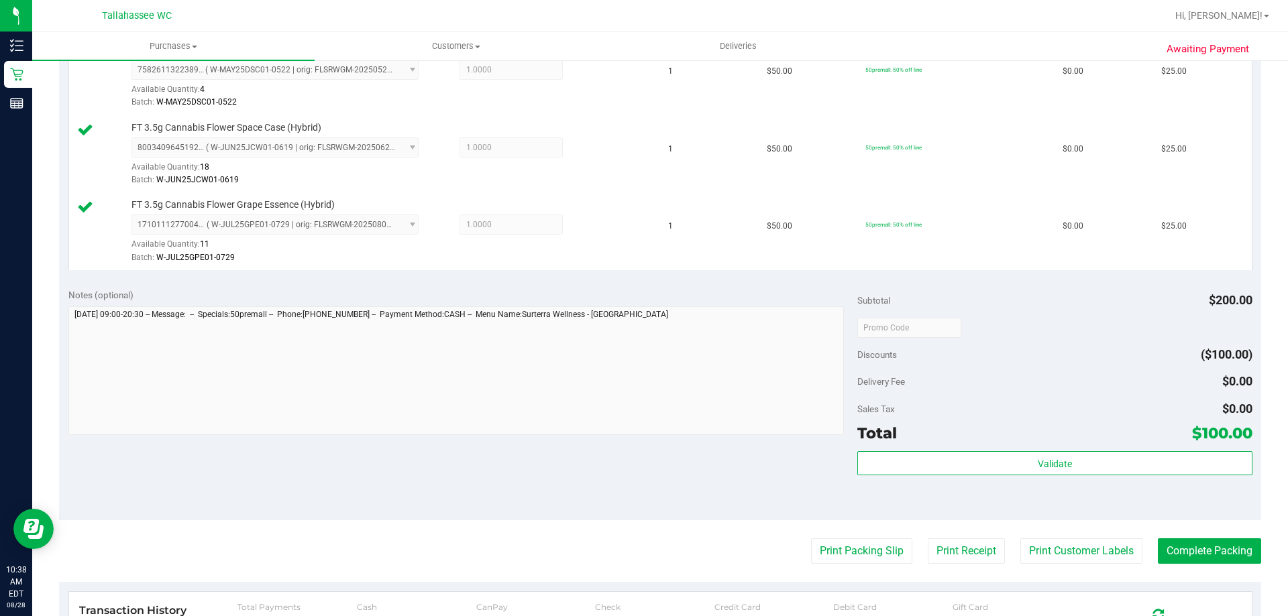
click at [1173, 565] on purchase-details "Back Edit Purchase Cancel Purchase View Profile # 11860950 BioTrack ID: - Submi…" at bounding box center [660, 218] width 1202 height 1230
click at [1168, 545] on button "Complete Packing" at bounding box center [1209, 551] width 103 height 25
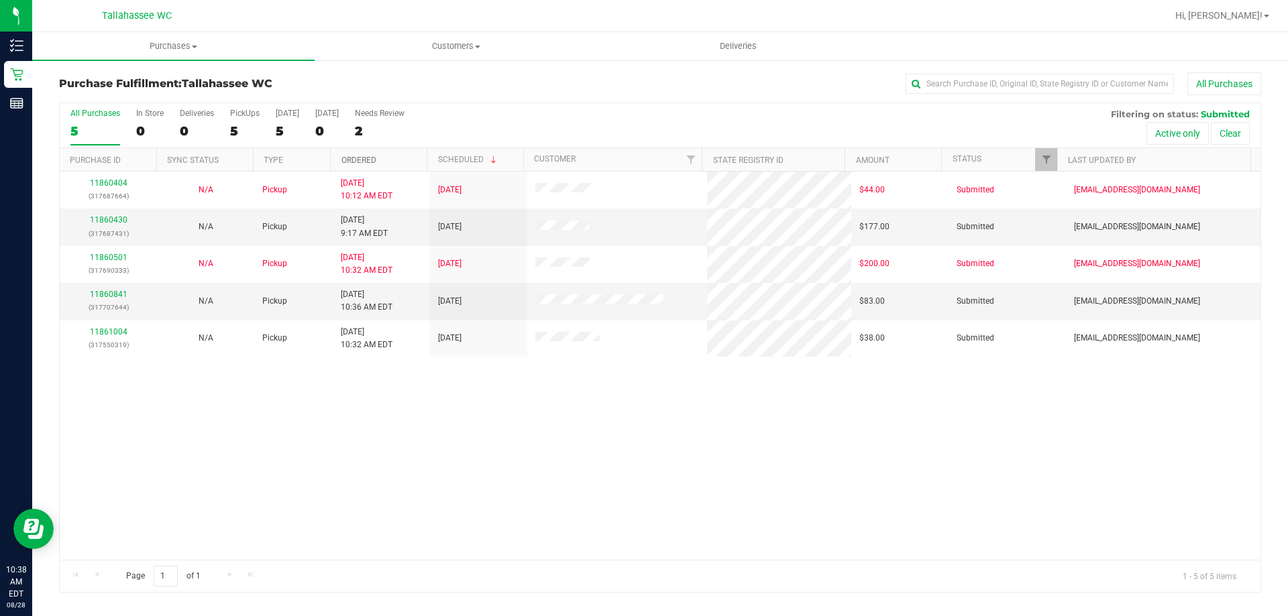
click at [351, 160] on link "Ordered" at bounding box center [358, 160] width 35 height 9
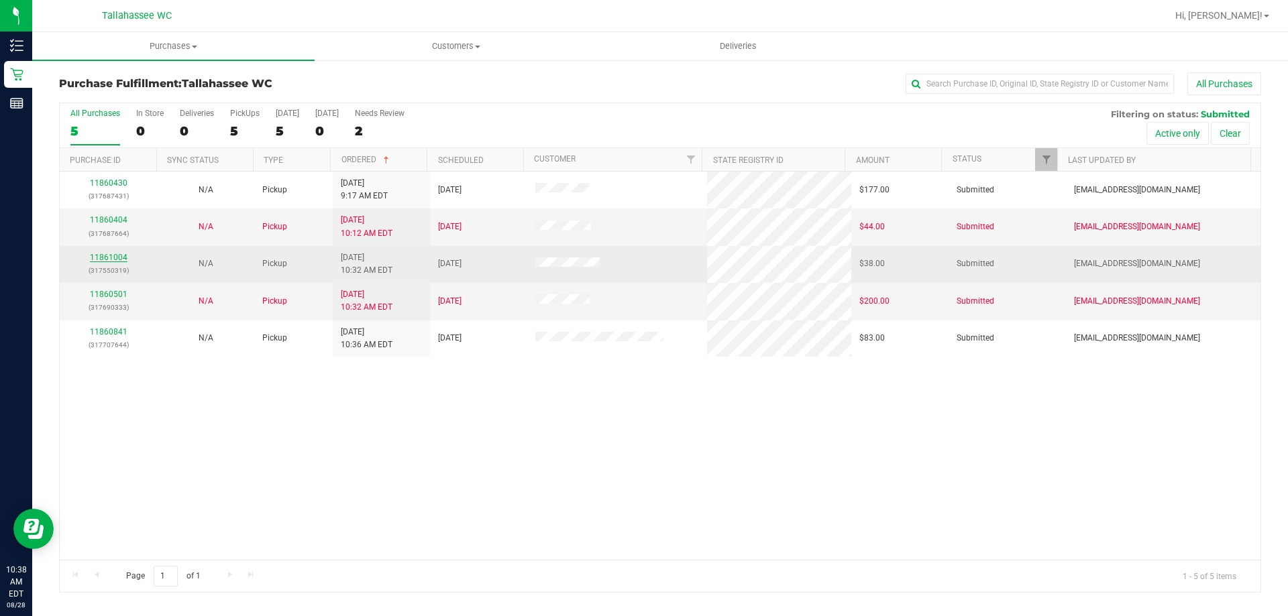
click at [113, 261] on link "11861004" at bounding box center [109, 257] width 38 height 9
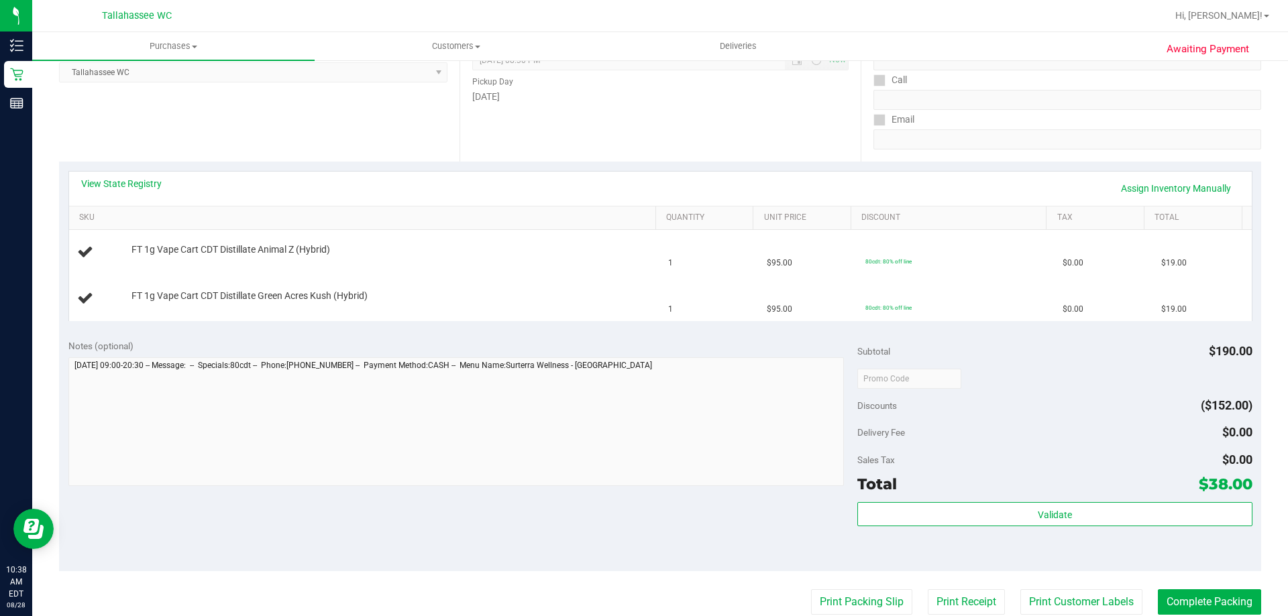
scroll to position [201, 0]
click at [141, 178] on link "View State Registry" at bounding box center [121, 182] width 80 height 13
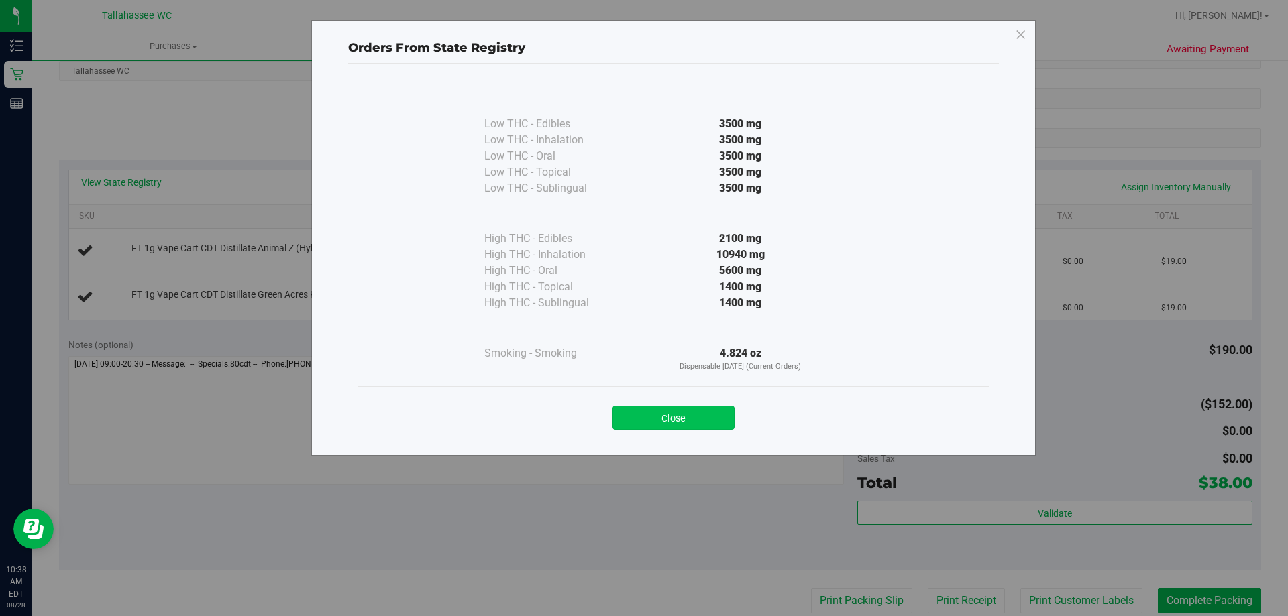
click at [680, 408] on button "Close" at bounding box center [673, 418] width 122 height 24
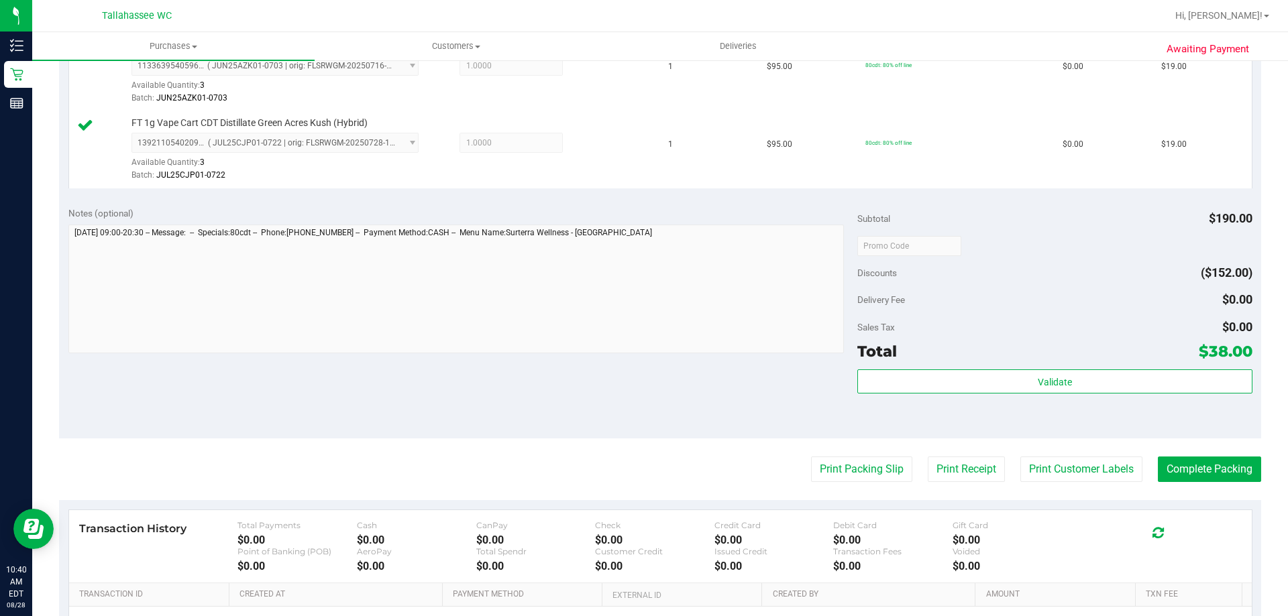
scroll to position [402, 0]
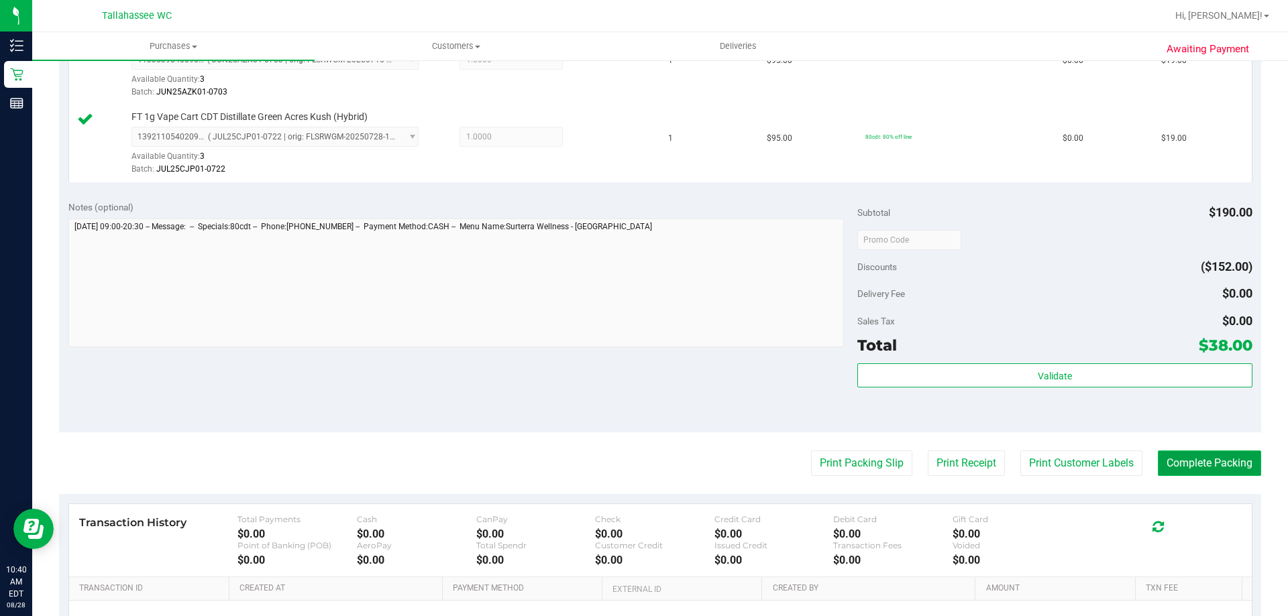
click at [1193, 467] on button "Complete Packing" at bounding box center [1209, 463] width 103 height 25
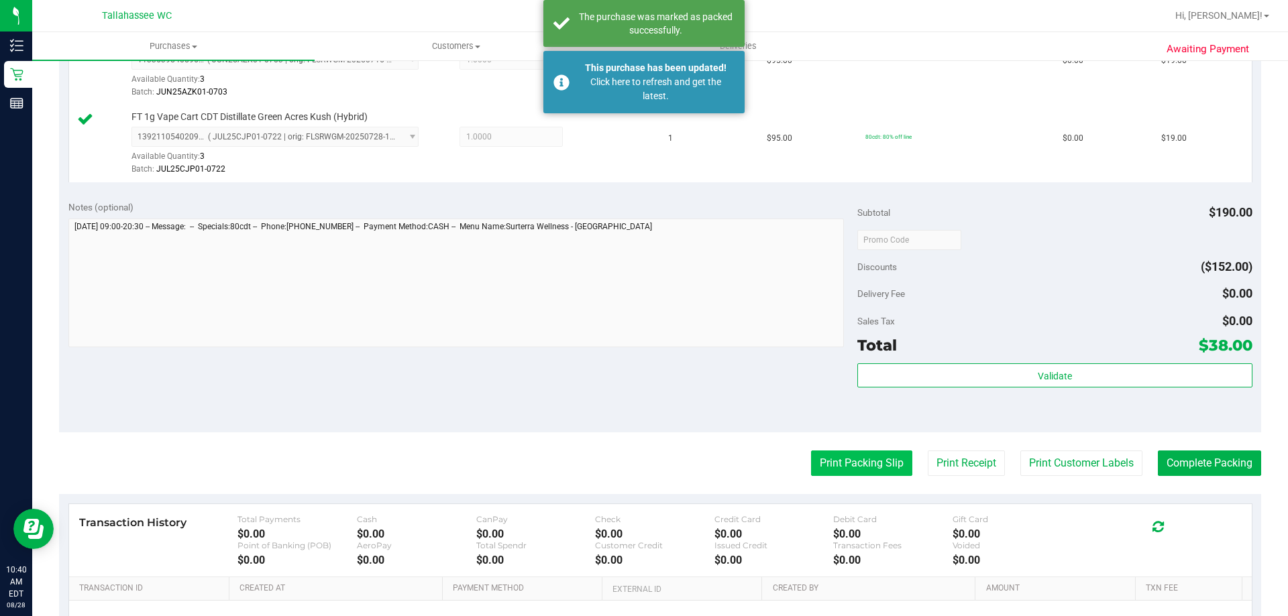
click at [811, 461] on button "Print Packing Slip" at bounding box center [861, 463] width 101 height 25
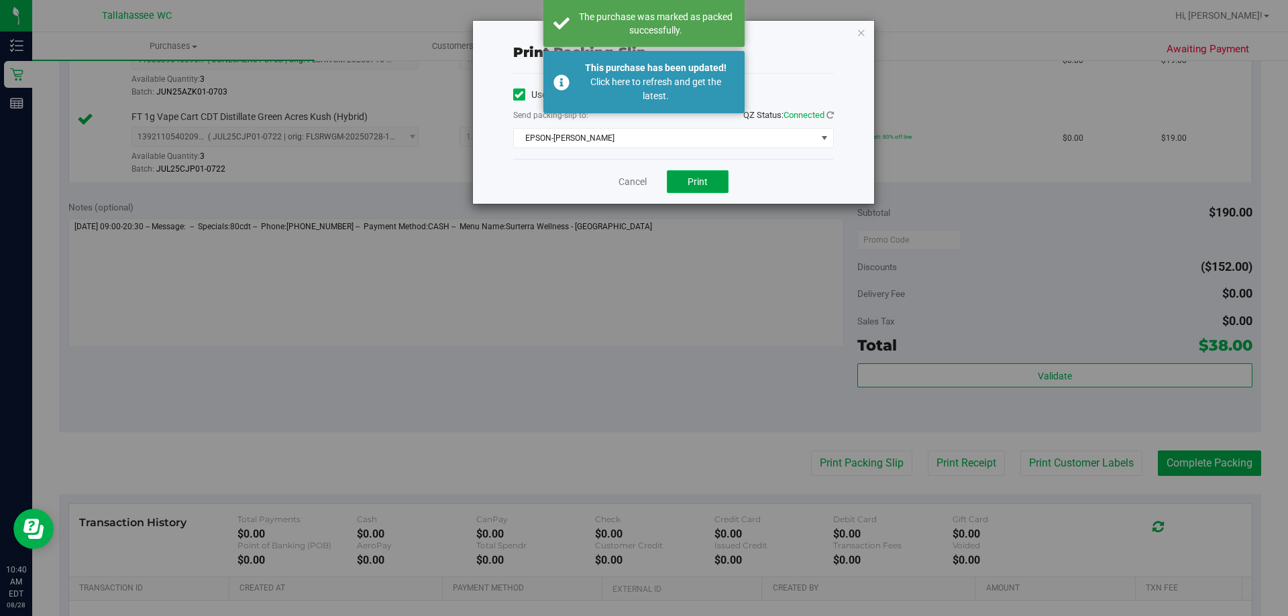
click at [716, 185] on button "Print" at bounding box center [698, 181] width 62 height 23
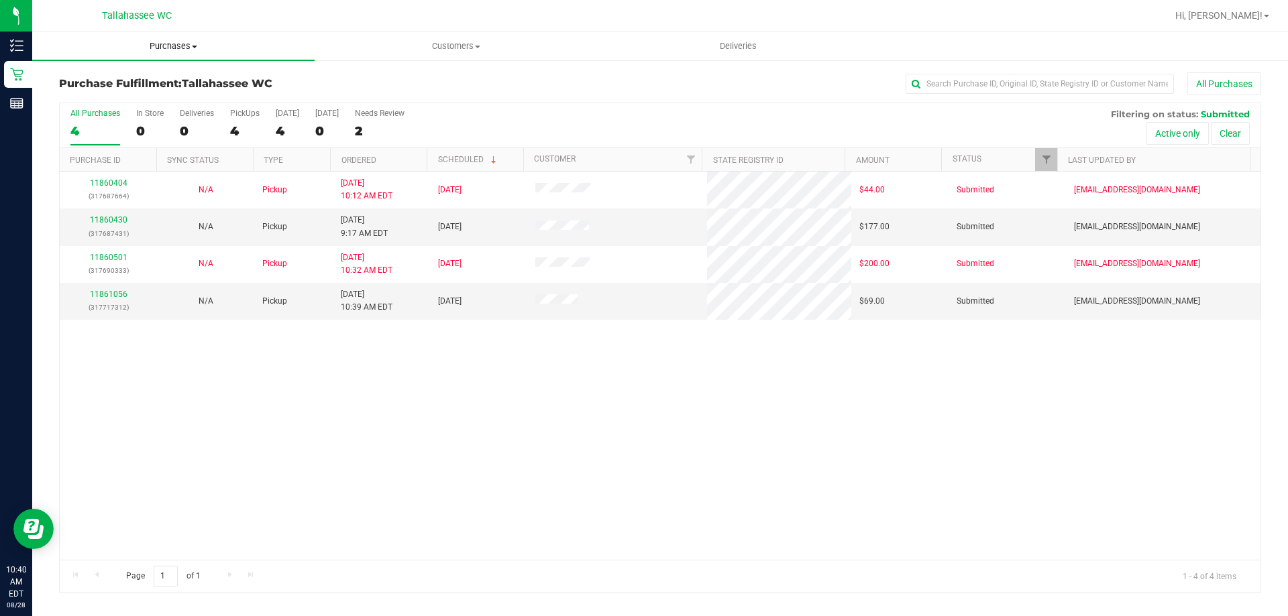
click at [171, 46] on span "Purchases" at bounding box center [173, 46] width 282 height 12
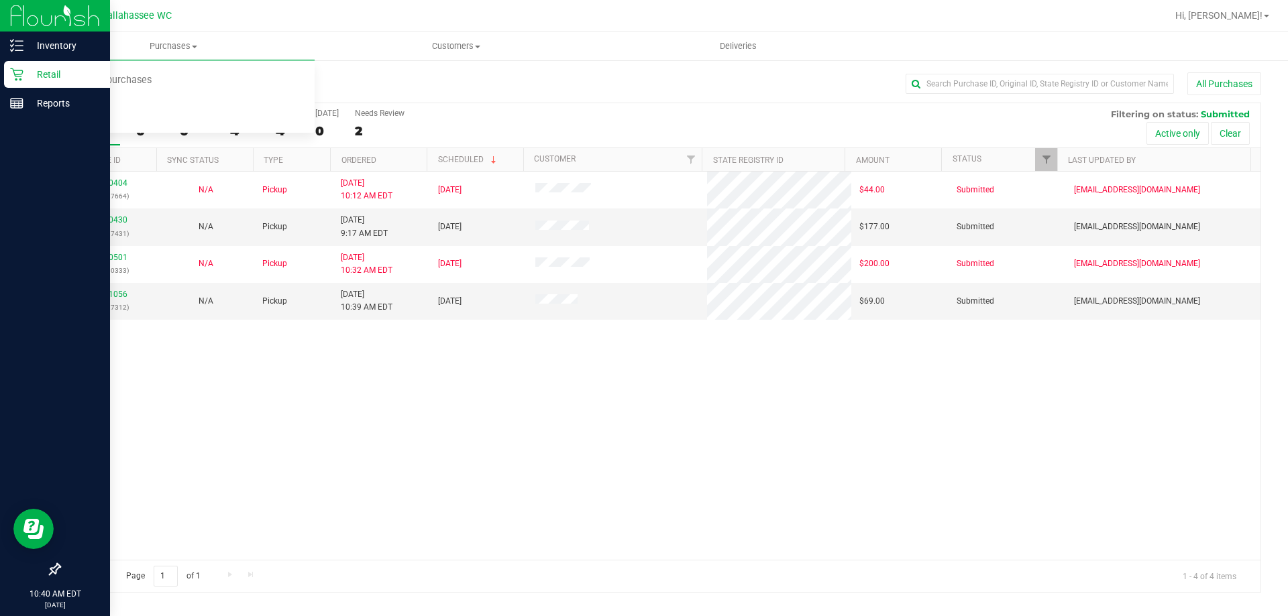
click at [15, 76] on icon at bounding box center [16, 74] width 13 height 13
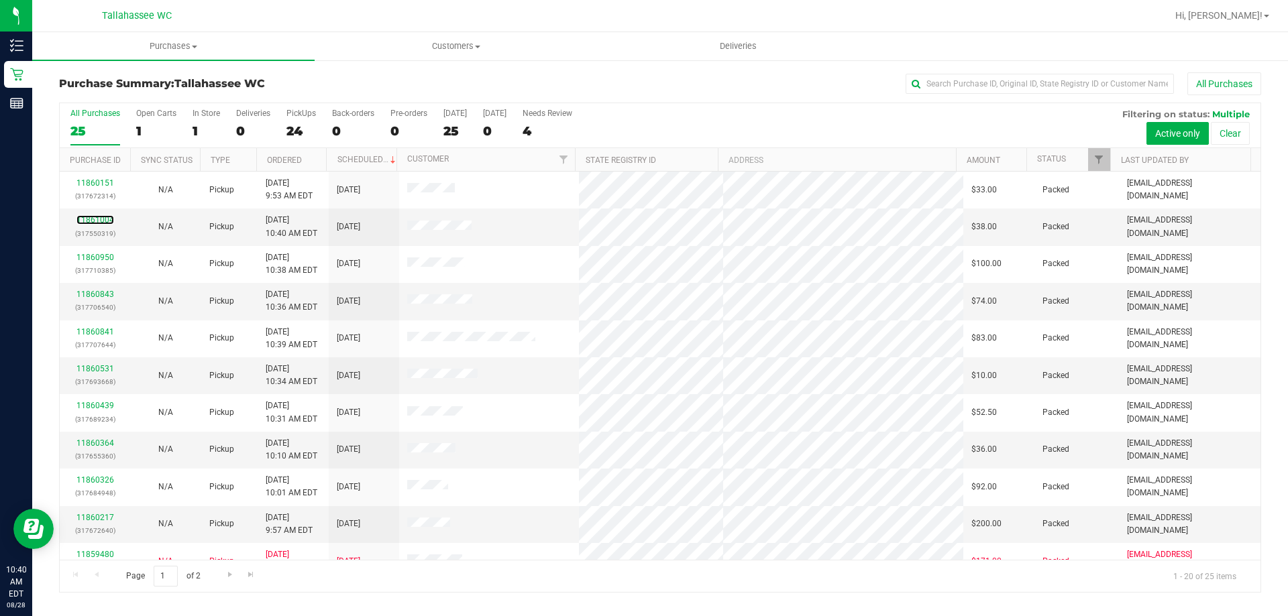
click at [102, 217] on link "11861004" at bounding box center [95, 219] width 38 height 9
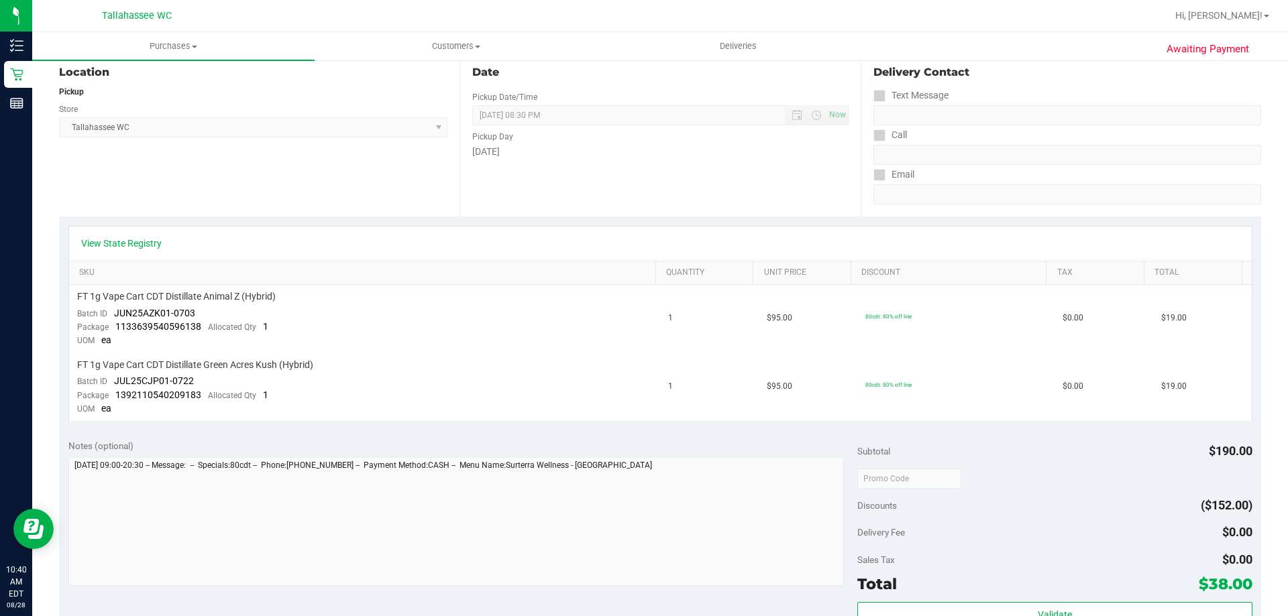
scroll to position [268, 0]
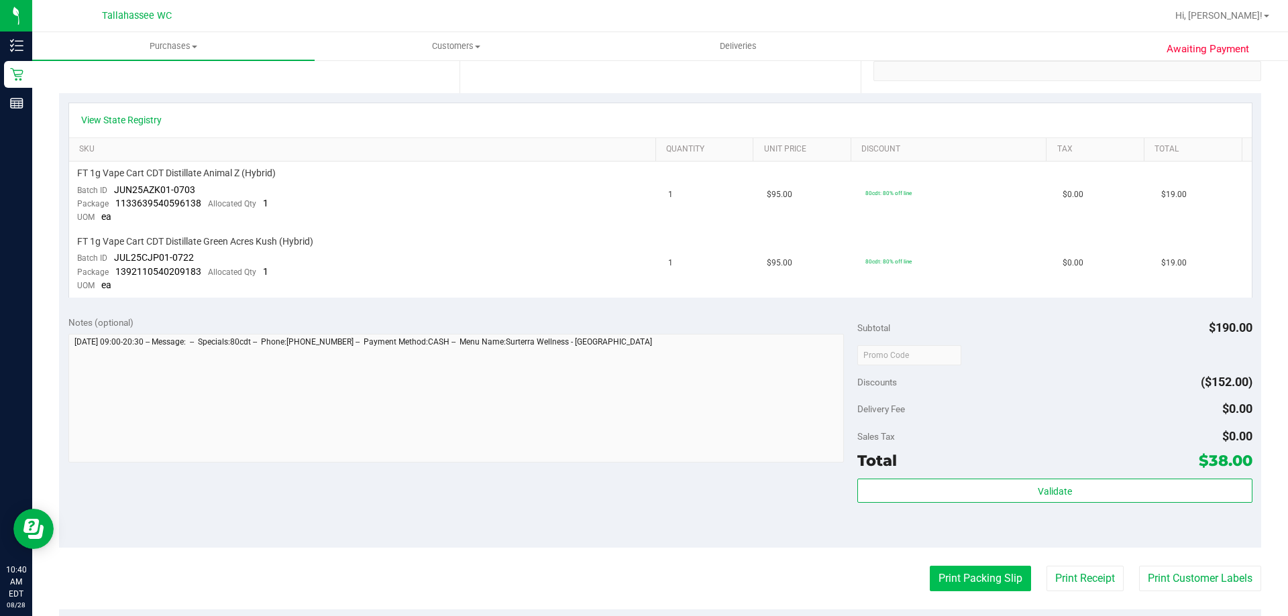
click at [933, 580] on button "Print Packing Slip" at bounding box center [980, 578] width 101 height 25
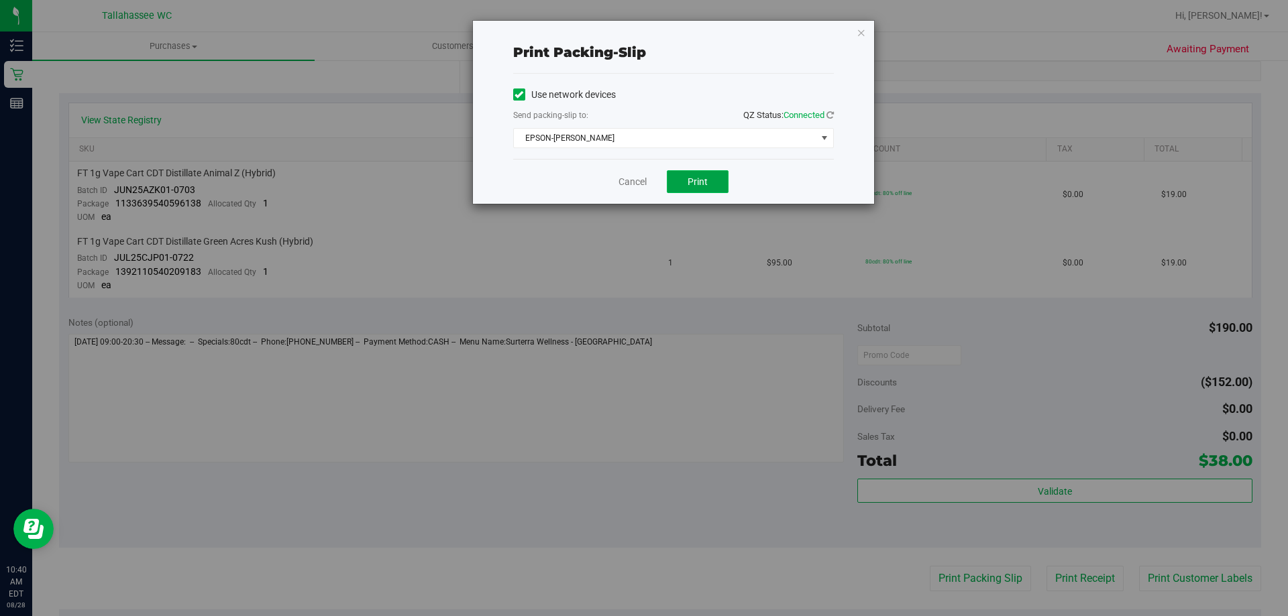
click at [679, 175] on button "Print" at bounding box center [698, 181] width 62 height 23
click at [621, 176] on link "Cancel" at bounding box center [632, 182] width 28 height 14
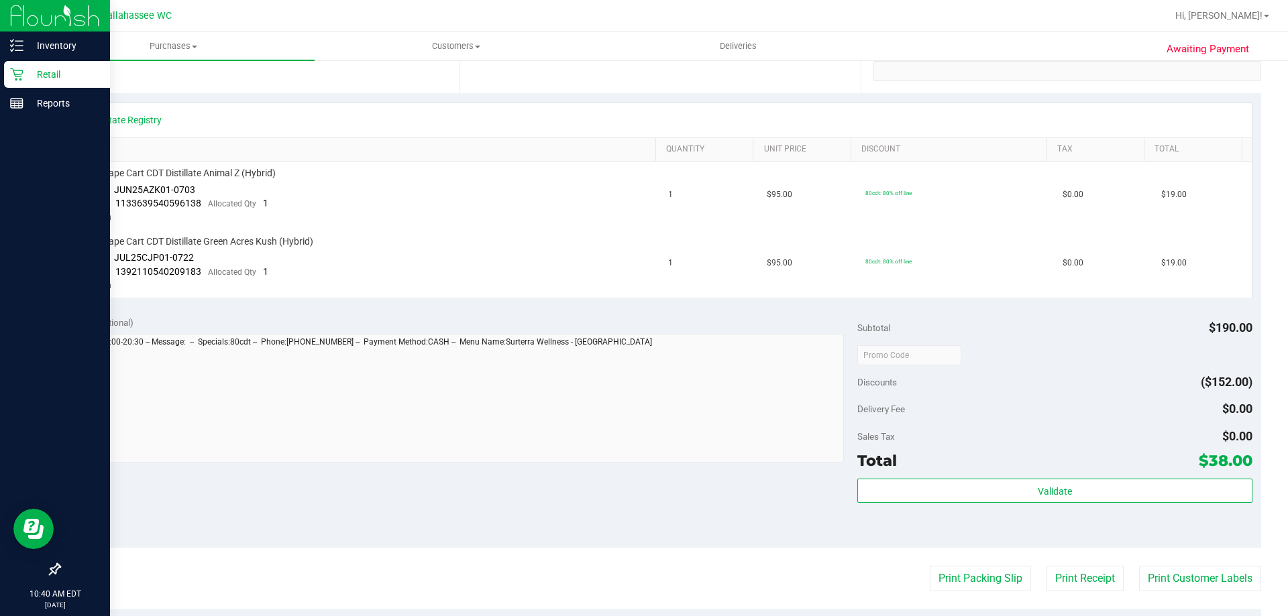
click at [15, 76] on icon at bounding box center [16, 74] width 13 height 13
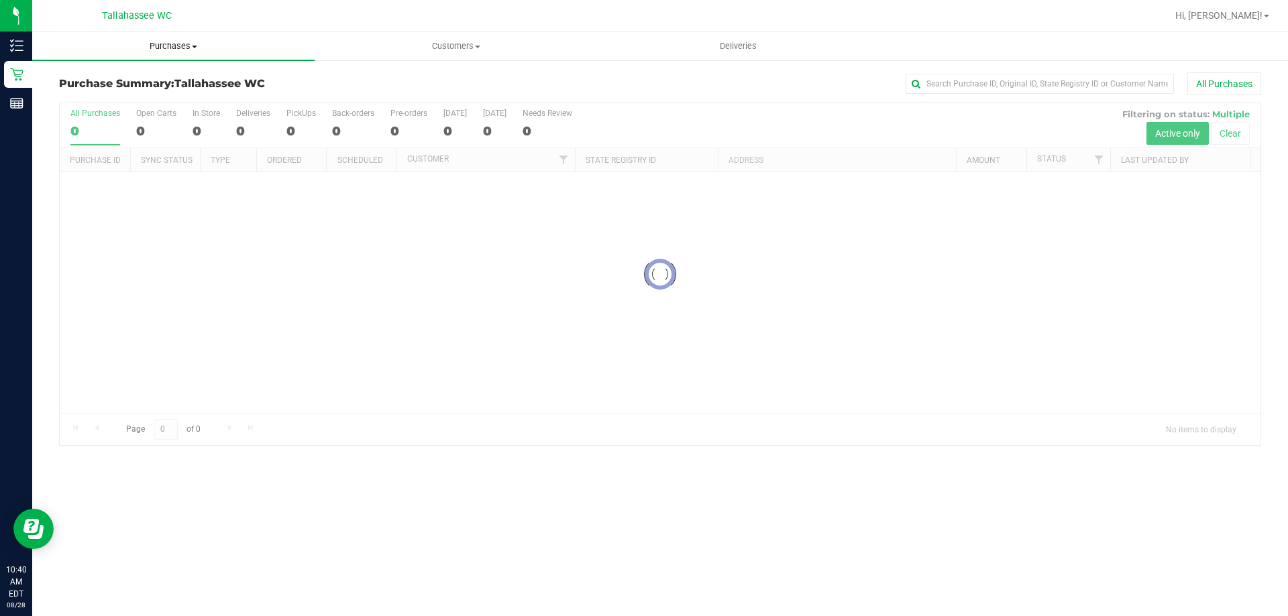
click at [168, 46] on span "Purchases" at bounding box center [173, 46] width 282 height 12
click at [77, 101] on span "Fulfillment" at bounding box center [73, 96] width 83 height 11
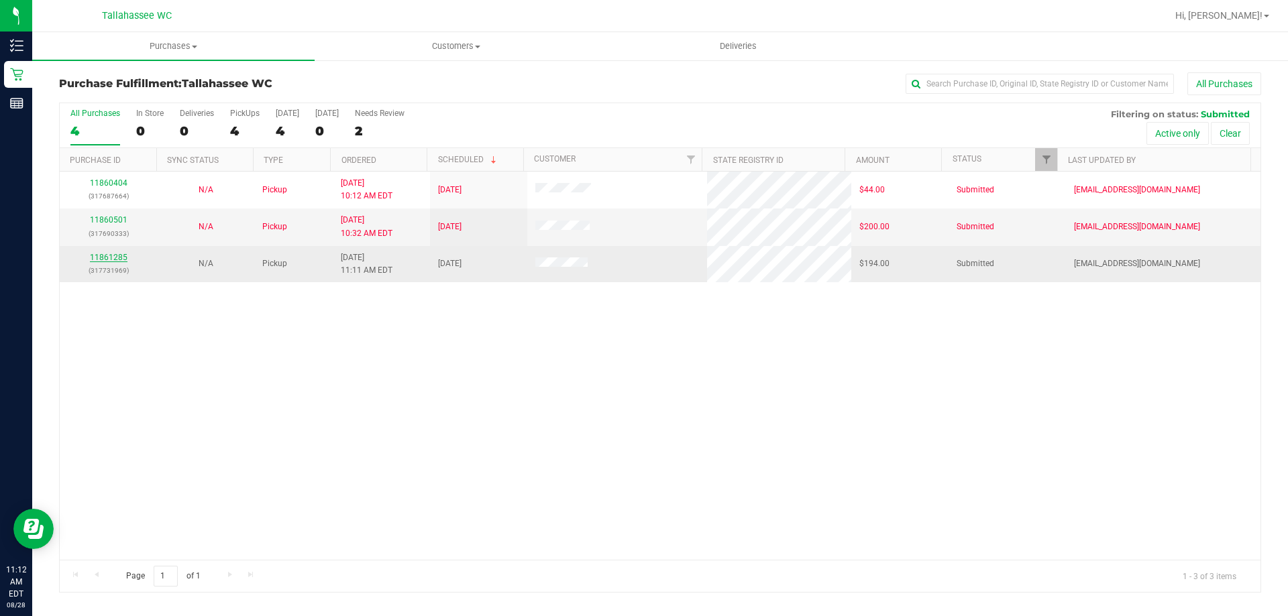
click at [101, 258] on link "11861285" at bounding box center [109, 257] width 38 height 9
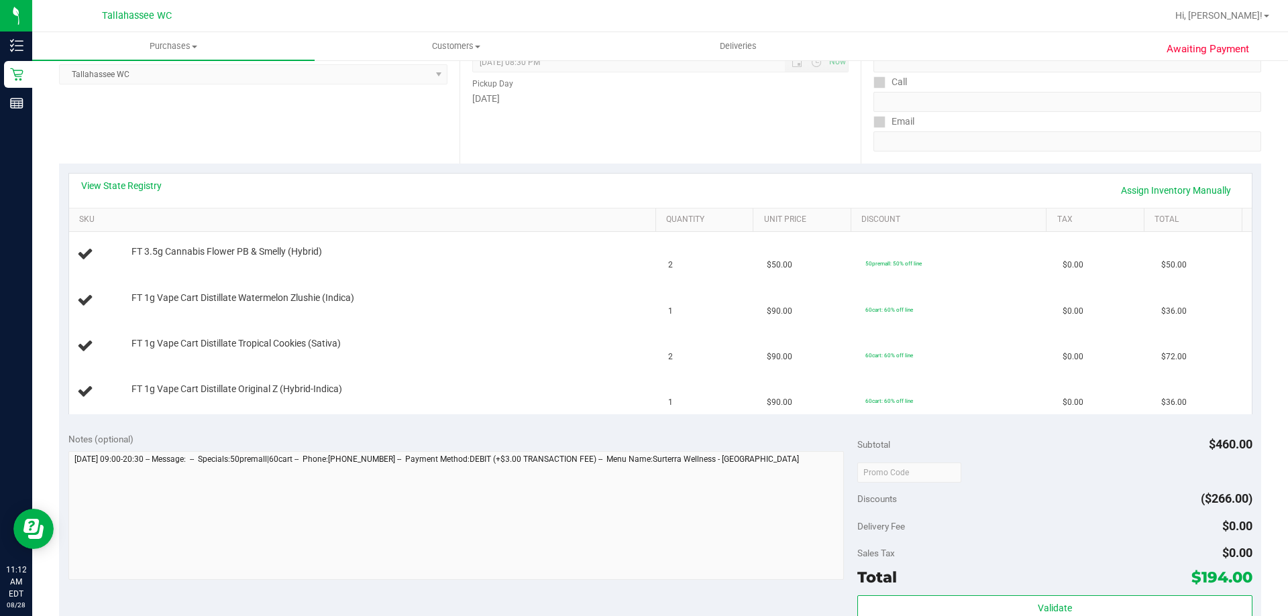
scroll to position [201, 0]
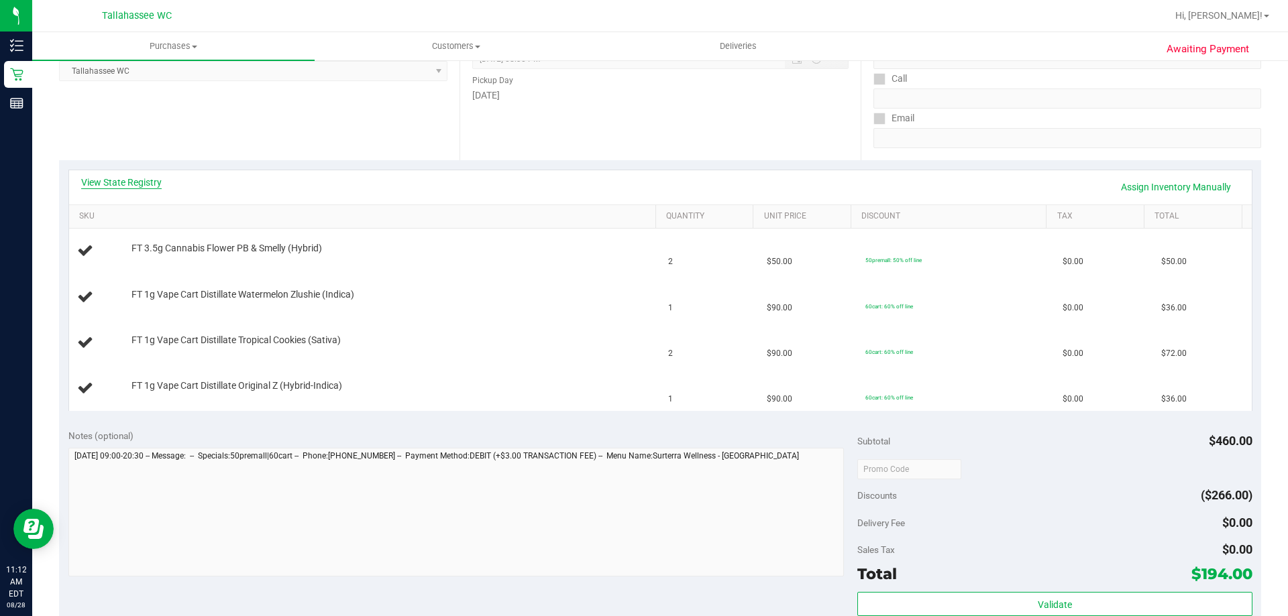
click at [115, 179] on link "View State Registry" at bounding box center [121, 182] width 80 height 13
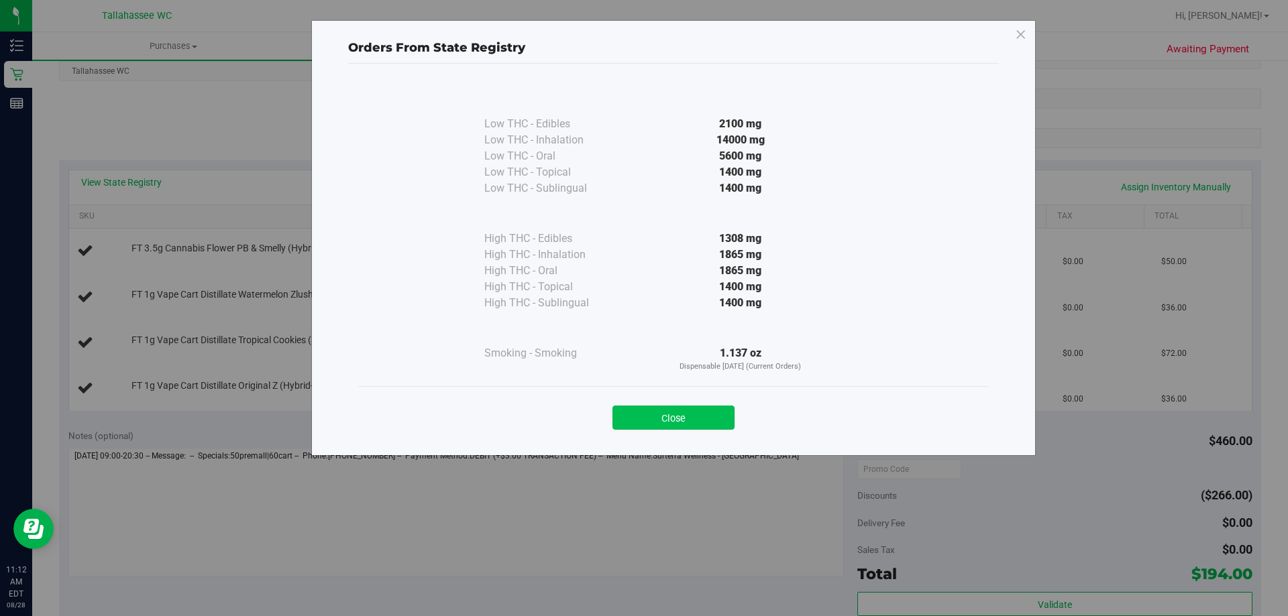
drag, startPoint x: 683, startPoint y: 404, endPoint x: 681, endPoint y: 413, distance: 8.9
click at [681, 411] on div "Close" at bounding box center [673, 414] width 610 height 34
click at [678, 421] on button "Close" at bounding box center [673, 418] width 122 height 24
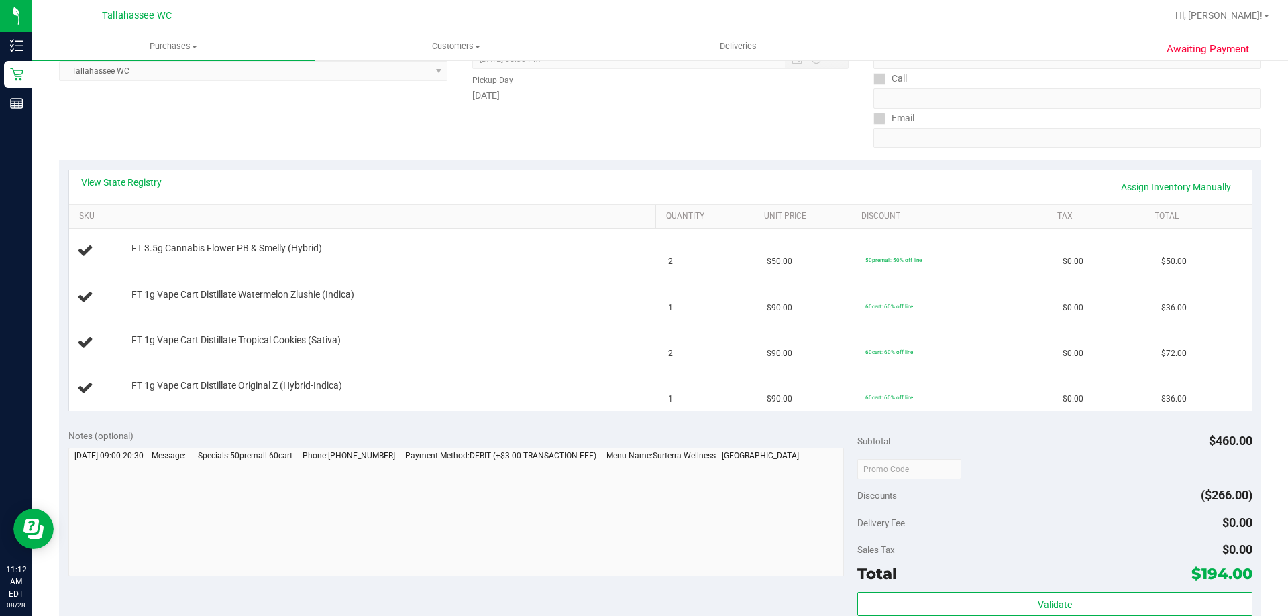
click at [131, 189] on div "View State Registry Assign Inventory Manually" at bounding box center [660, 187] width 1158 height 23
click at [135, 179] on link "View State Registry" at bounding box center [121, 182] width 80 height 13
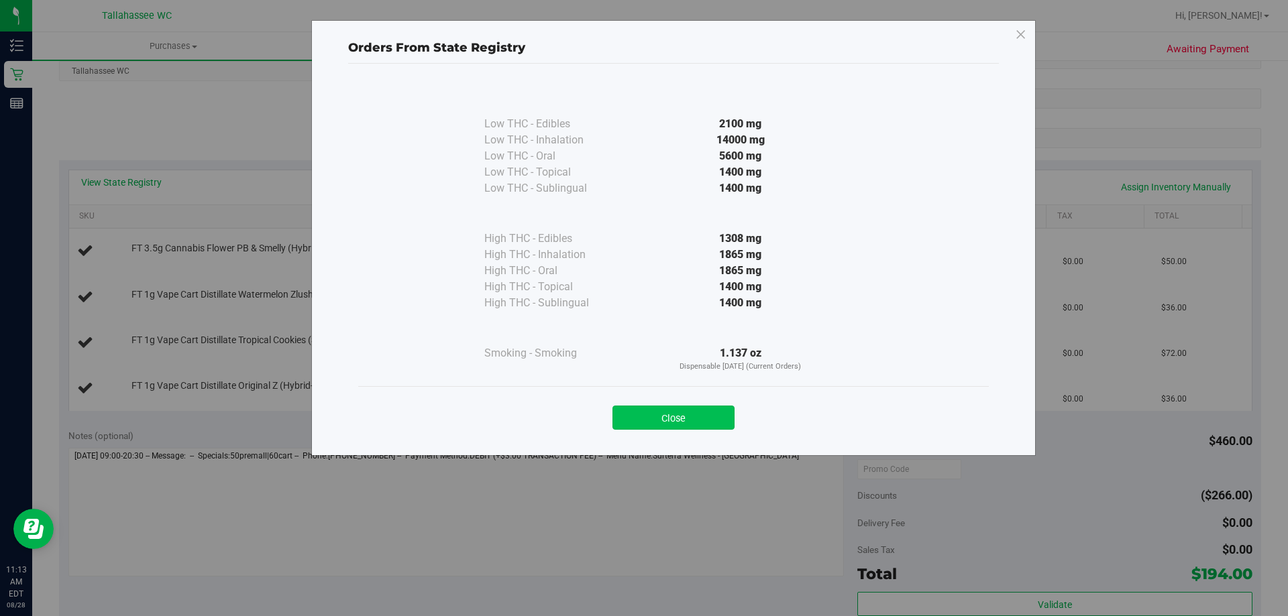
click at [702, 410] on button "Close" at bounding box center [673, 418] width 122 height 24
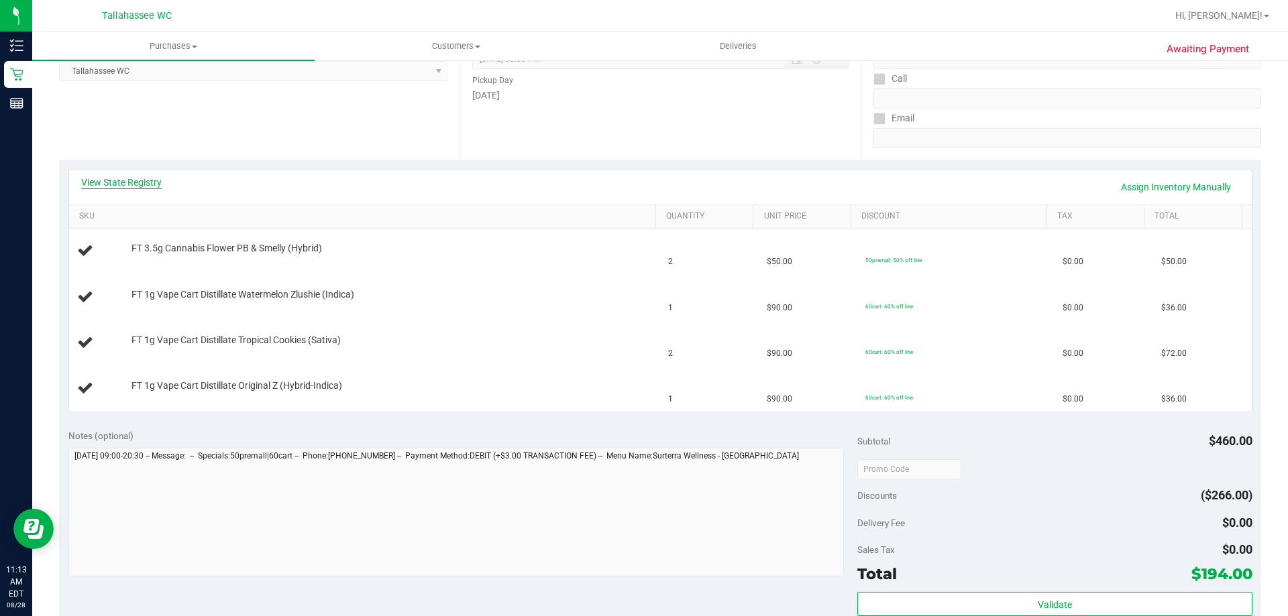
click at [138, 178] on link "View State Registry" at bounding box center [121, 182] width 80 height 13
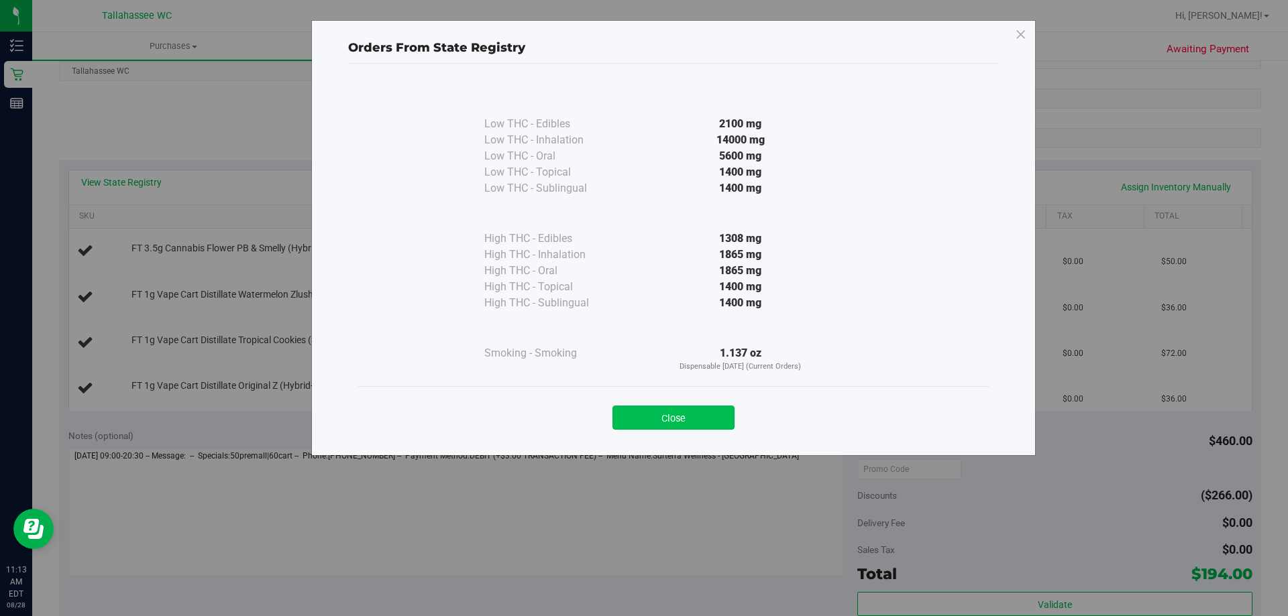
click at [645, 412] on button "Close" at bounding box center [673, 418] width 122 height 24
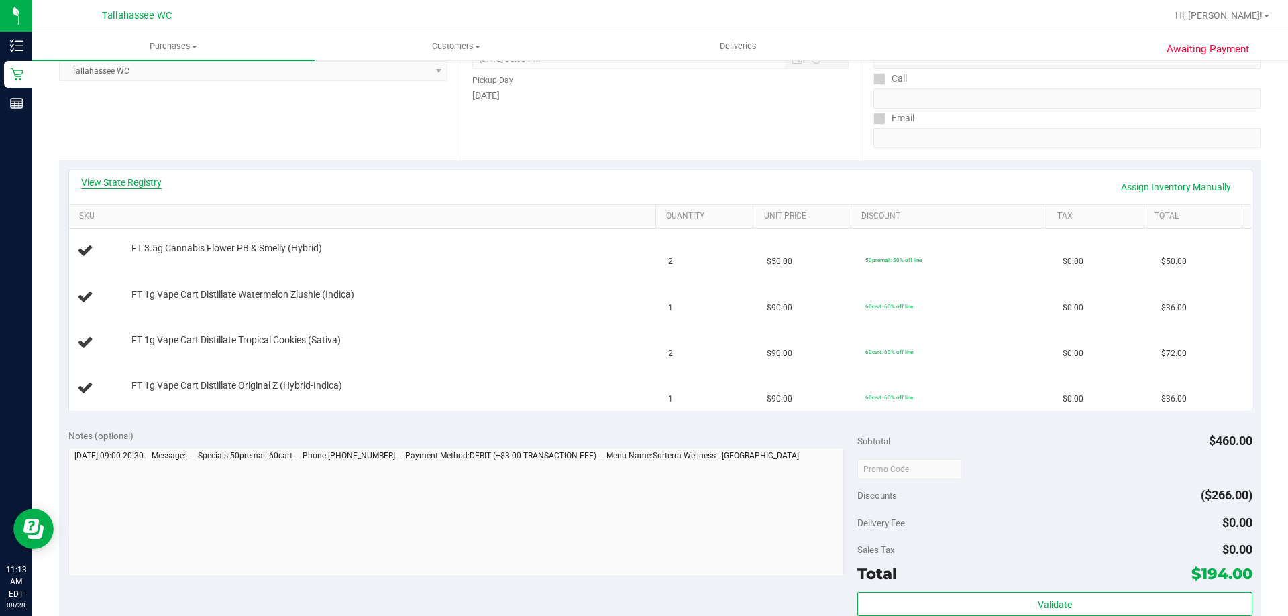
click at [133, 186] on link "View State Registry" at bounding box center [121, 182] width 80 height 13
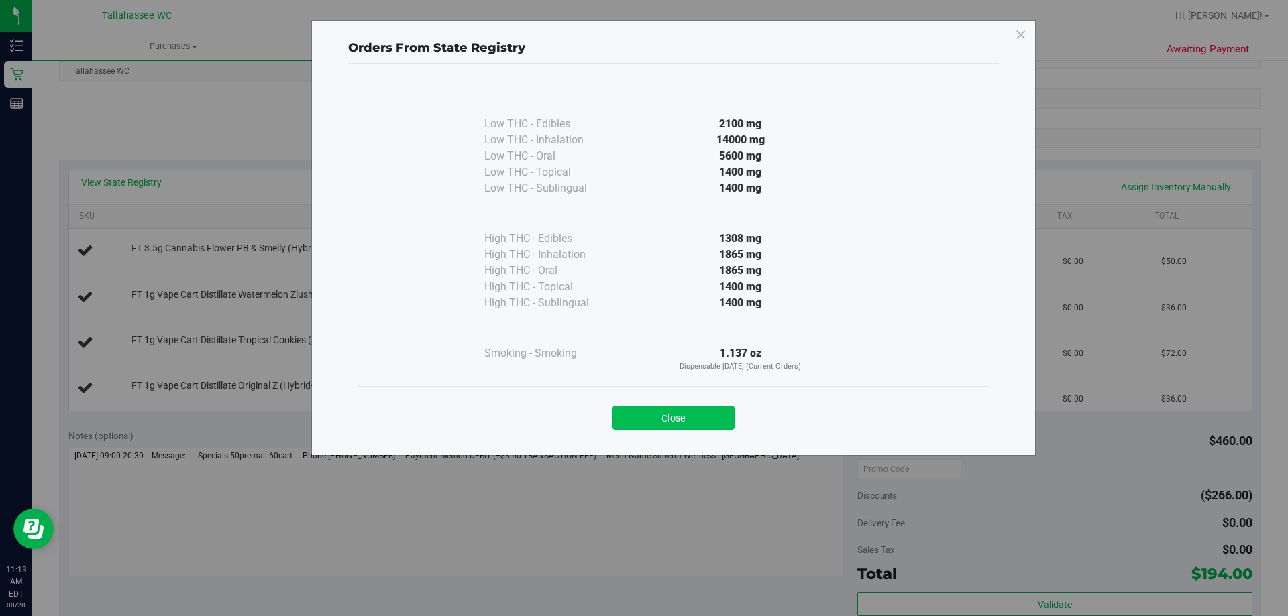
click at [658, 406] on button "Close" at bounding box center [673, 418] width 122 height 24
